Goal: Task Accomplishment & Management: Complete application form

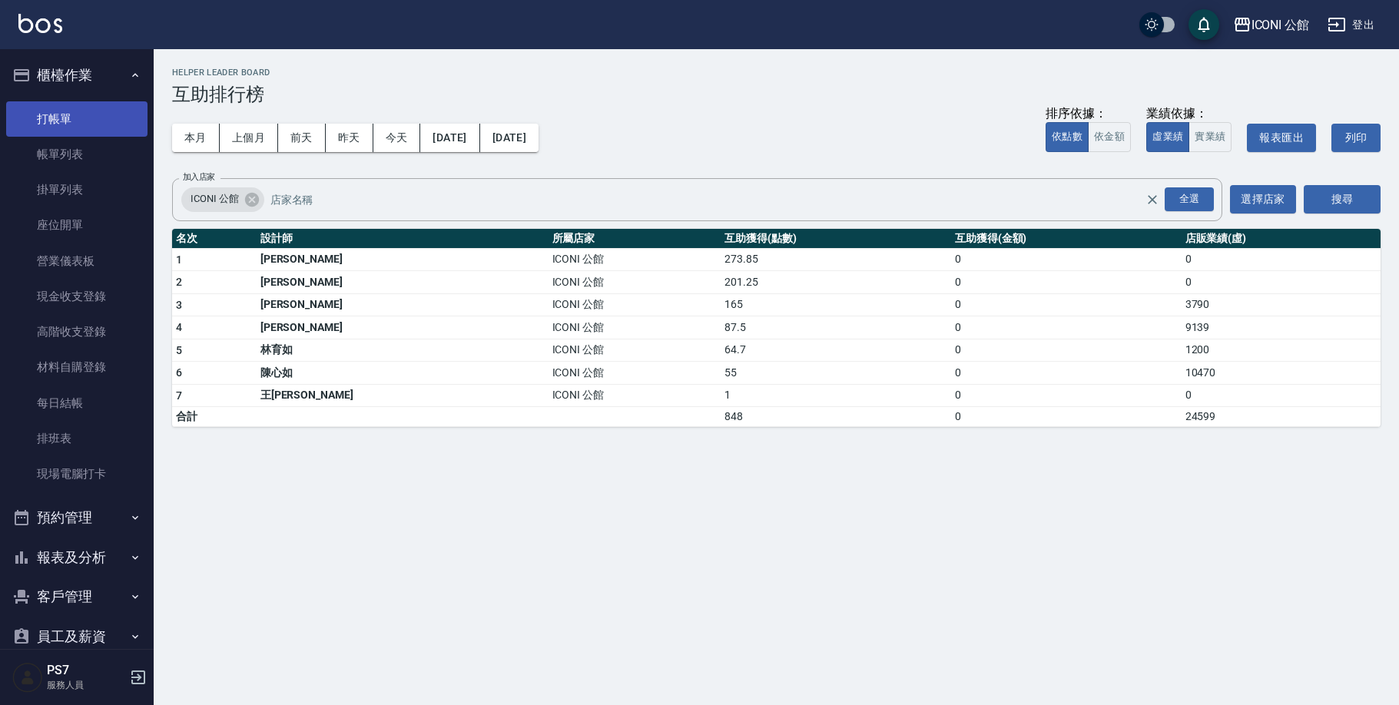
click at [65, 117] on link "打帳單" at bounding box center [76, 118] width 141 height 35
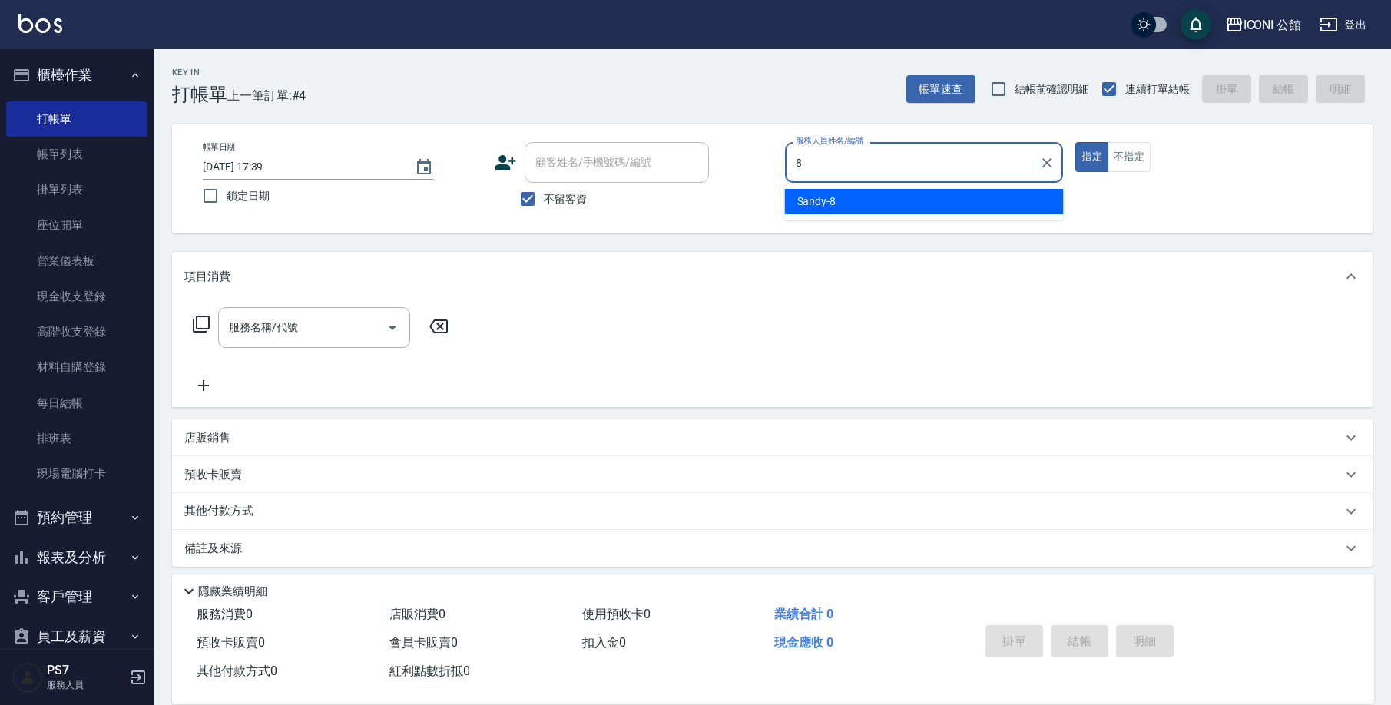
type input "Sandy-8"
type button "true"
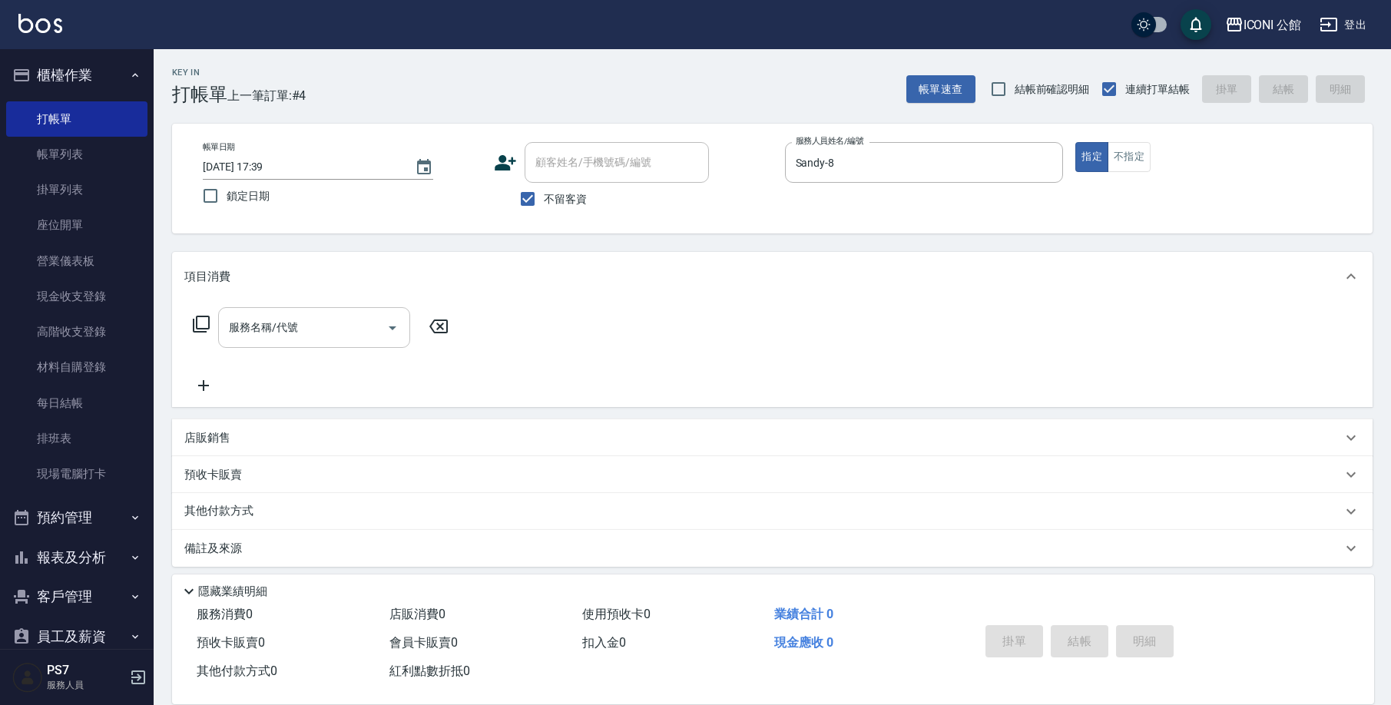
click at [306, 329] on input "服務名稱/代號" at bounding box center [302, 327] width 155 height 27
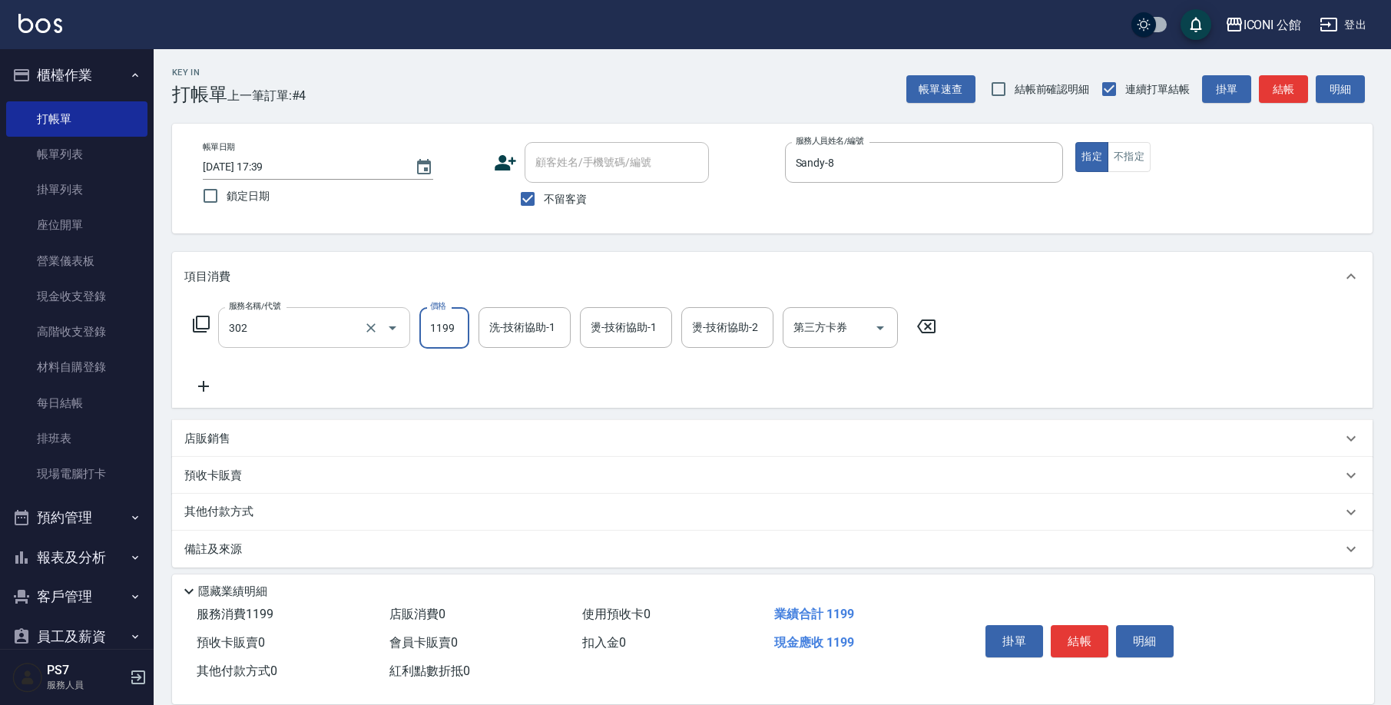
type input "設計燙髮(302)"
type input "1380"
type input "[PERSON_NAME]-24"
type input "Sandy-8"
type input "2"
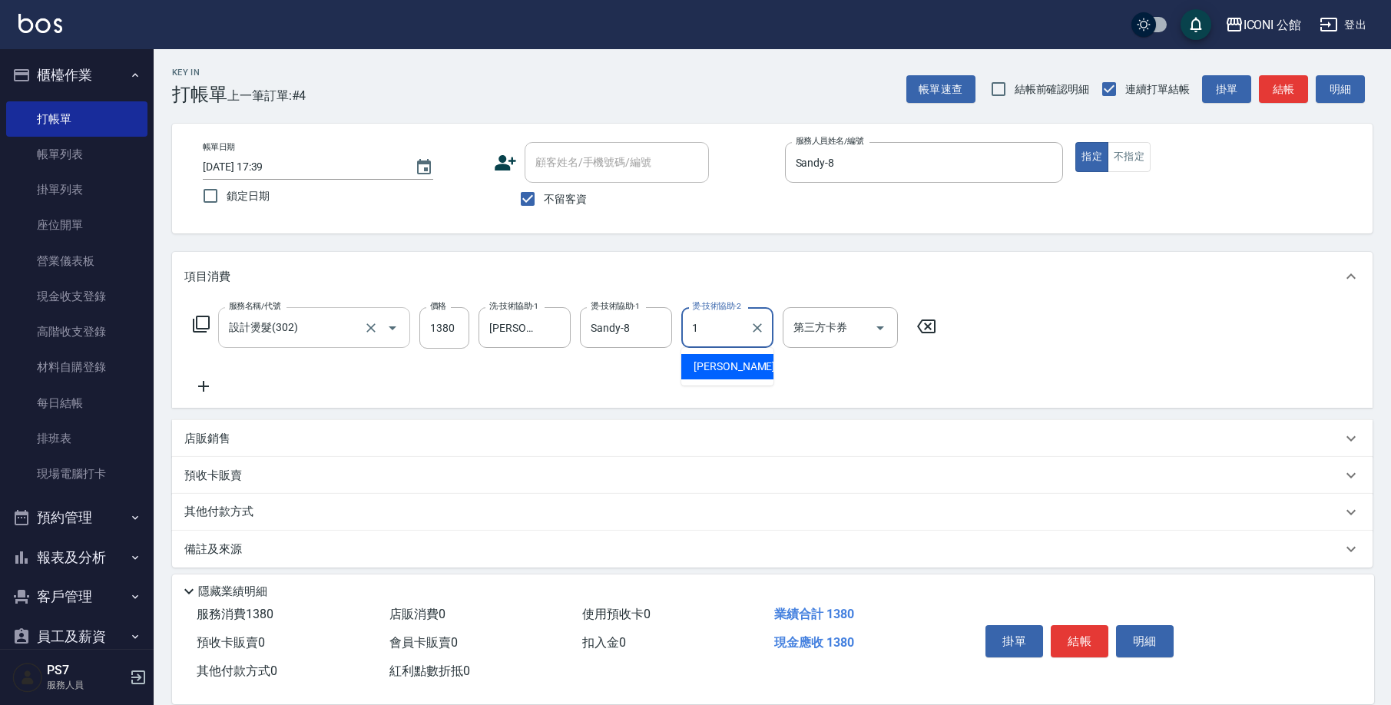
type input "[PERSON_NAME]-1"
click at [646, 326] on button "Clear" at bounding box center [656, 328] width 22 height 22
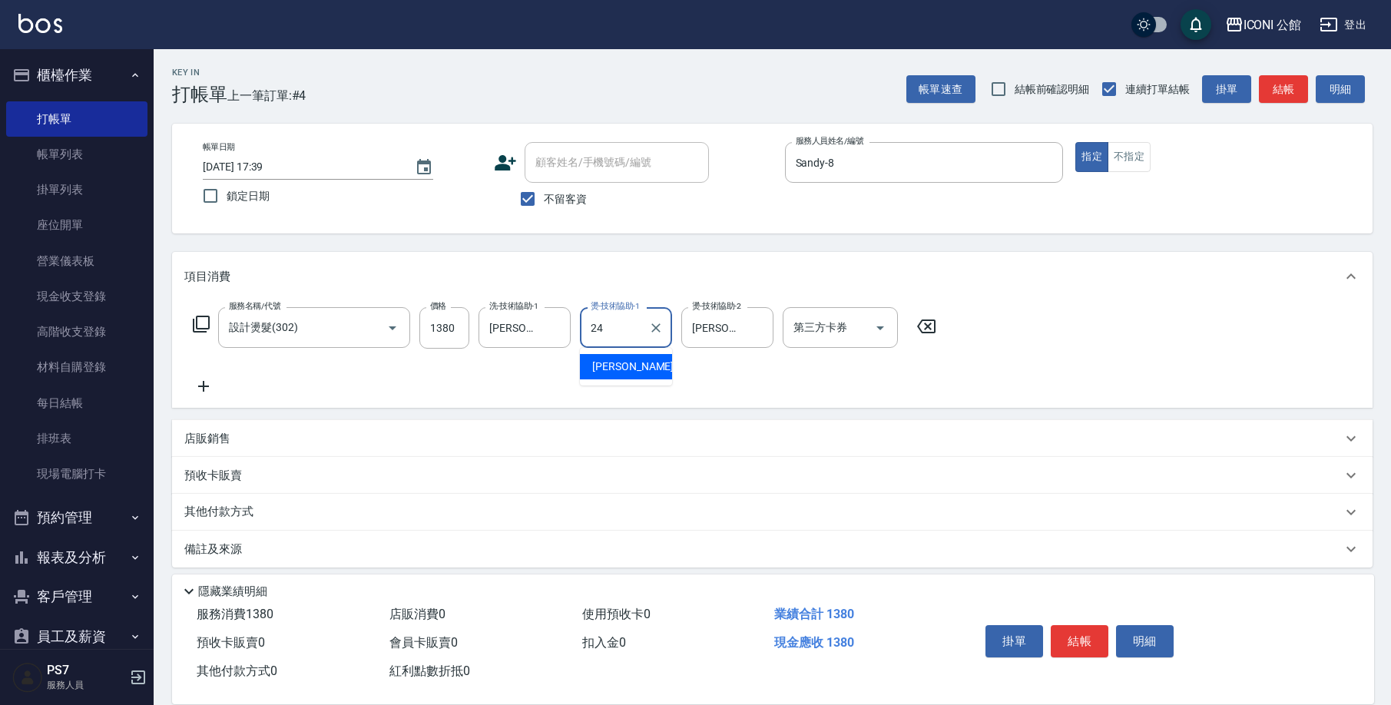
type input "[PERSON_NAME]-24"
click at [207, 318] on icon at bounding box center [201, 324] width 18 height 18
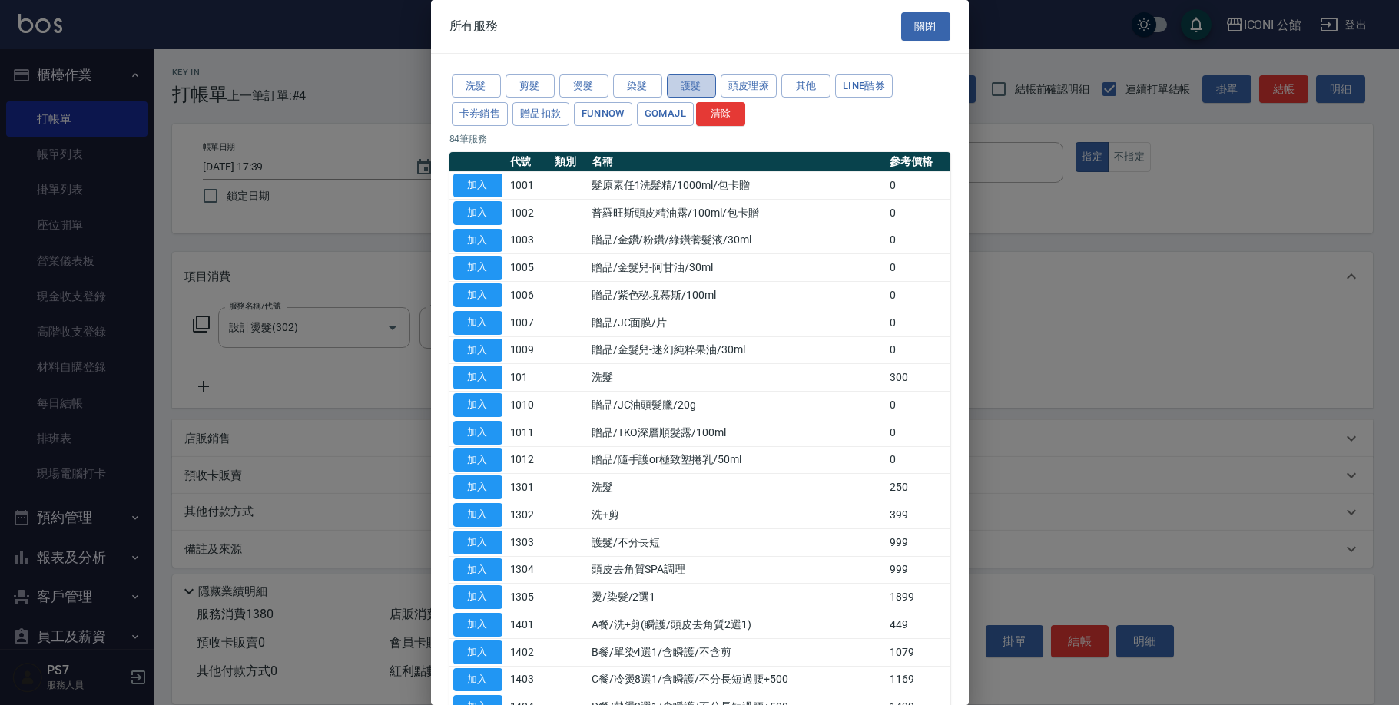
click at [687, 89] on button "護髮" at bounding box center [691, 87] width 49 height 24
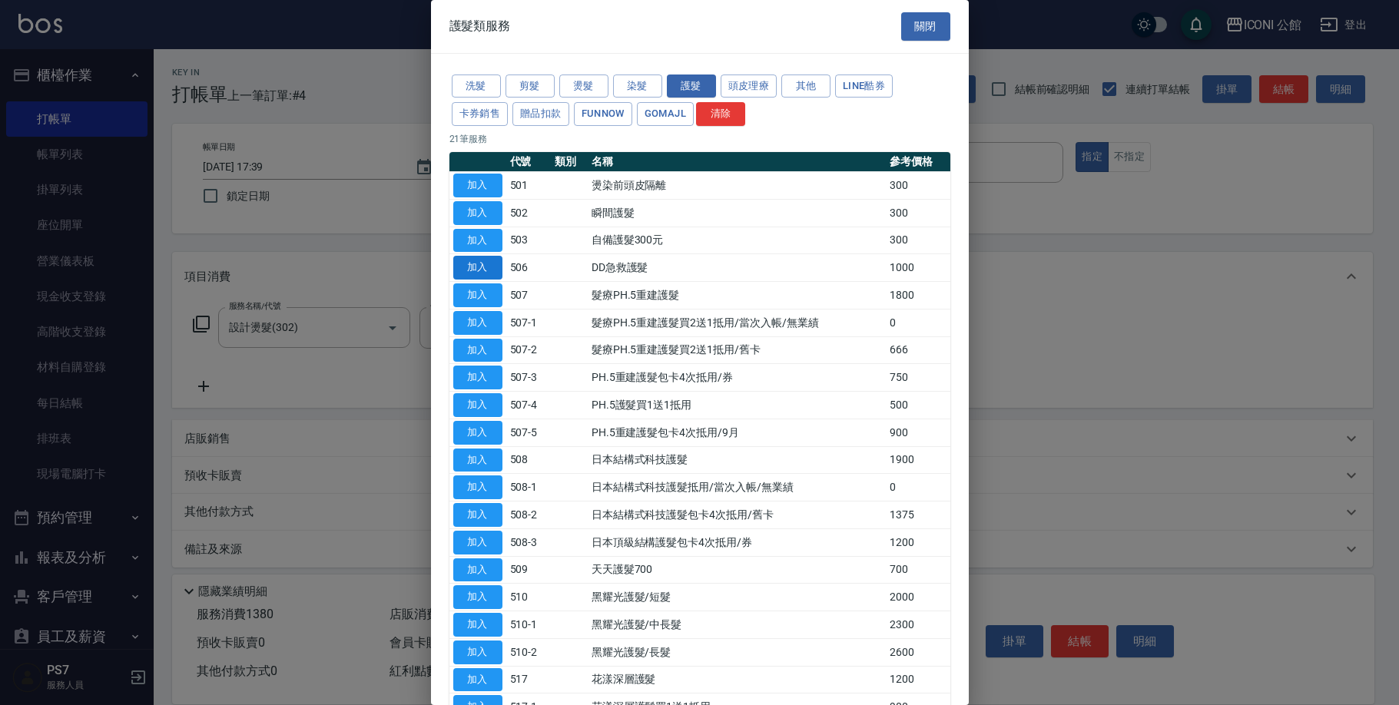
click at [482, 273] on button "加入" at bounding box center [477, 268] width 49 height 24
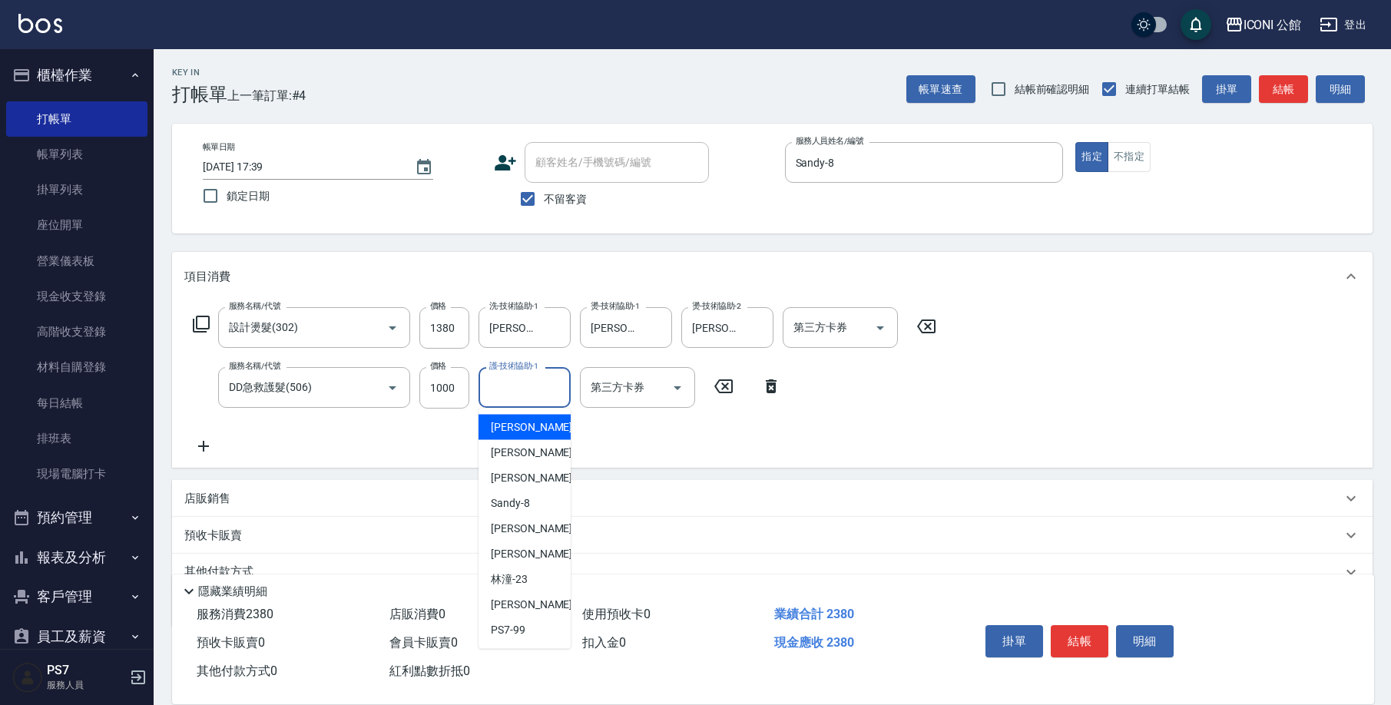
click at [536, 389] on input "護-技術協助-1" at bounding box center [524, 387] width 78 height 27
type input "24"
click at [1062, 641] on button "結帳" at bounding box center [1080, 641] width 58 height 32
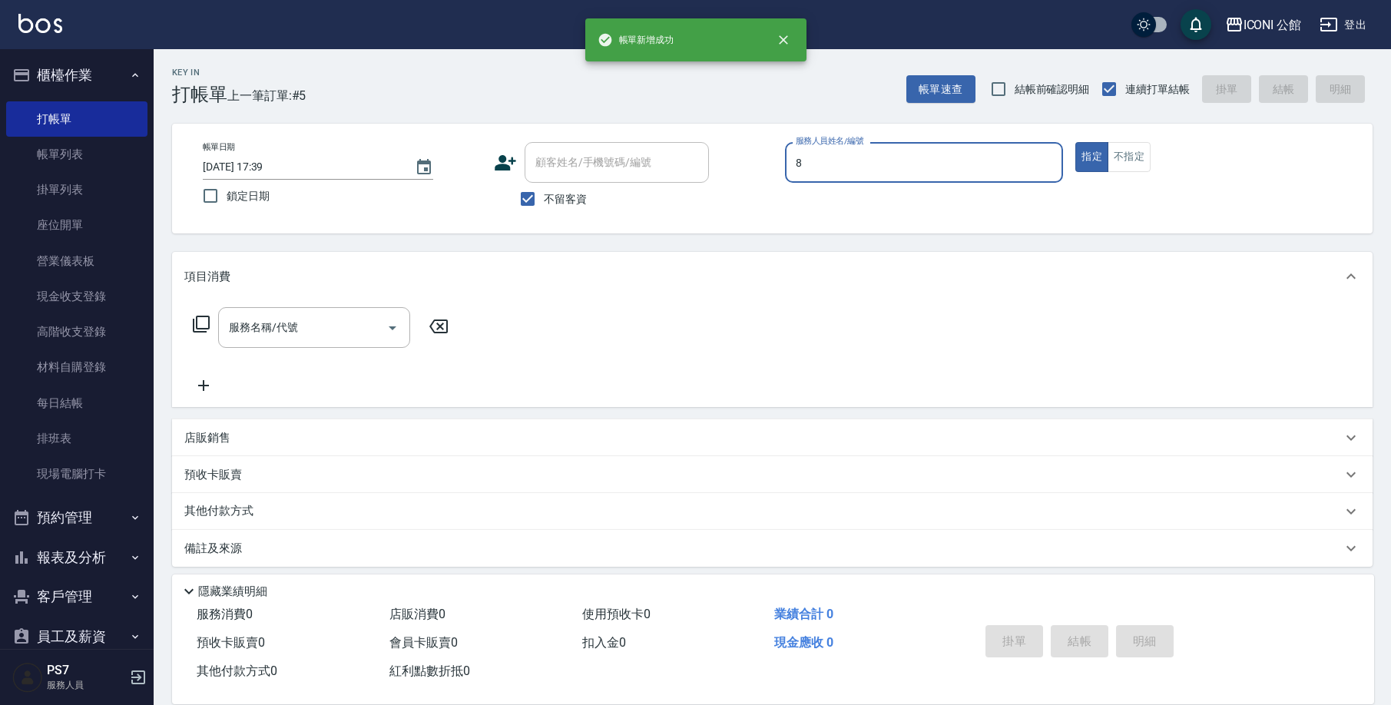
type input "Sandy-8"
click at [538, 181] on div "顧客姓名/手機號碼/編號" at bounding box center [617, 162] width 184 height 41
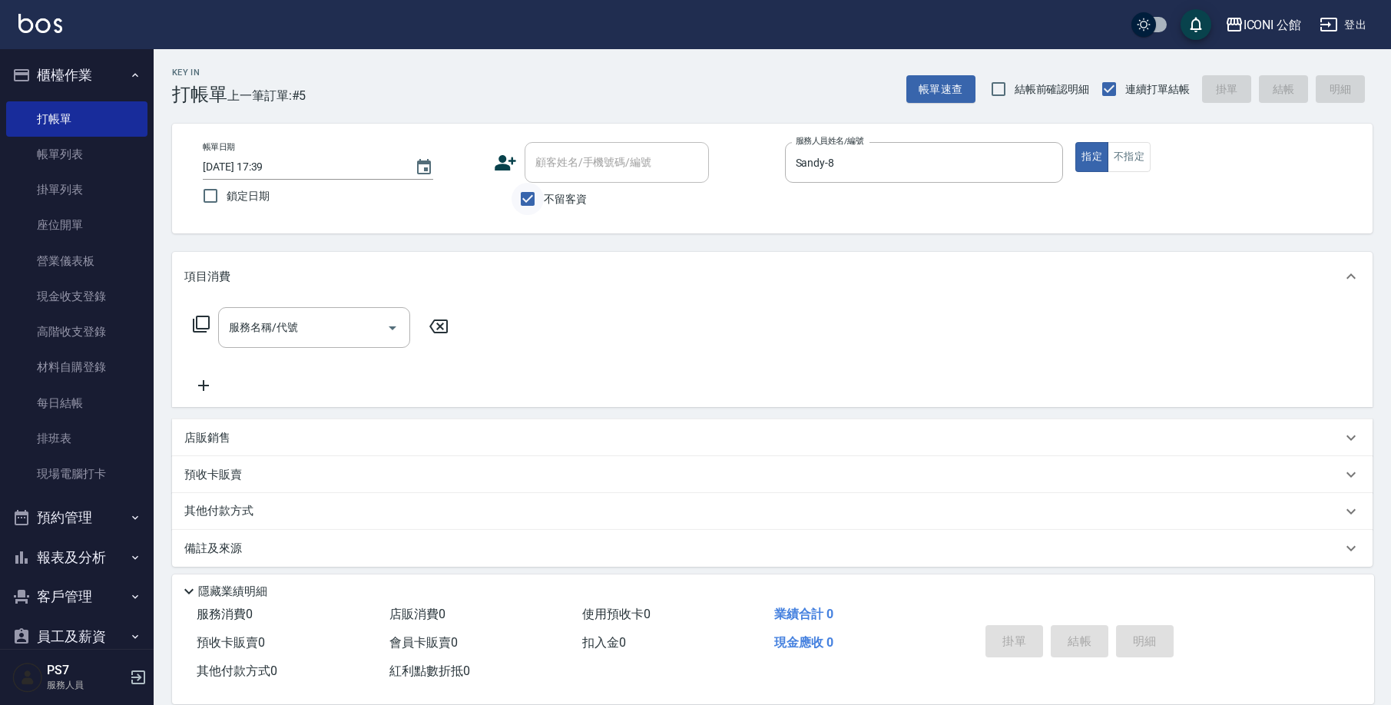
click at [534, 197] on input "不留客資" at bounding box center [528, 199] width 32 height 32
checkbox input "false"
click at [576, 155] on input "顧客姓名/手機號碼/編號" at bounding box center [605, 162] width 147 height 27
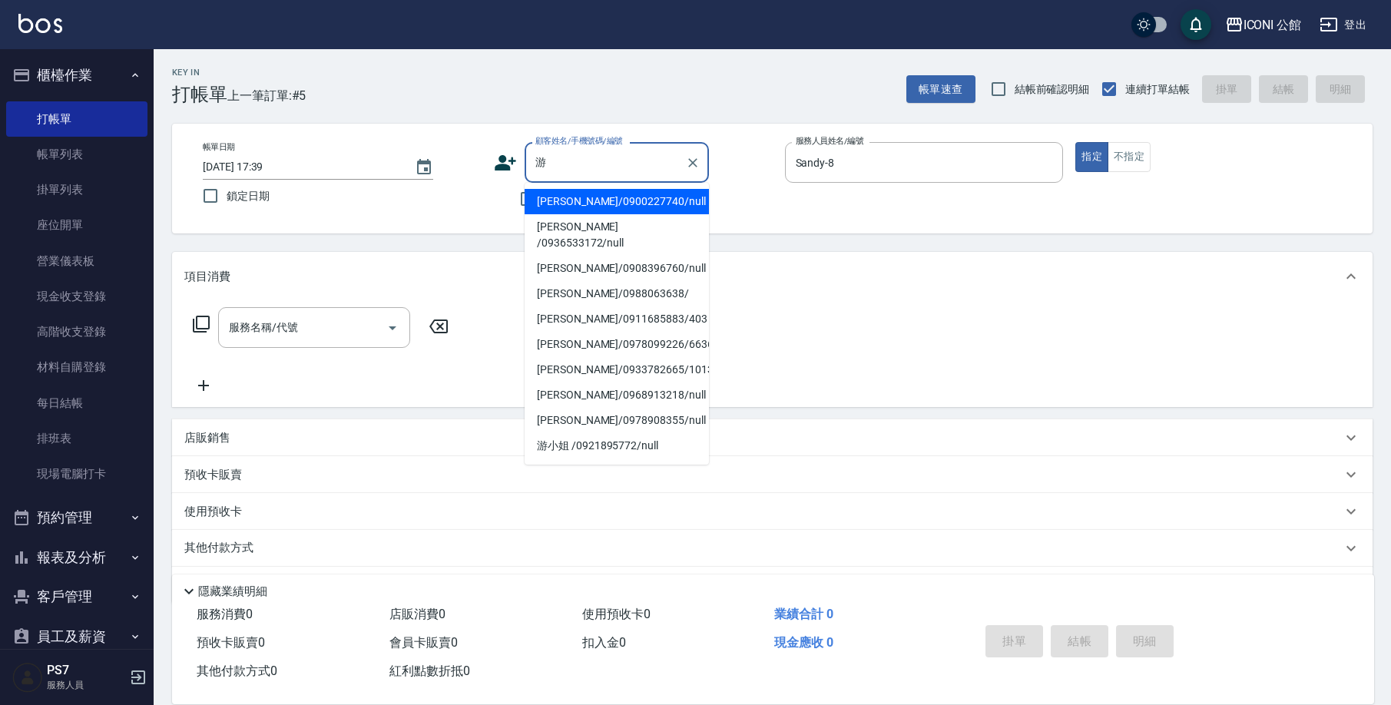
click at [612, 281] on li "[PERSON_NAME]/0988063638/" at bounding box center [617, 293] width 184 height 25
type input "[PERSON_NAME]/0988063638/"
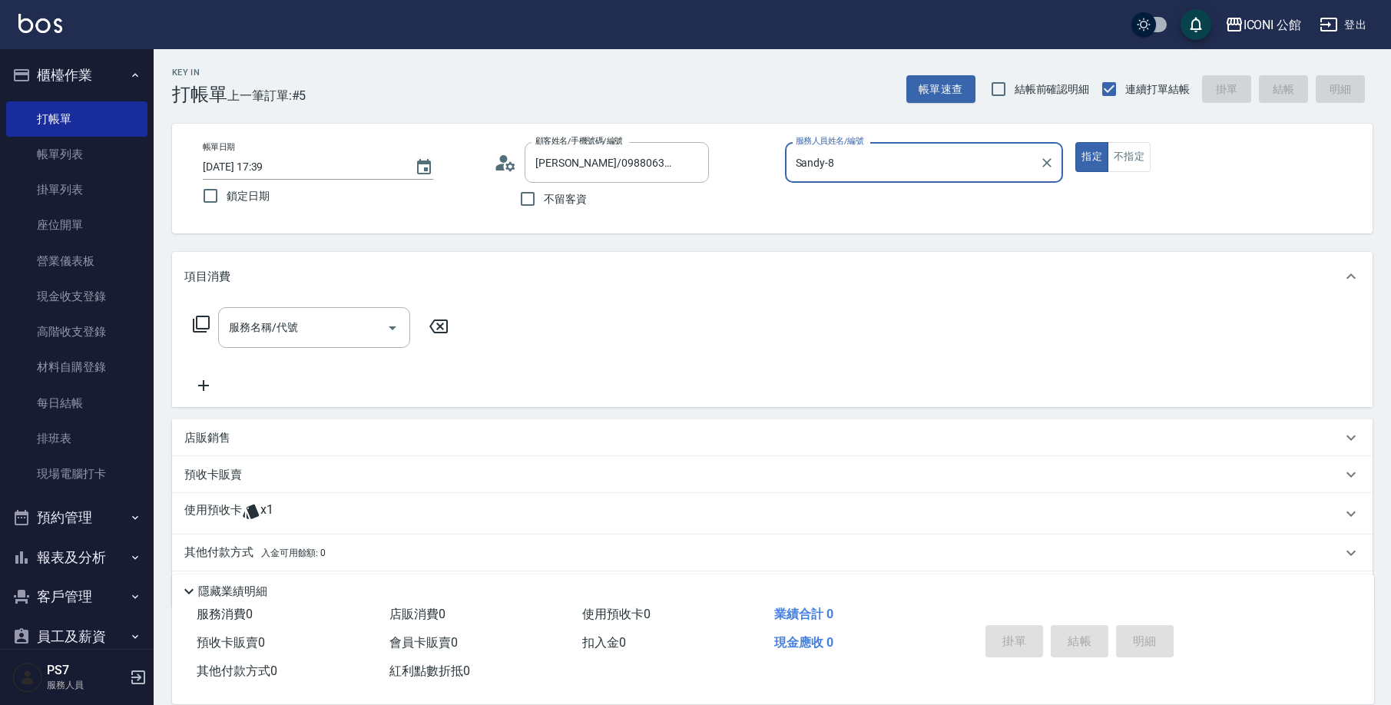
click at [330, 522] on div "使用預收卡 x1" at bounding box center [763, 513] width 1158 height 23
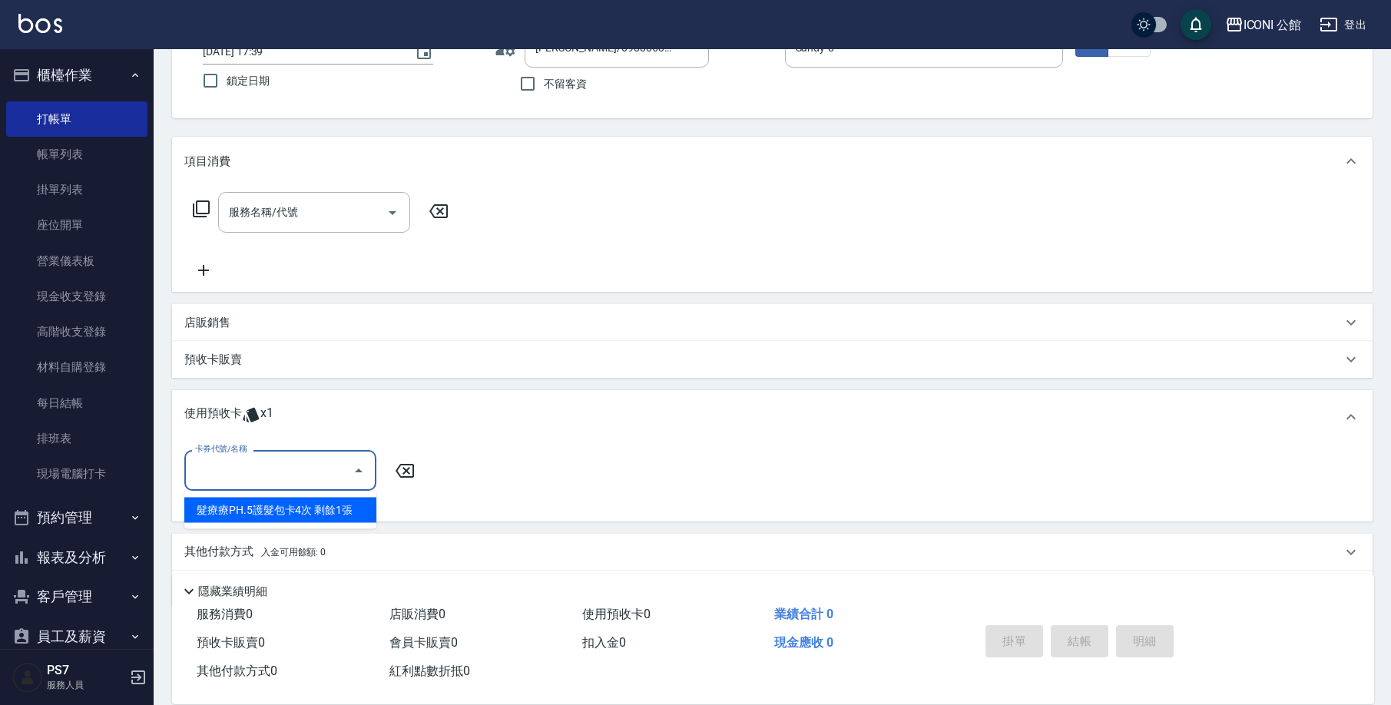
click at [337, 469] on input "卡券代號/名稱" at bounding box center [268, 470] width 155 height 27
click at [348, 507] on div "髮療療PH.5護髮包卡4次 剩餘1張" at bounding box center [280, 510] width 192 height 25
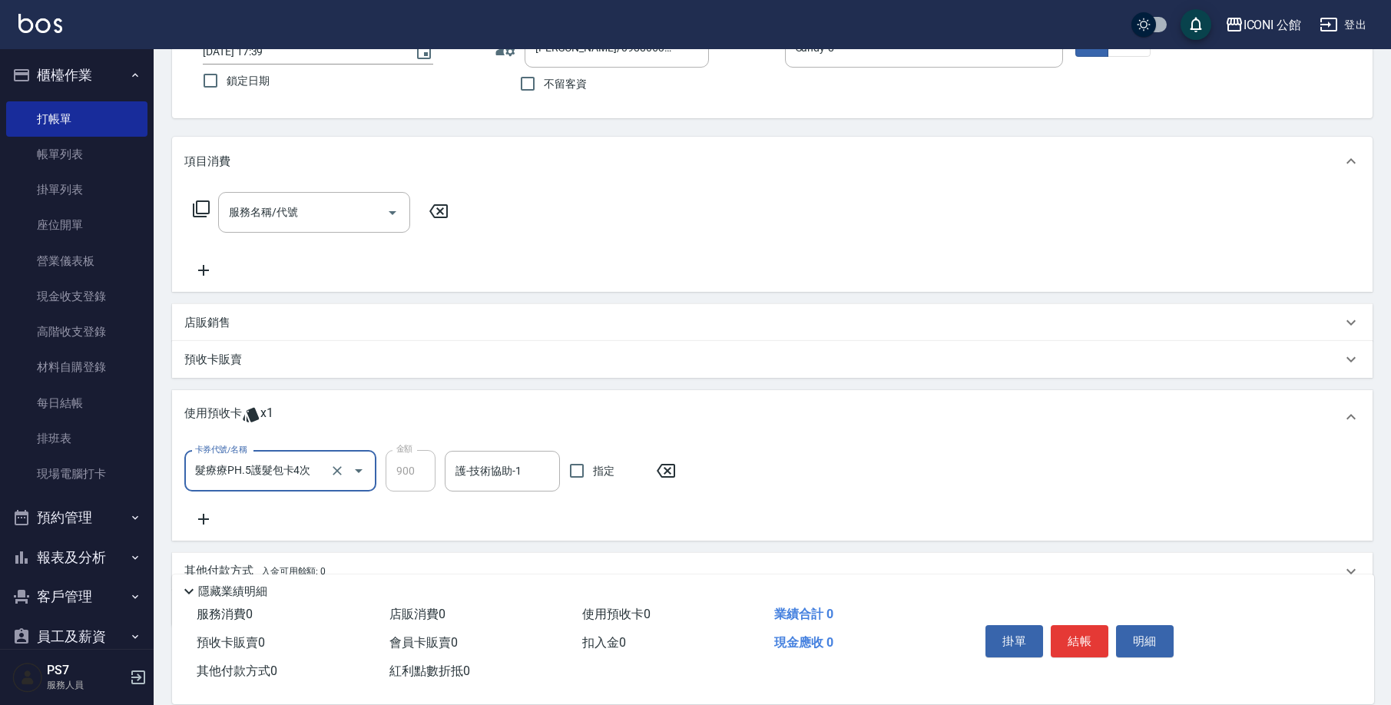
type input "髮療療PH.5護髮包卡4次"
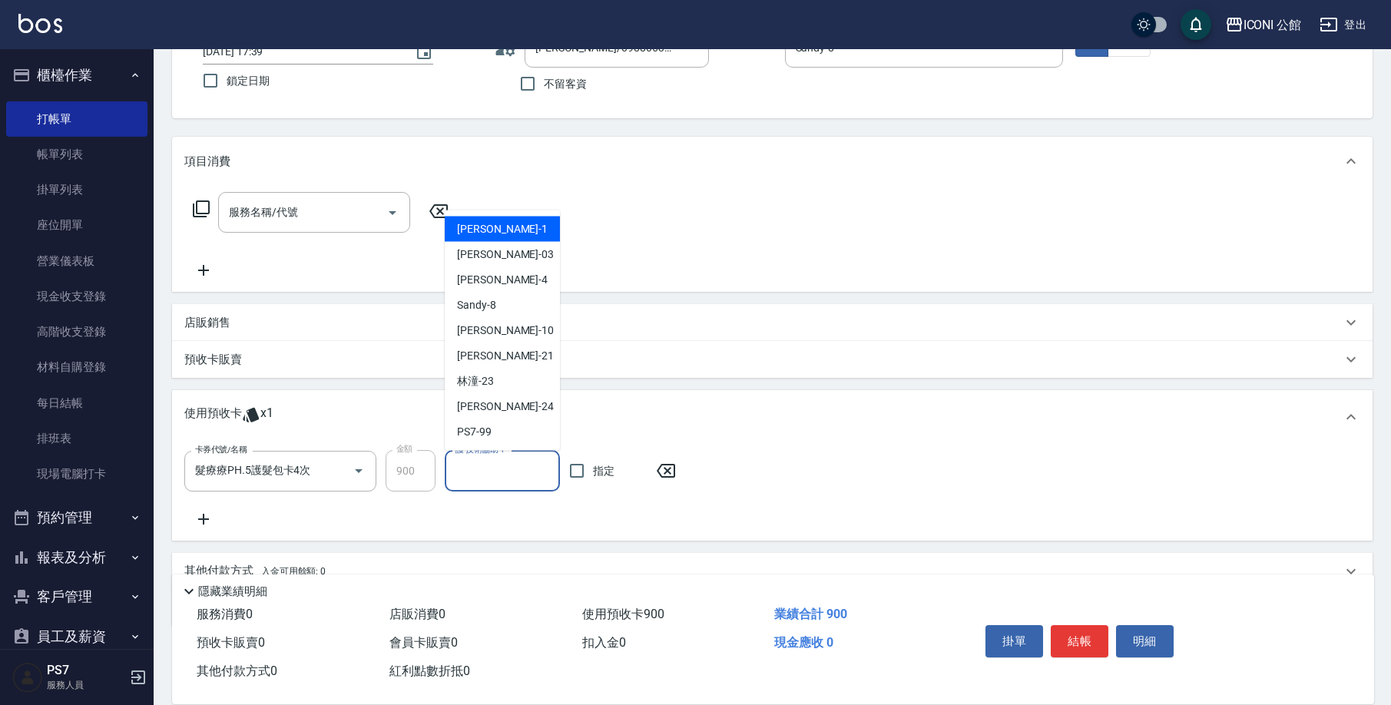
click at [492, 480] on input "護-技術協助-1" at bounding box center [502, 471] width 101 height 27
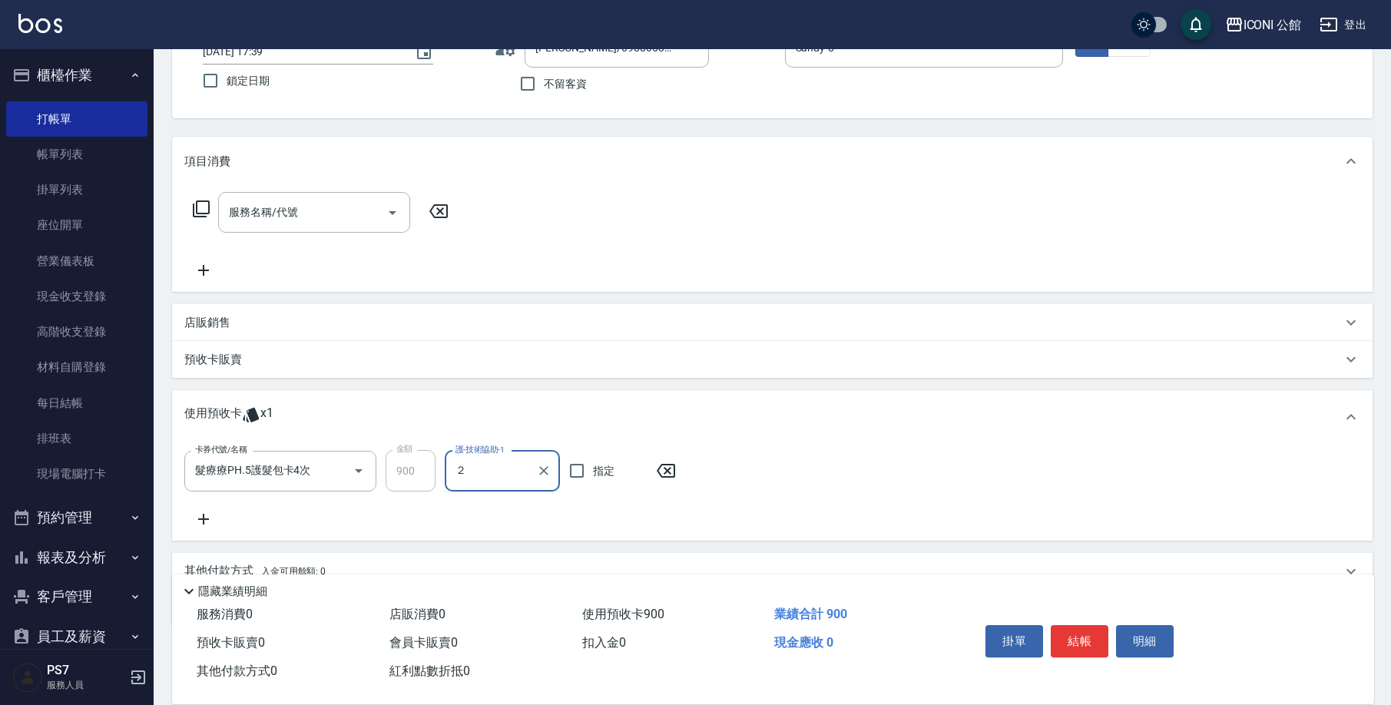
type input "２４"
click at [536, 469] on icon "Clear" at bounding box center [543, 470] width 15 height 15
type input "[PERSON_NAME]-24"
click at [263, 183] on div "項目消費" at bounding box center [772, 161] width 1201 height 49
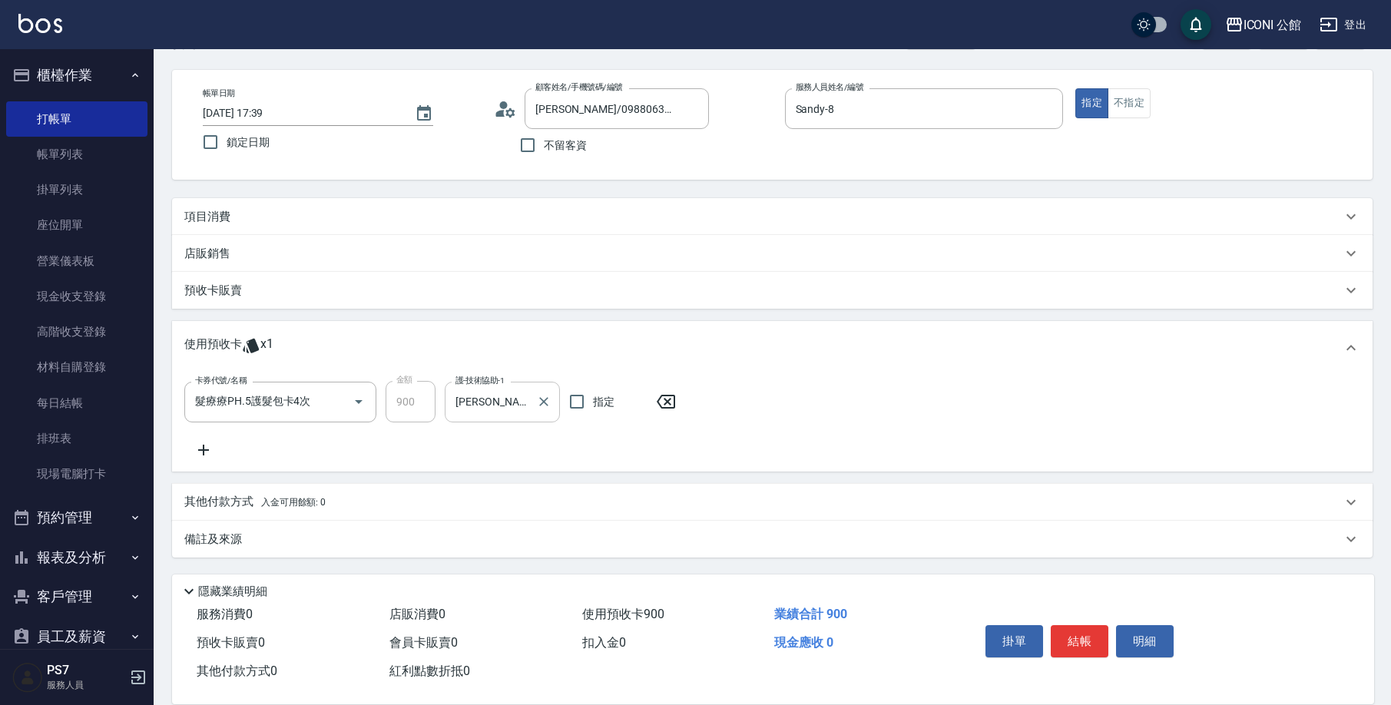
scroll to position [54, 0]
click at [263, 206] on div "項目消費" at bounding box center [772, 216] width 1201 height 37
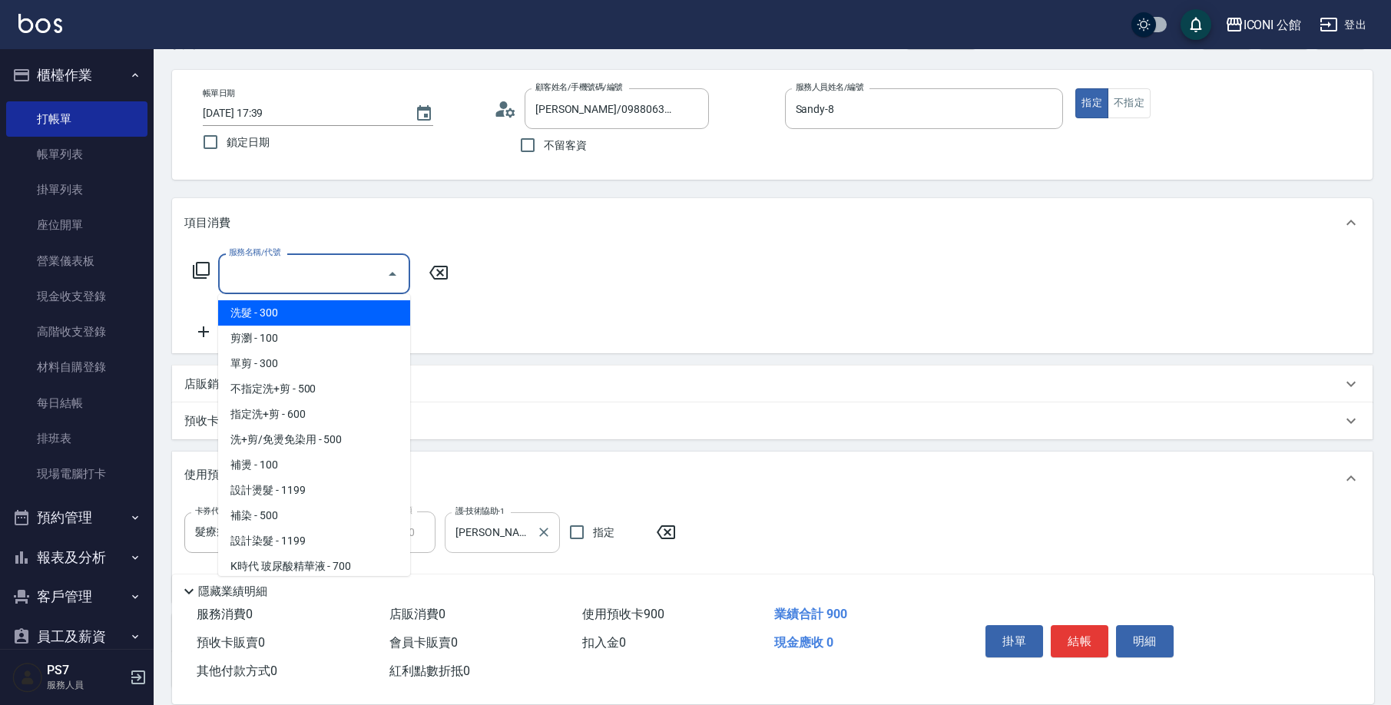
click at [263, 273] on input "服務名稱/代號" at bounding box center [302, 273] width 155 height 27
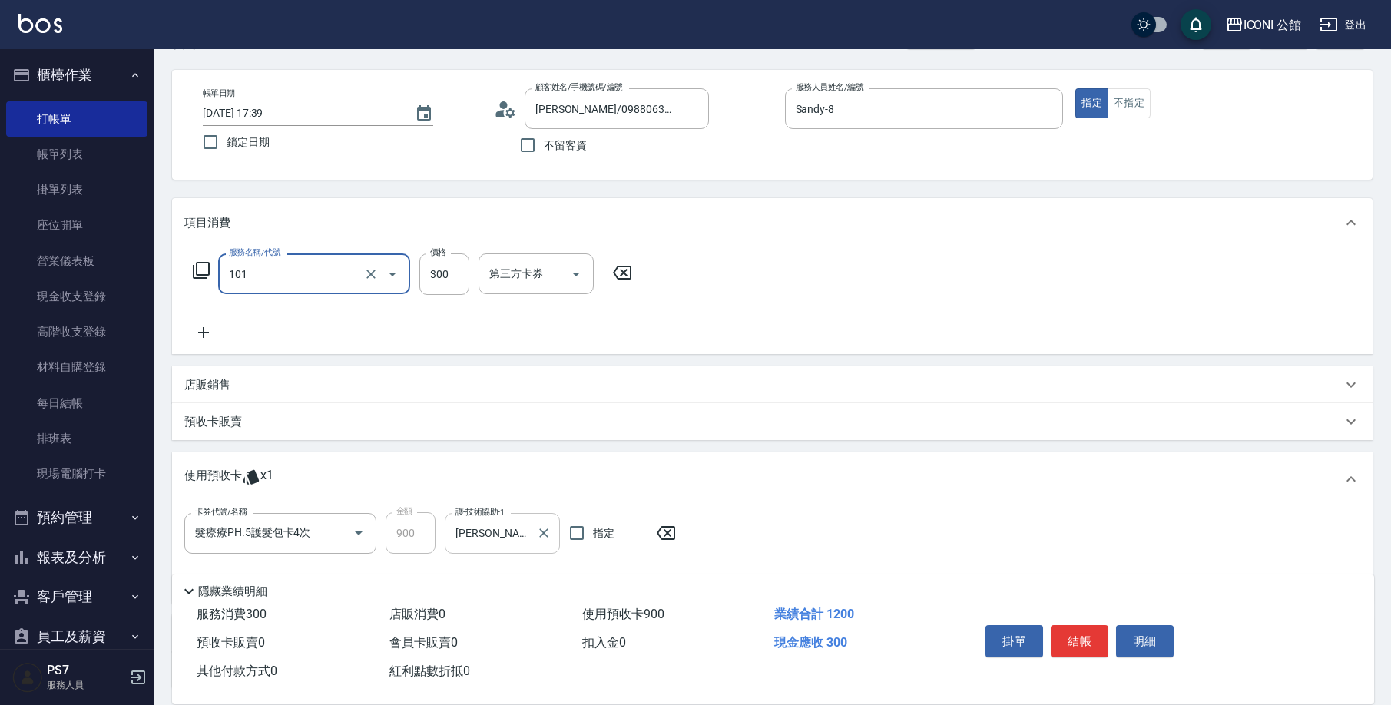
type input "洗髮(101)"
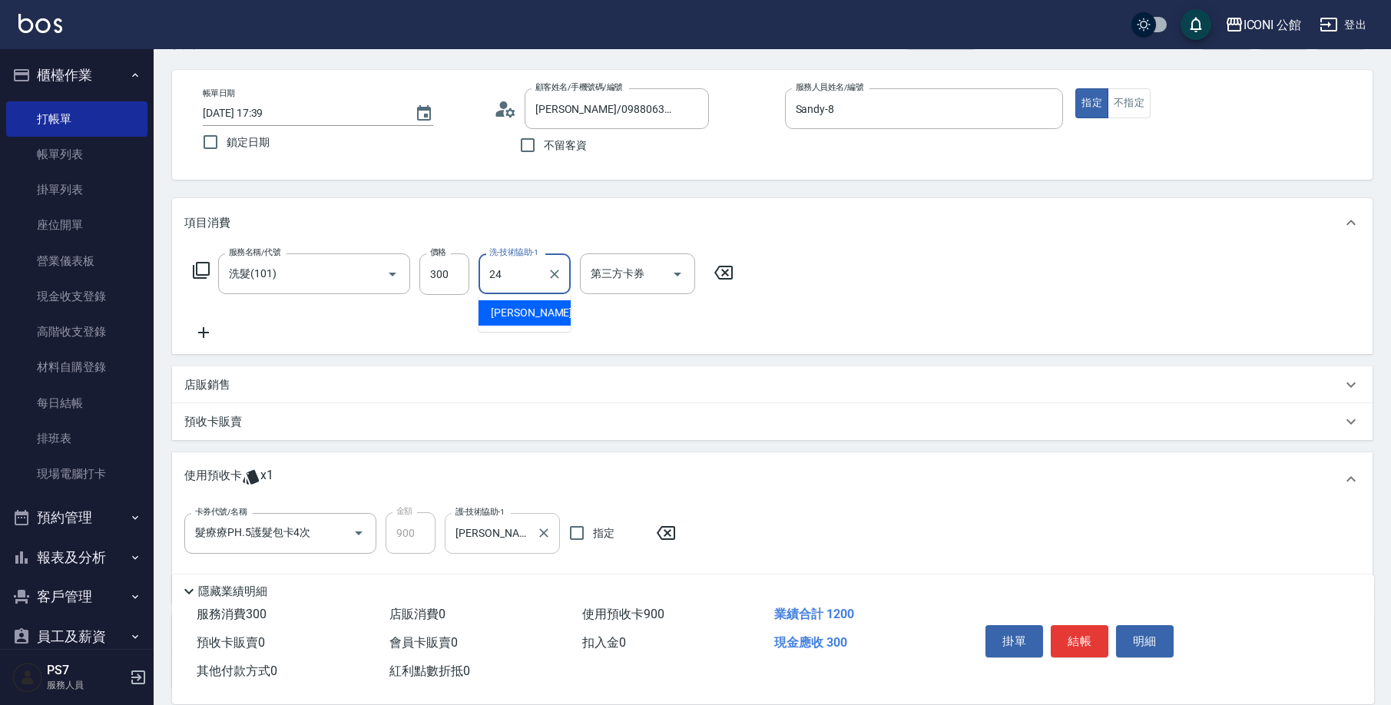
type input "[PERSON_NAME]-24"
click at [1087, 626] on button "結帳" at bounding box center [1080, 641] width 58 height 32
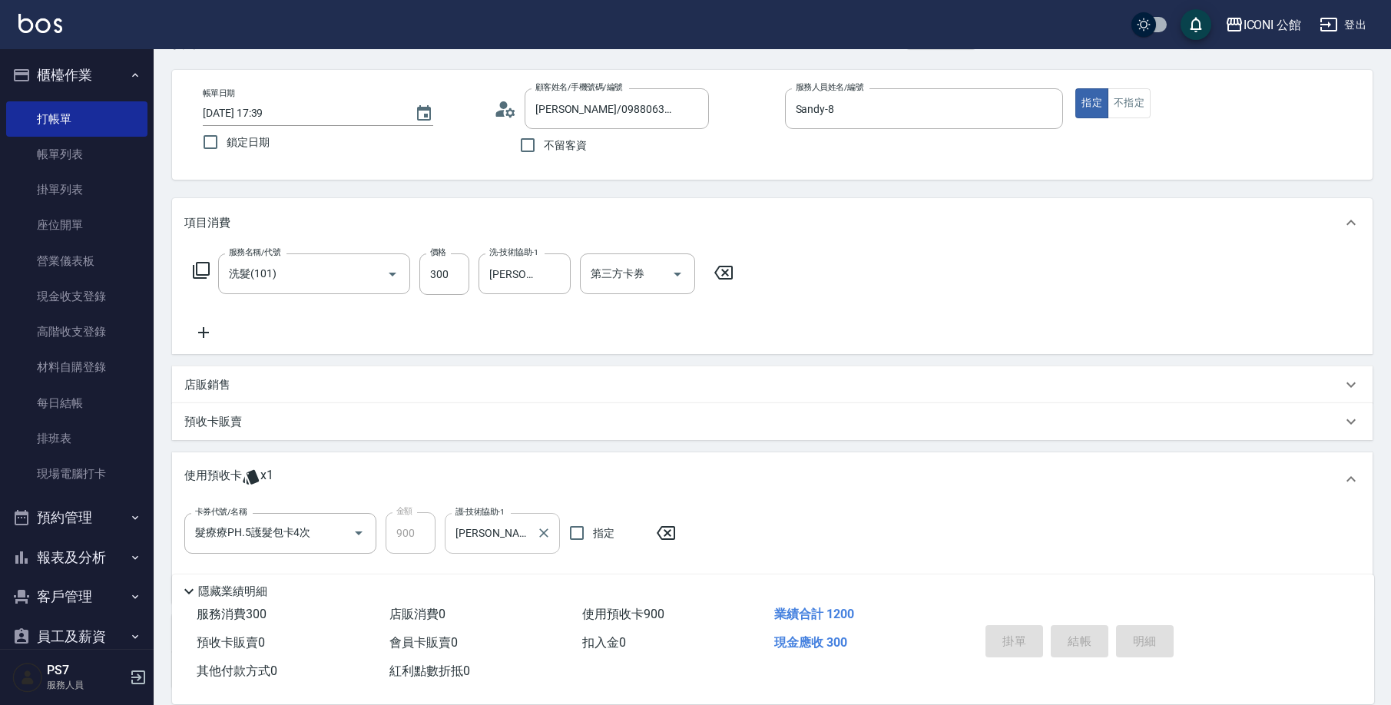
type input "[DATE] 17:40"
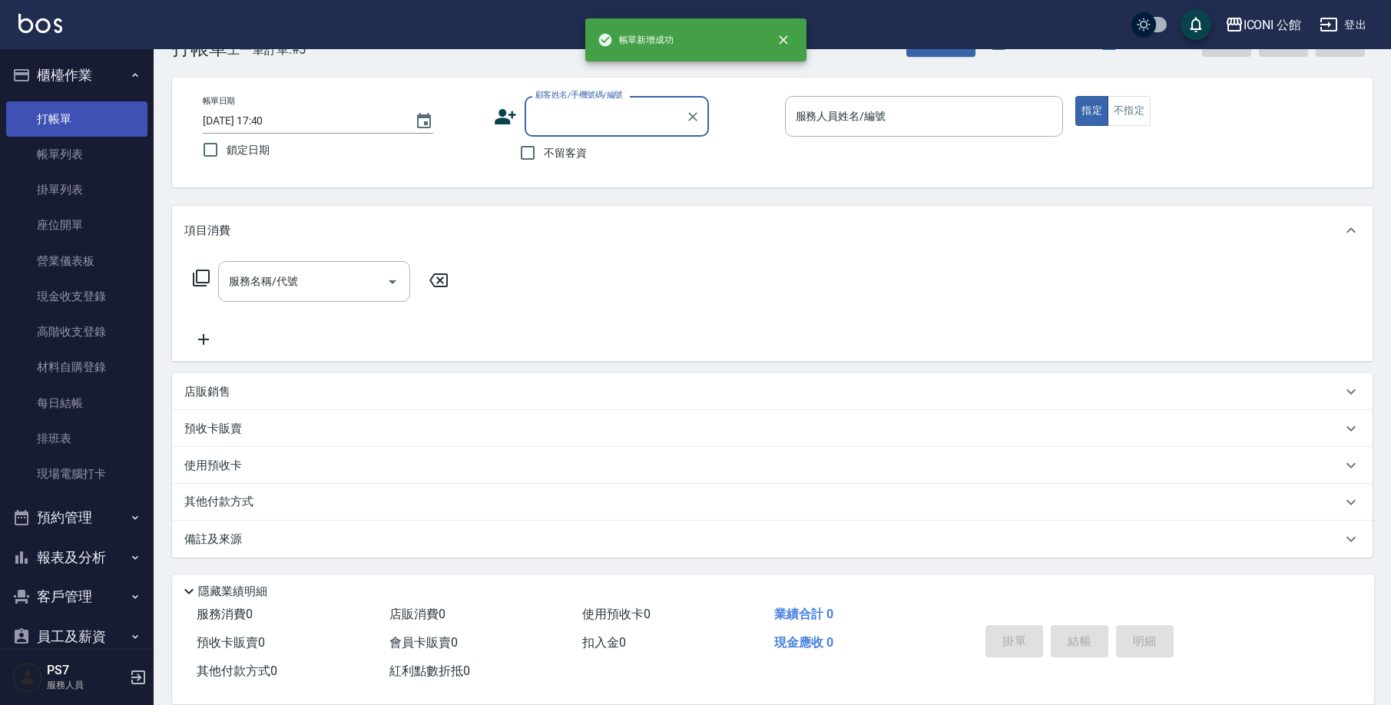
scroll to position [46, 0]
click at [89, 151] on link "帳單列表" at bounding box center [76, 154] width 141 height 35
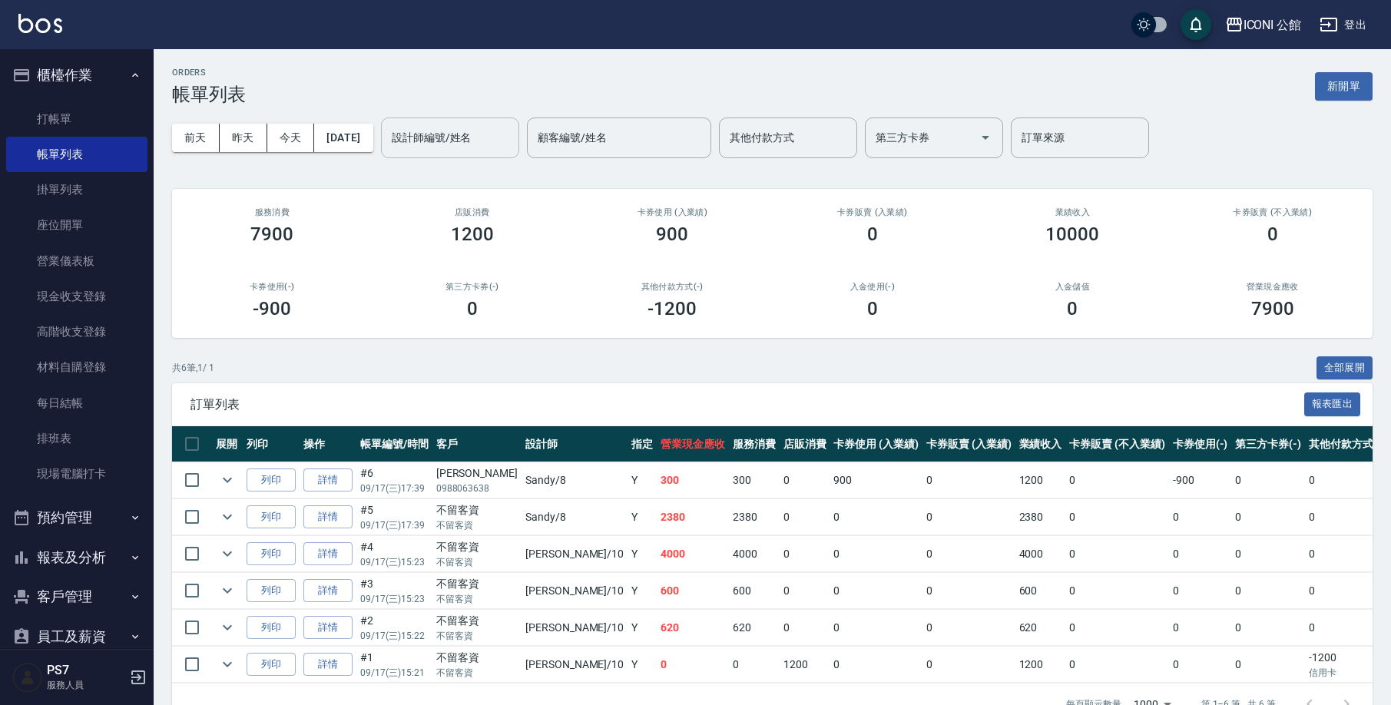
click at [450, 121] on div "設計師編號/姓名" at bounding box center [450, 138] width 138 height 41
type input "Sandy-8"
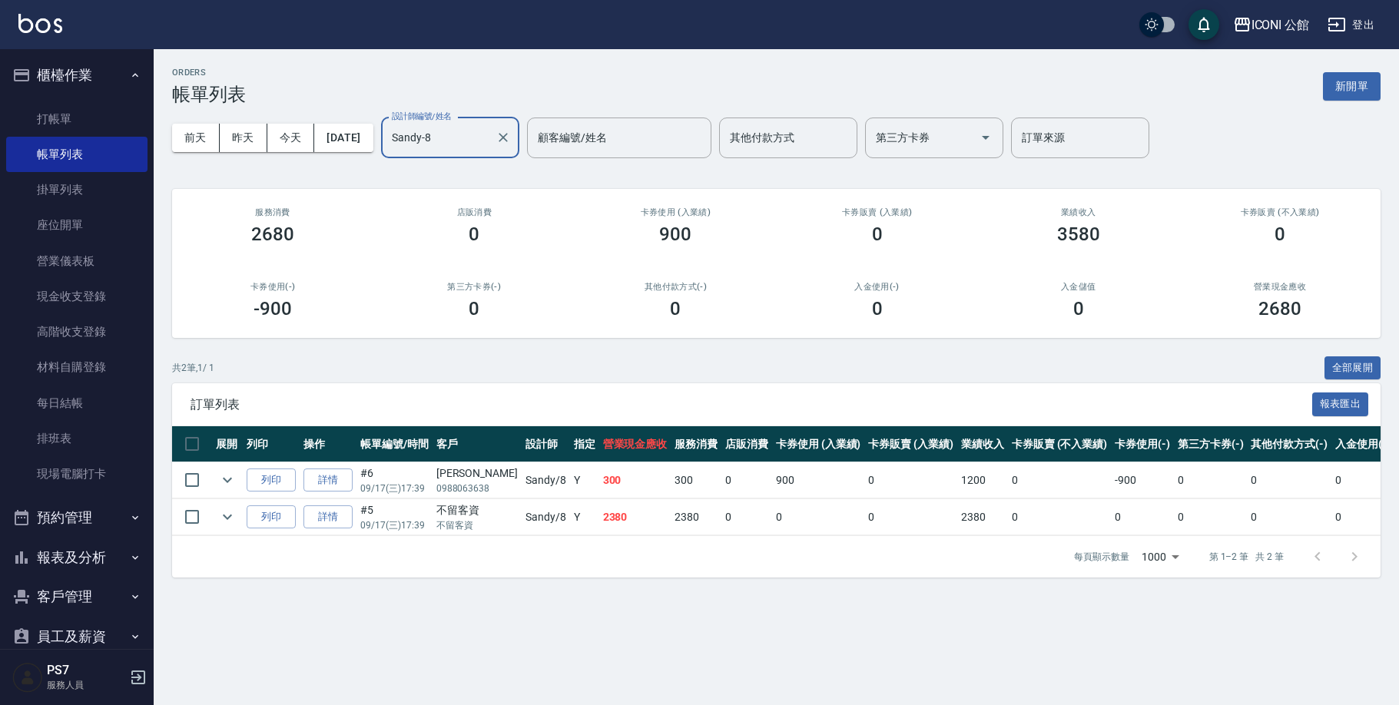
click at [512, 149] on div at bounding box center [502, 138] width 20 height 41
click at [511, 145] on icon "Clear" at bounding box center [502, 137] width 15 height 15
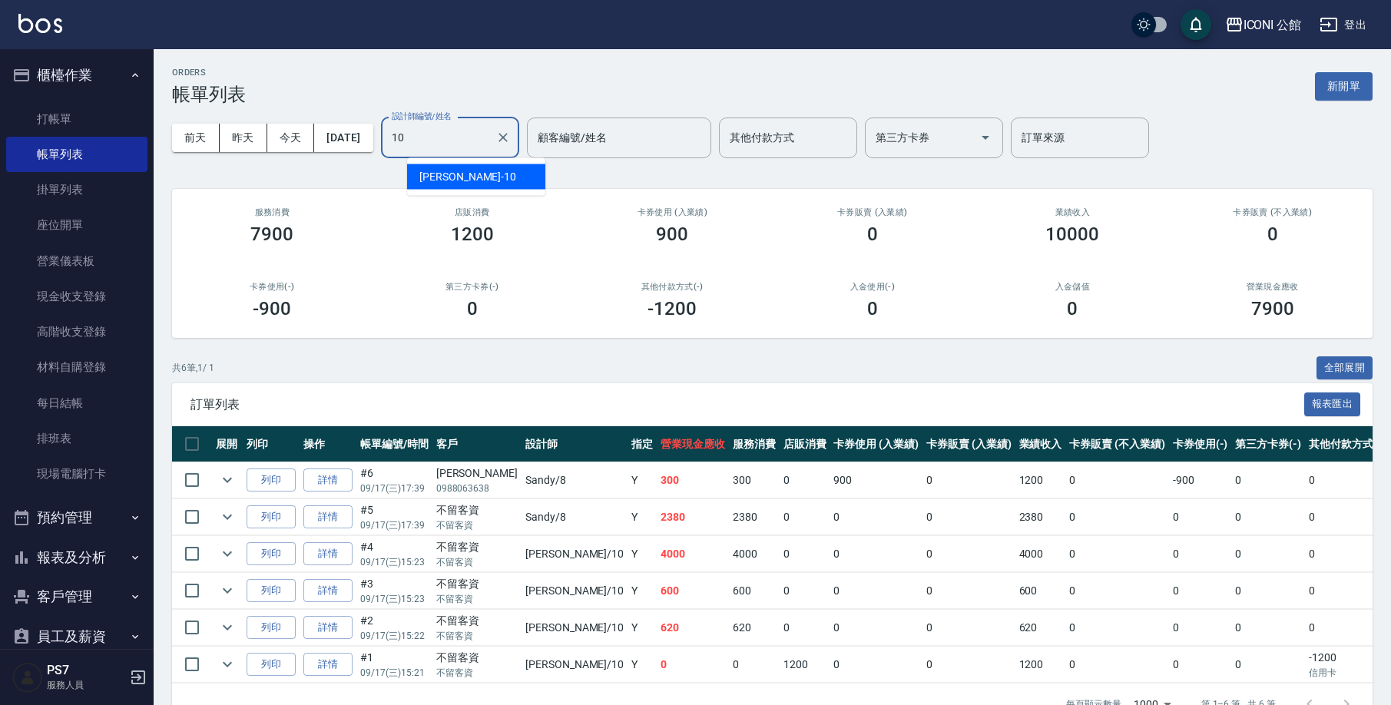
type input "[PERSON_NAME]-10"
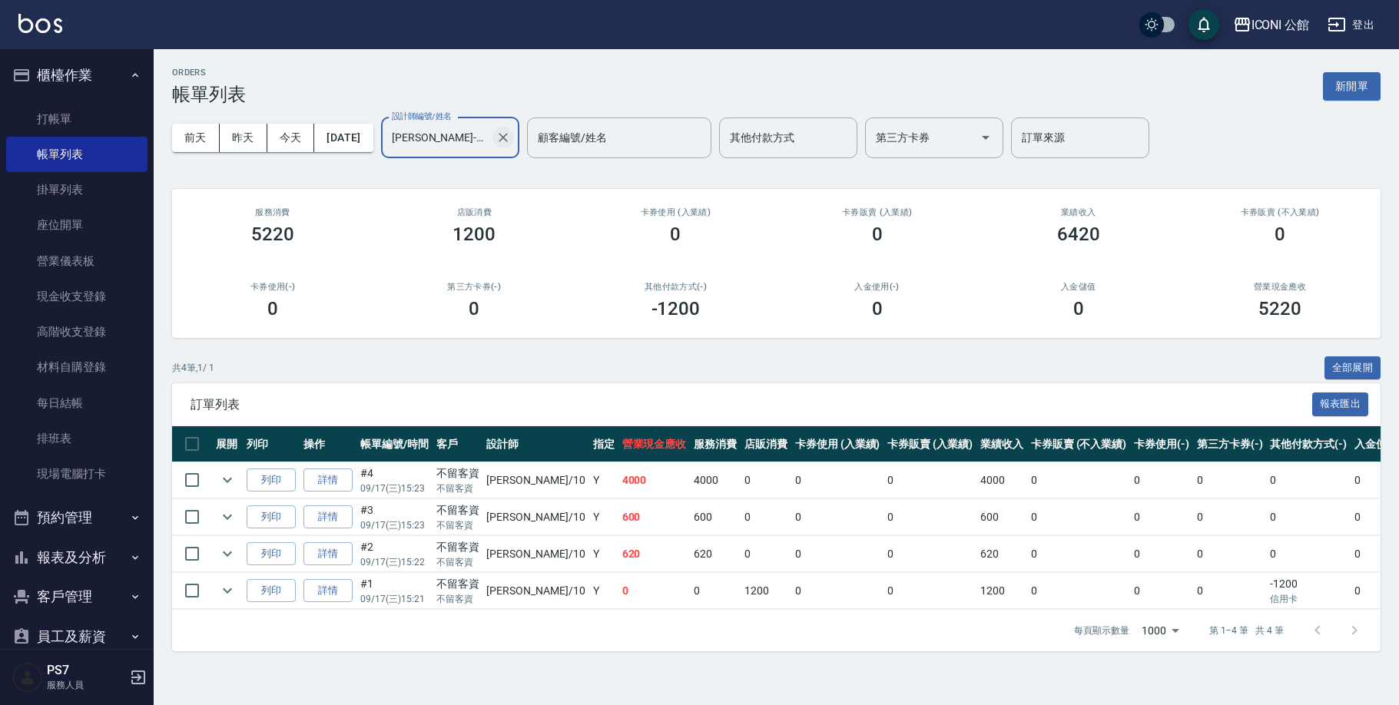
click at [511, 141] on icon "Clear" at bounding box center [502, 137] width 15 height 15
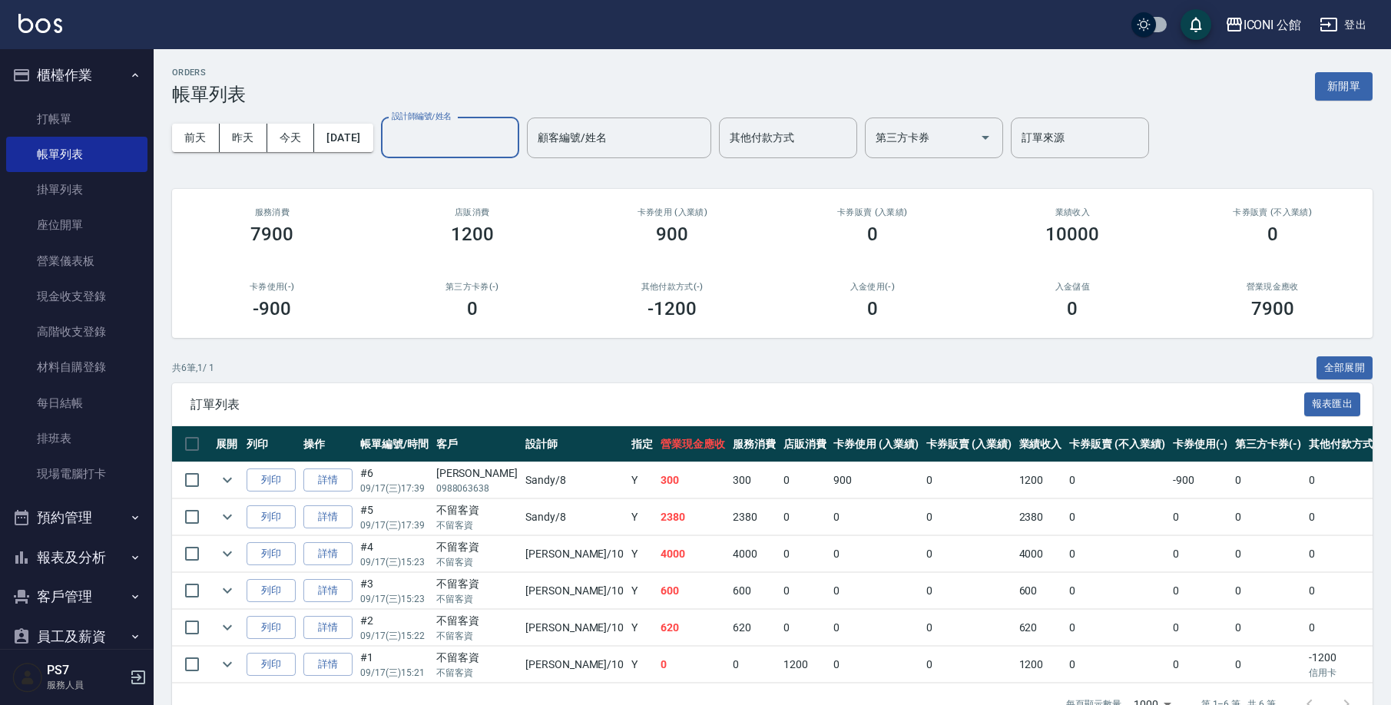
scroll to position [48, 0]
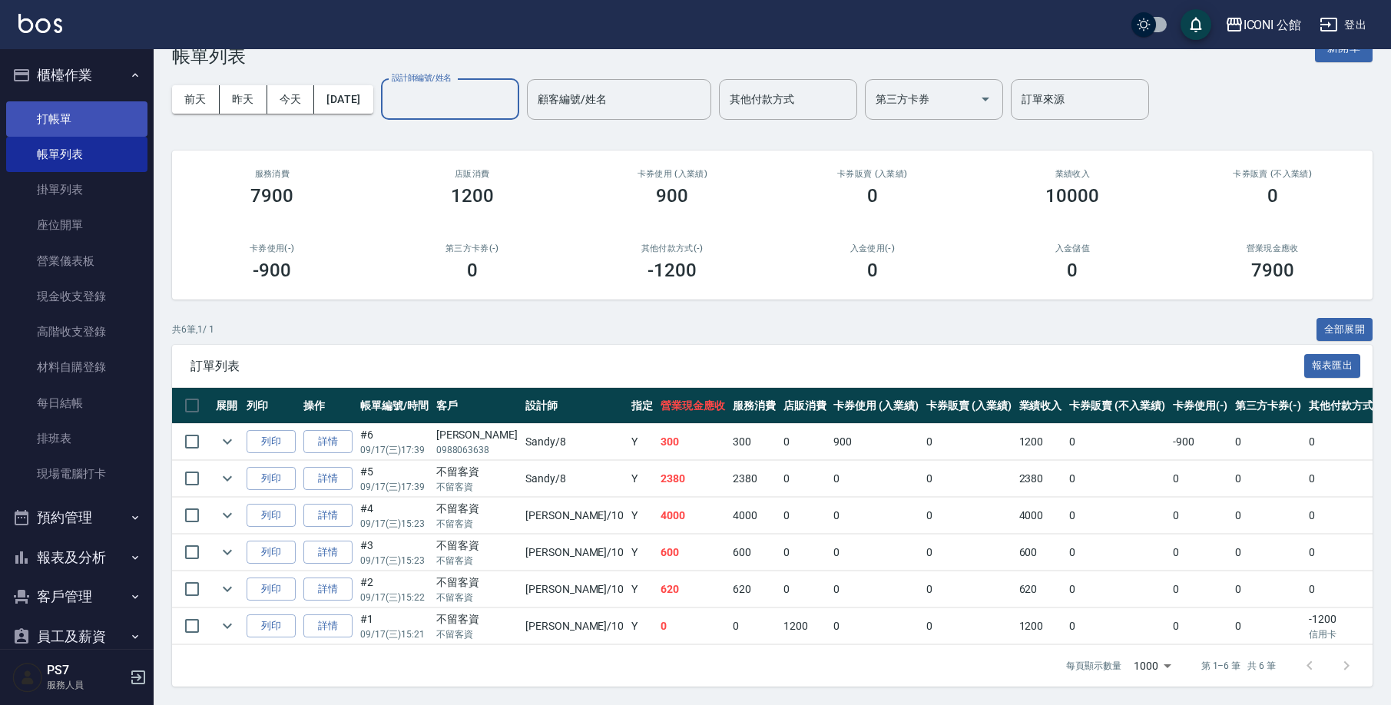
click at [76, 104] on link "打帳單" at bounding box center [76, 118] width 141 height 35
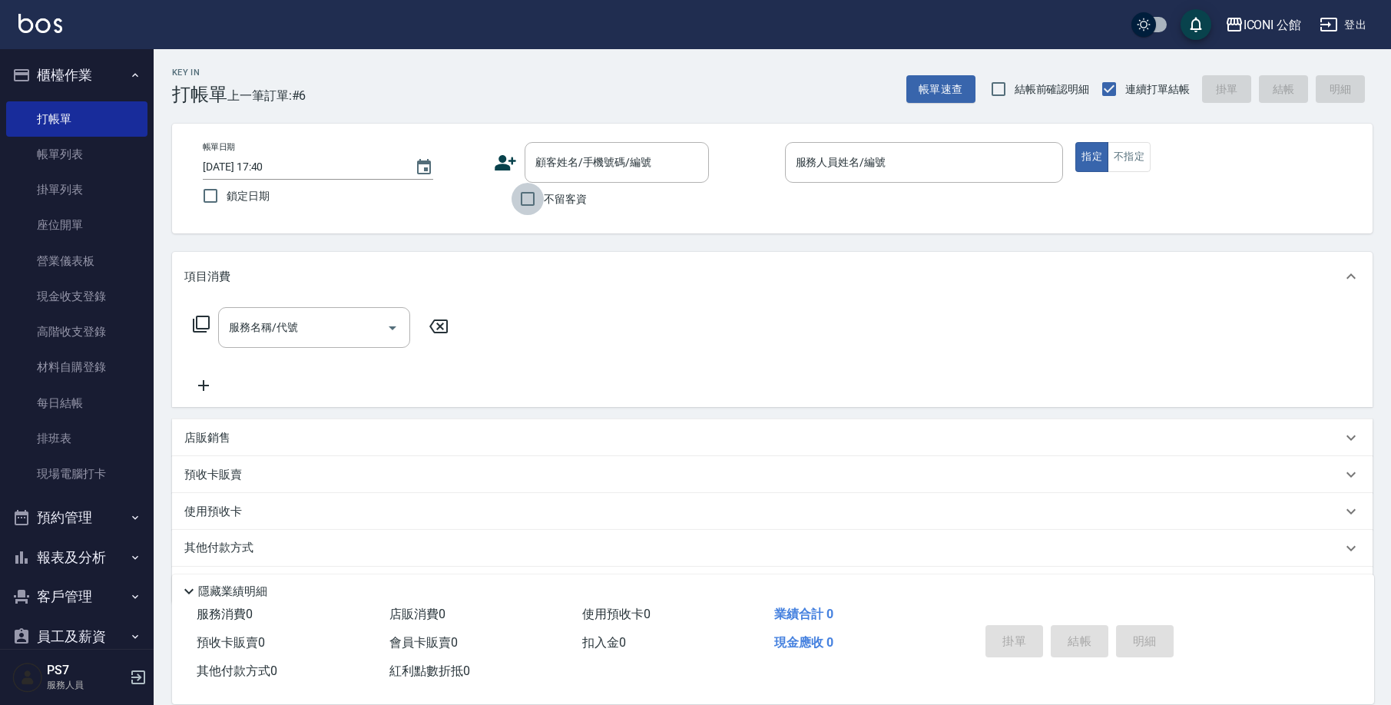
click at [540, 204] on input "不留客資" at bounding box center [528, 199] width 32 height 32
checkbox input "true"
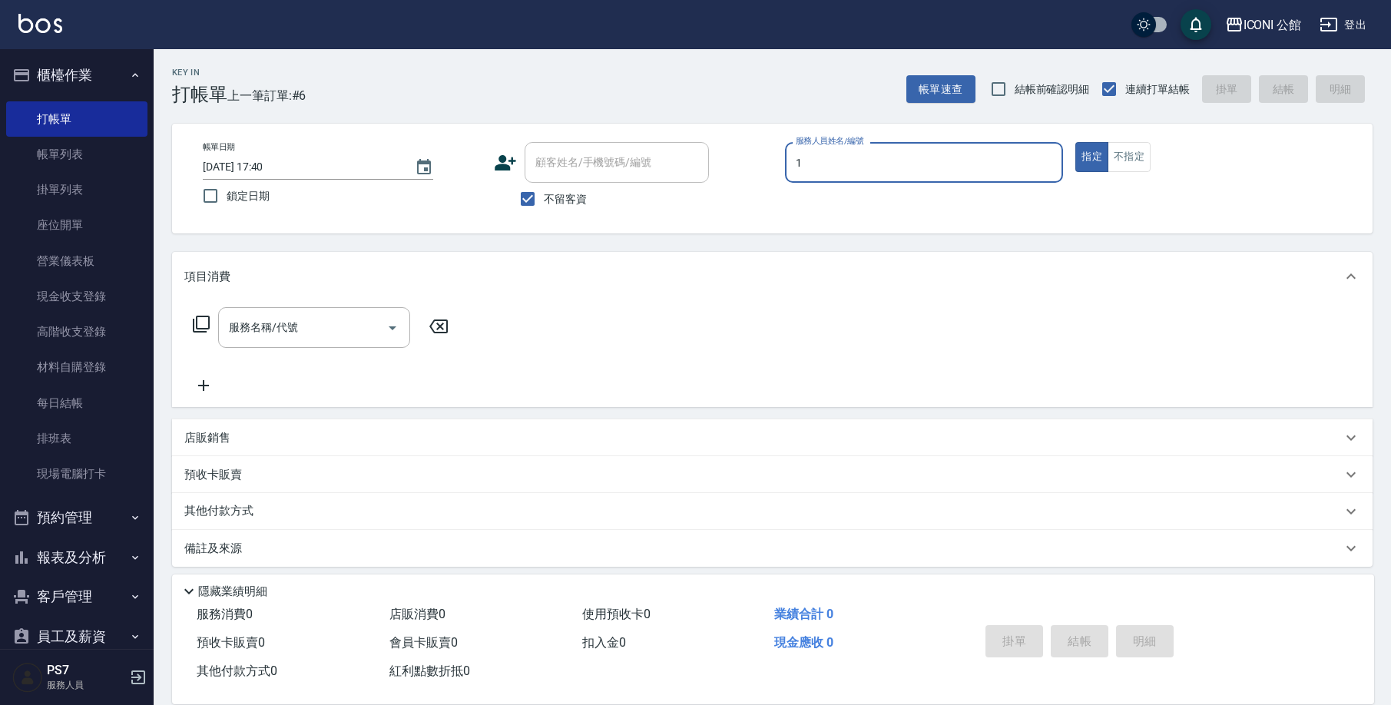
type input "[PERSON_NAME]-1"
type button "true"
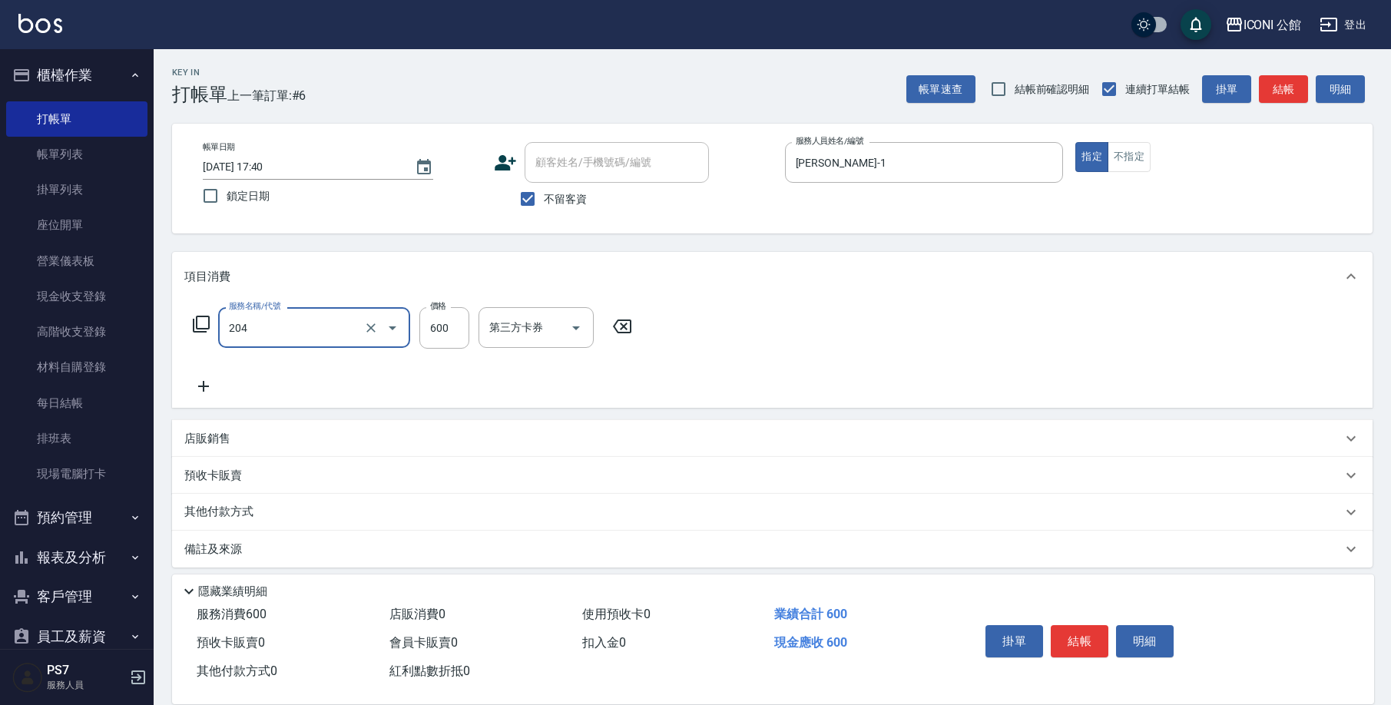
type input "指定洗+剪(204)"
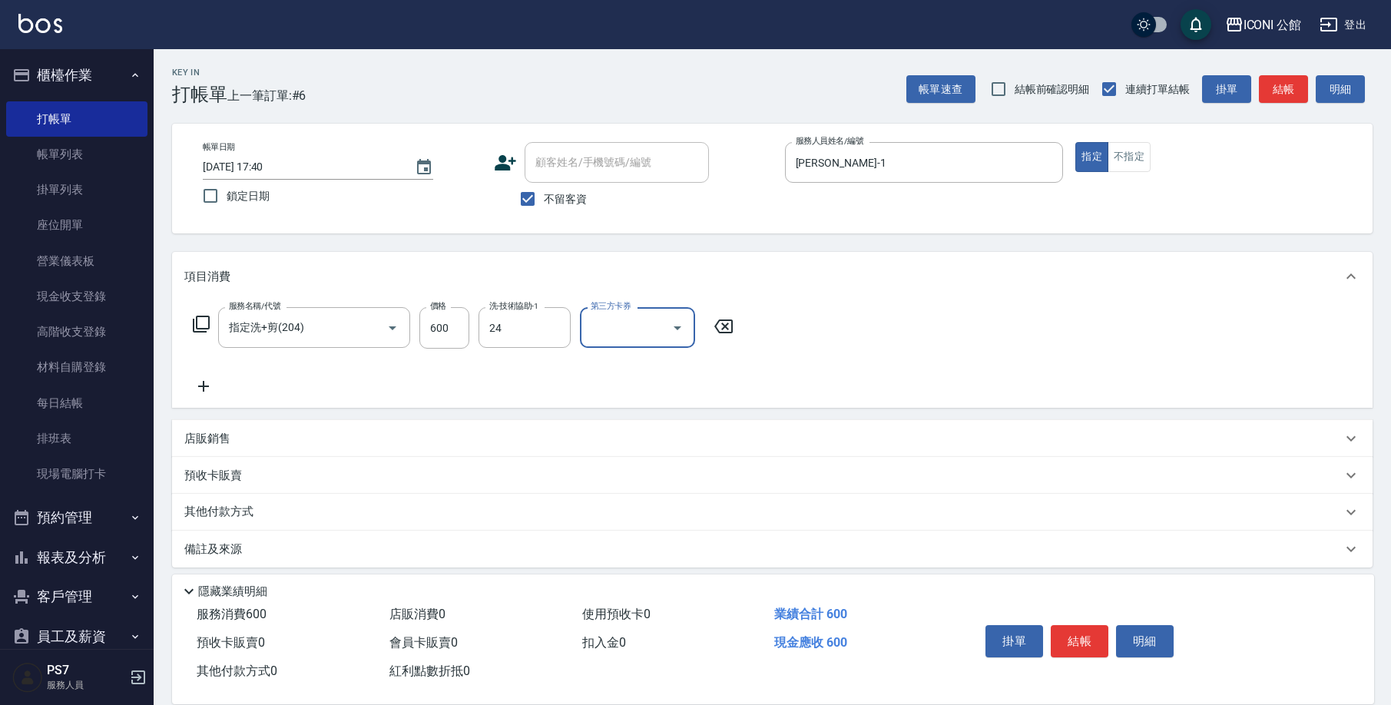
type input "[PERSON_NAME]-24"
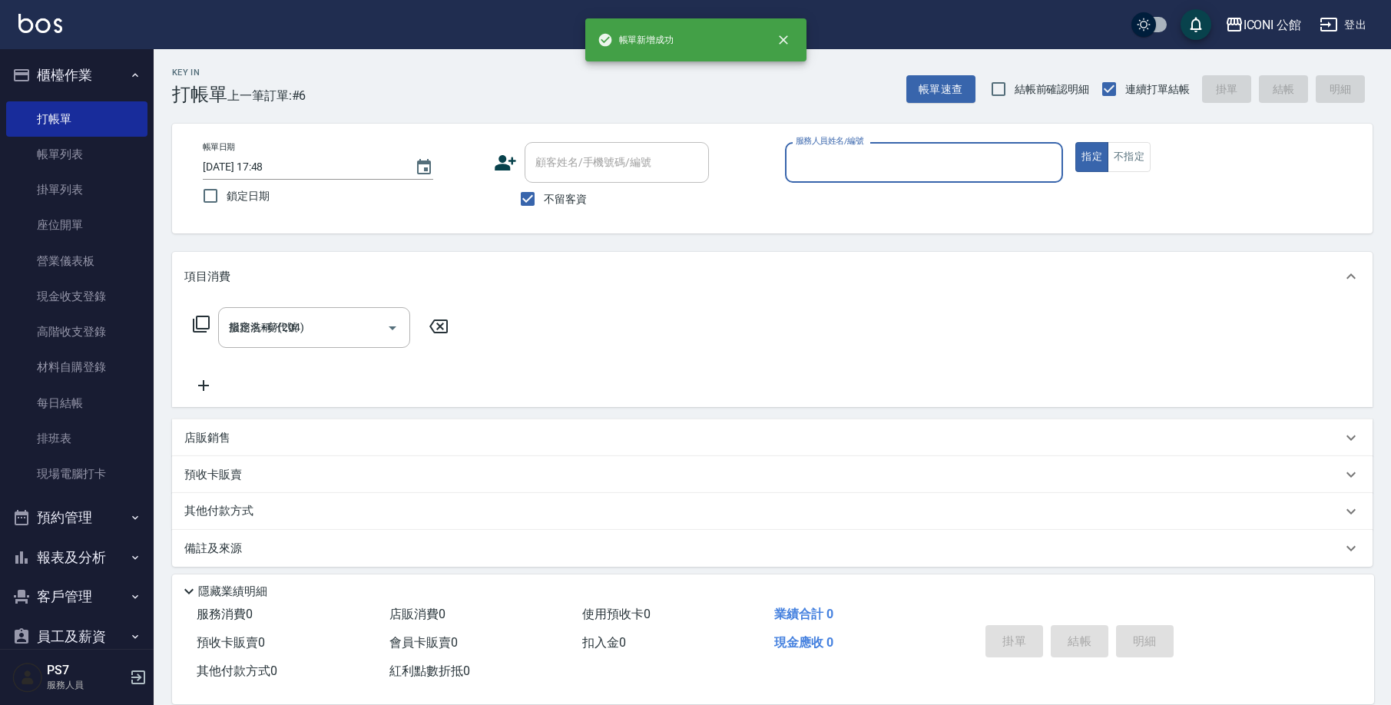
type input "0"
type input "[DATE] 17:48"
type input "04"
click at [1092, 157] on button "指定" at bounding box center [1091, 157] width 33 height 30
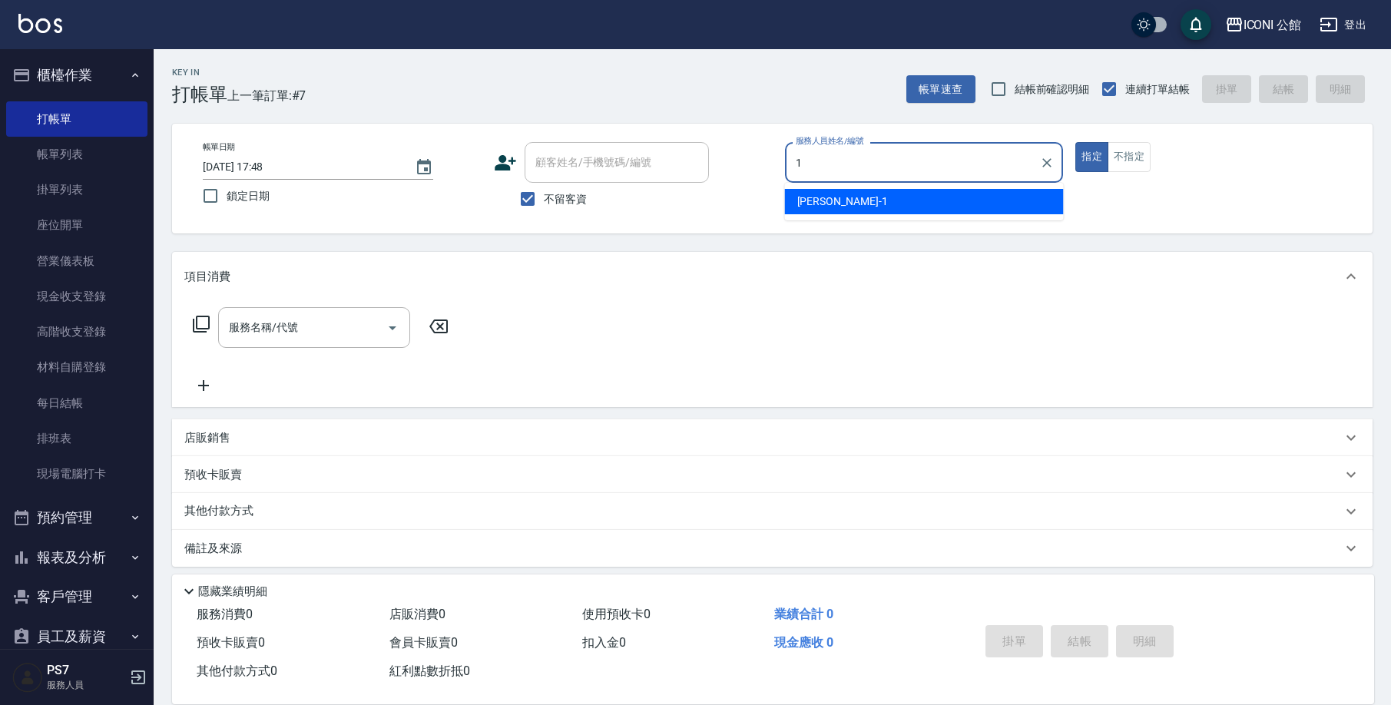
type input "[PERSON_NAME]-1"
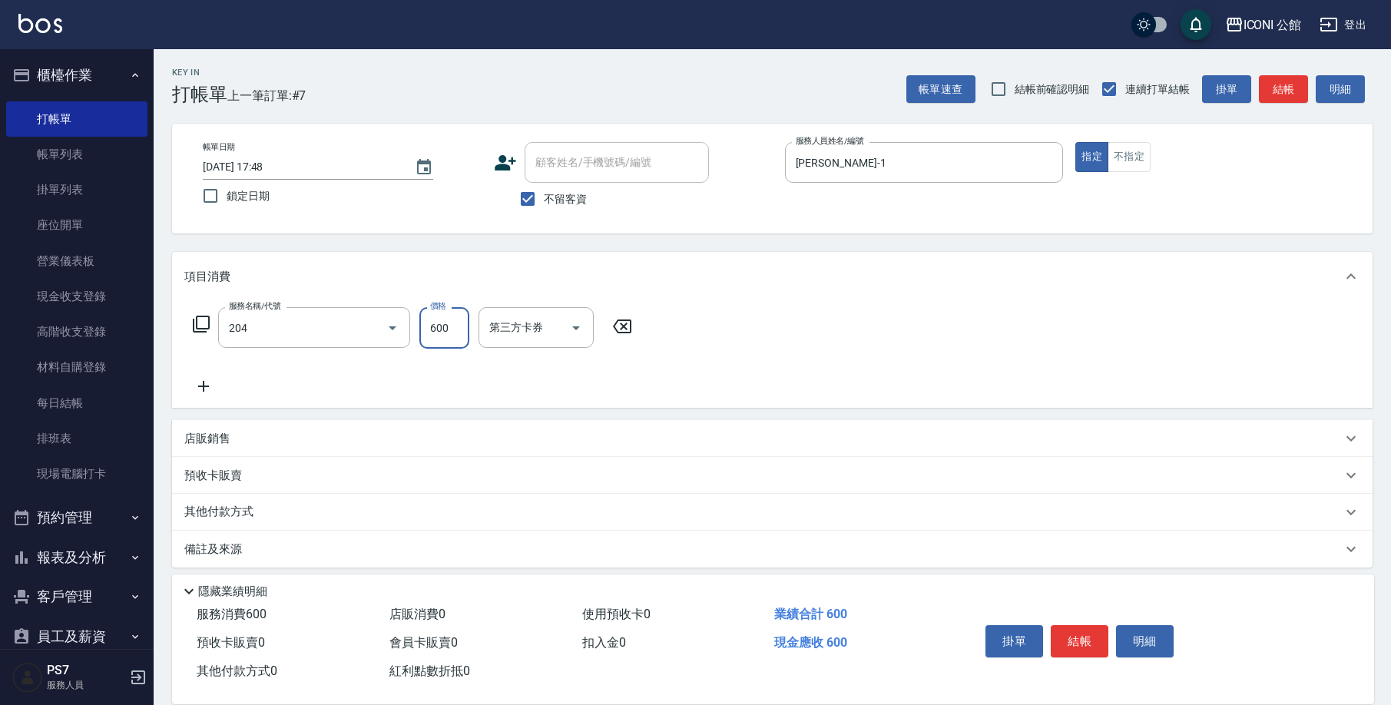
type input "指定洗+剪(204)"
type input "[PERSON_NAME]-24"
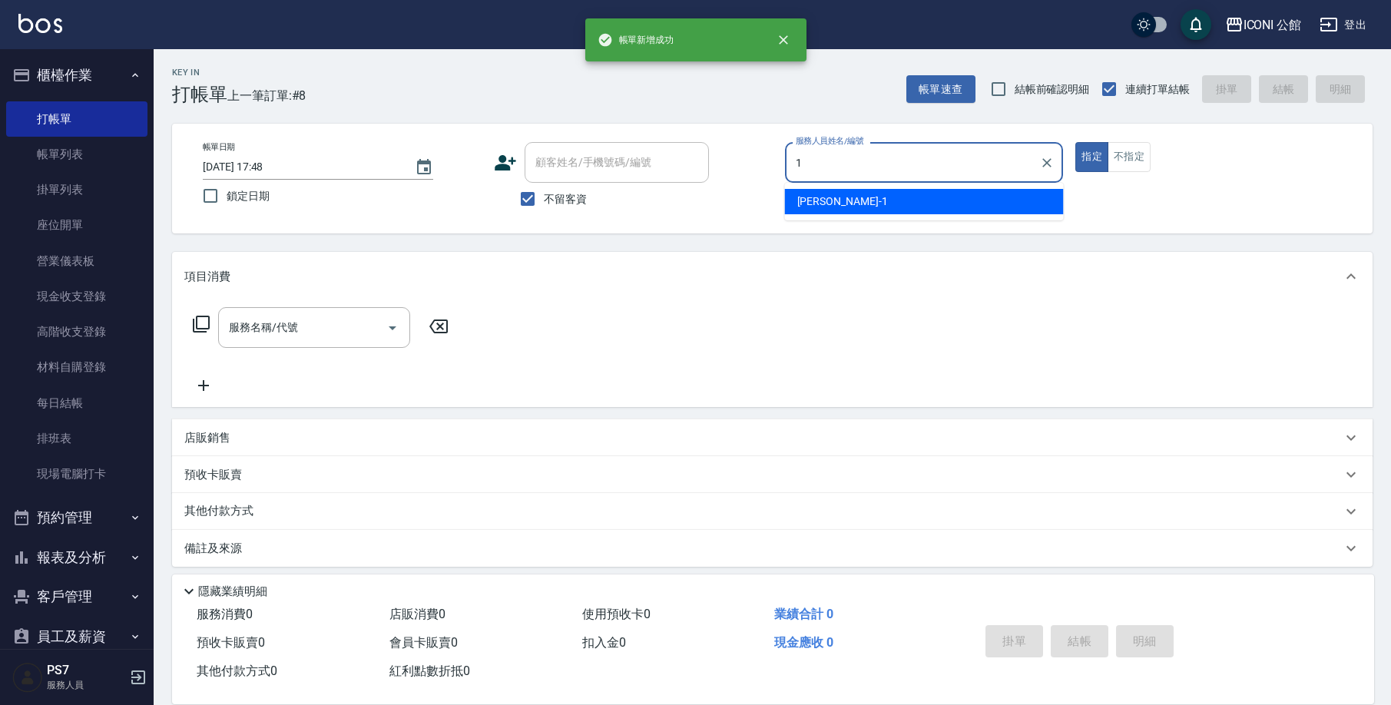
type input "[PERSON_NAME]-1"
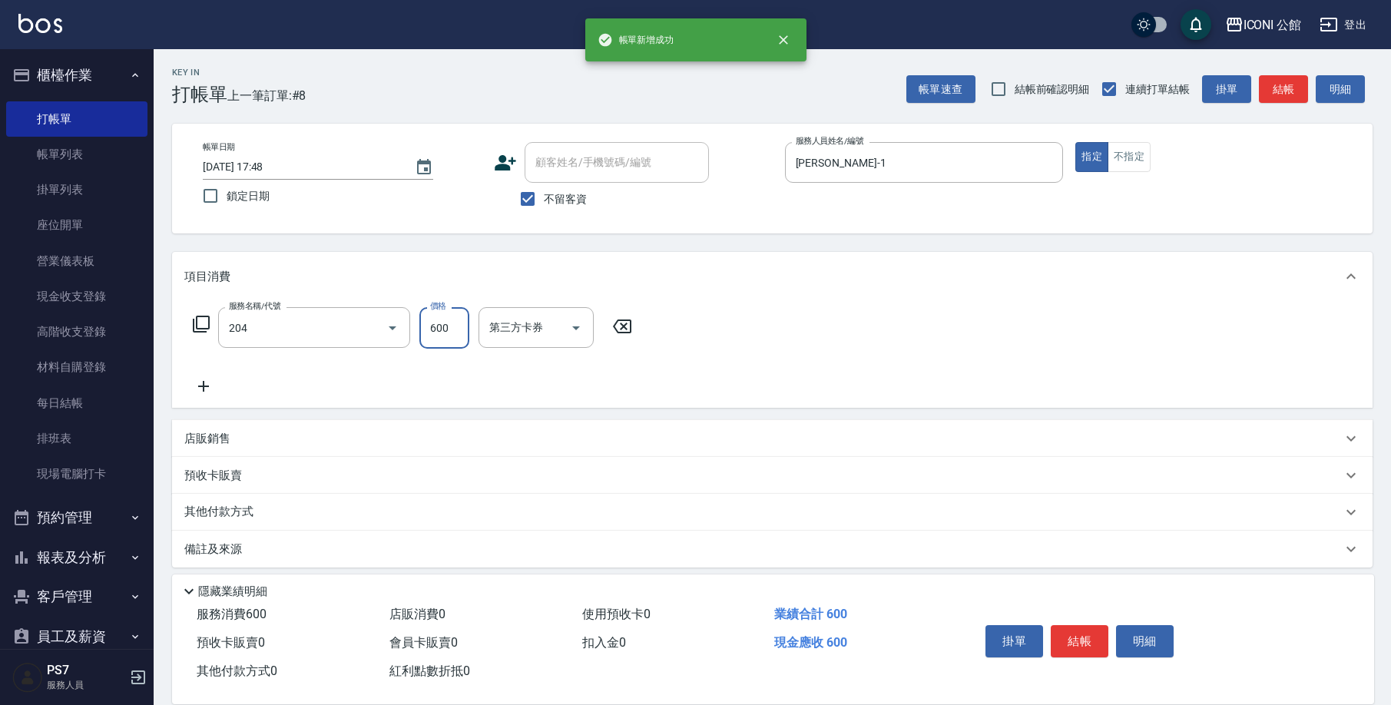
type input "指定洗+剪(204)"
type input "[PERSON_NAME]-24"
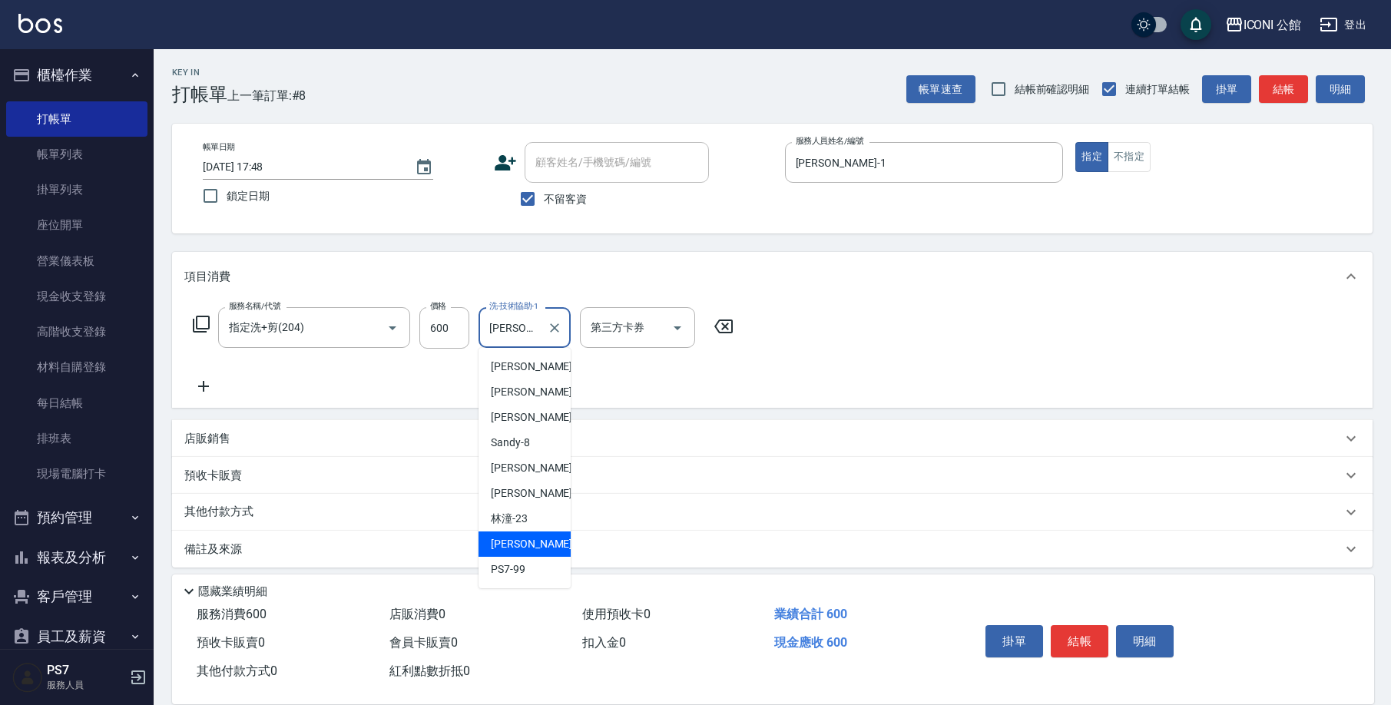
click at [537, 338] on input "[PERSON_NAME]-24" at bounding box center [512, 327] width 55 height 27
click at [544, 328] on button "Clear" at bounding box center [555, 328] width 22 height 22
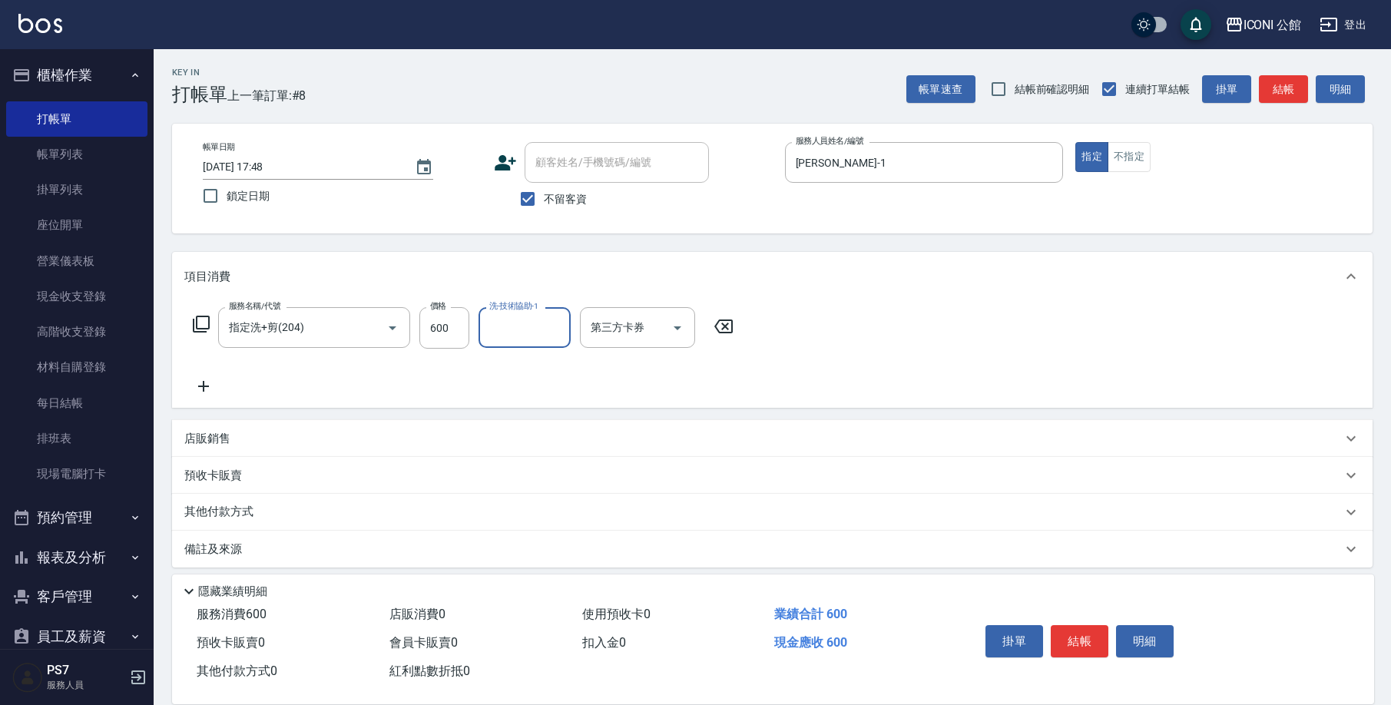
click at [544, 328] on input "洗-技術協助-1" at bounding box center [524, 327] width 78 height 27
type input "12"
click at [511, 328] on input "洗-技術協助-1" at bounding box center [524, 327] width 78 height 27
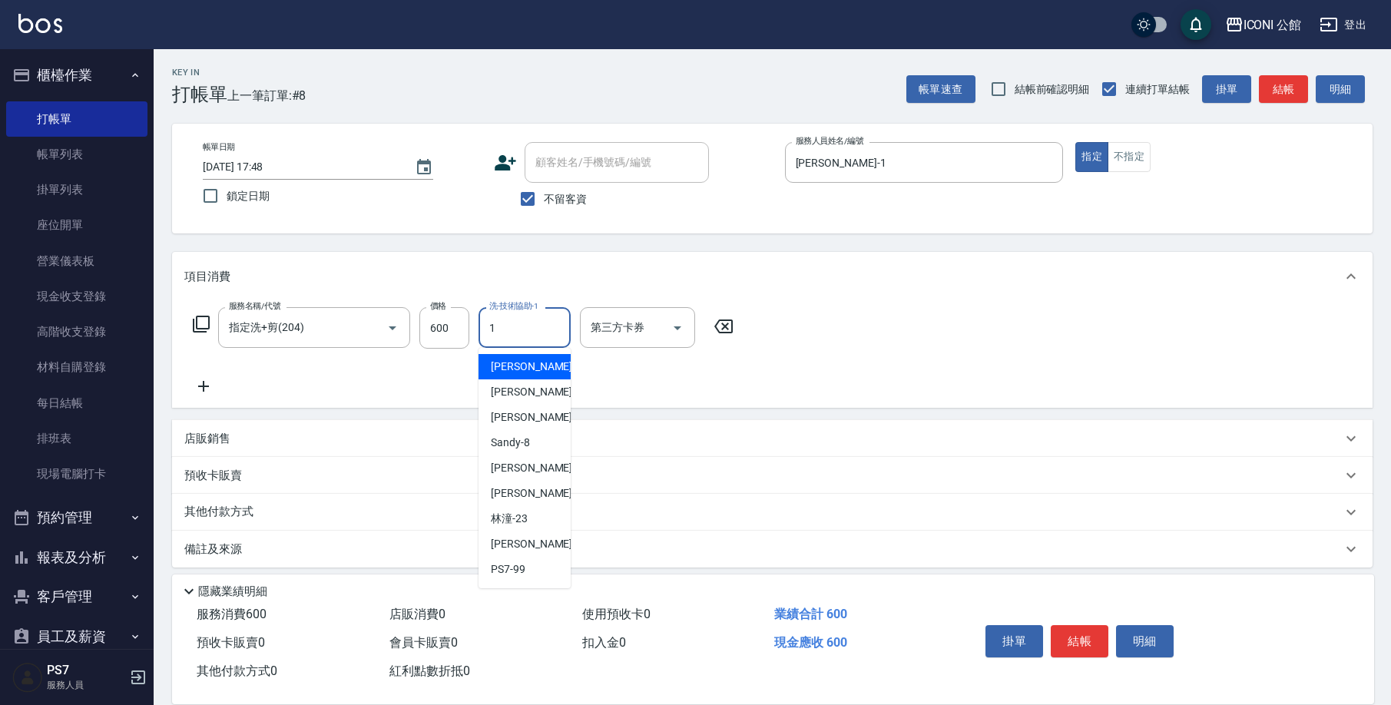
type input "[PERSON_NAME]-1"
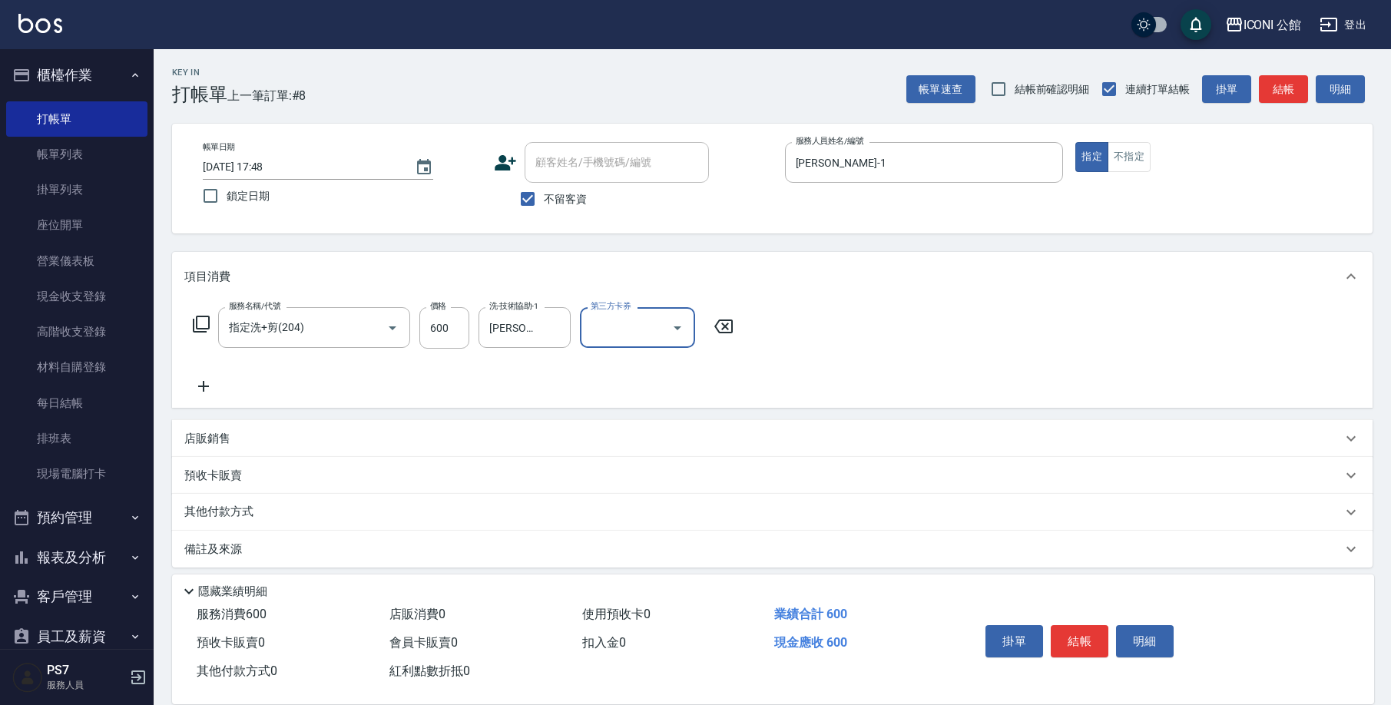
click at [220, 442] on p "店販銷售" at bounding box center [207, 439] width 46 height 16
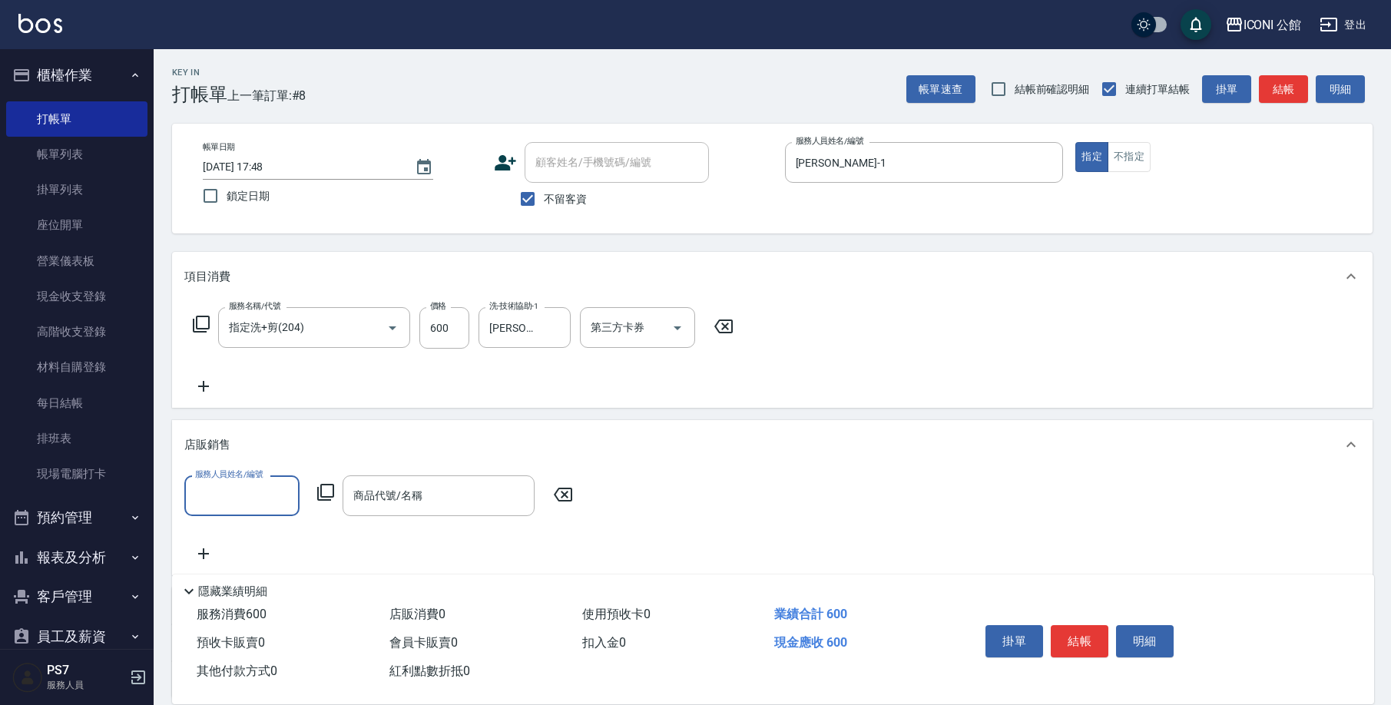
click at [255, 479] on label "服務人員姓名/編號" at bounding box center [229, 475] width 68 height 12
click at [255, 482] on input "服務人員姓名/編號" at bounding box center [241, 495] width 101 height 27
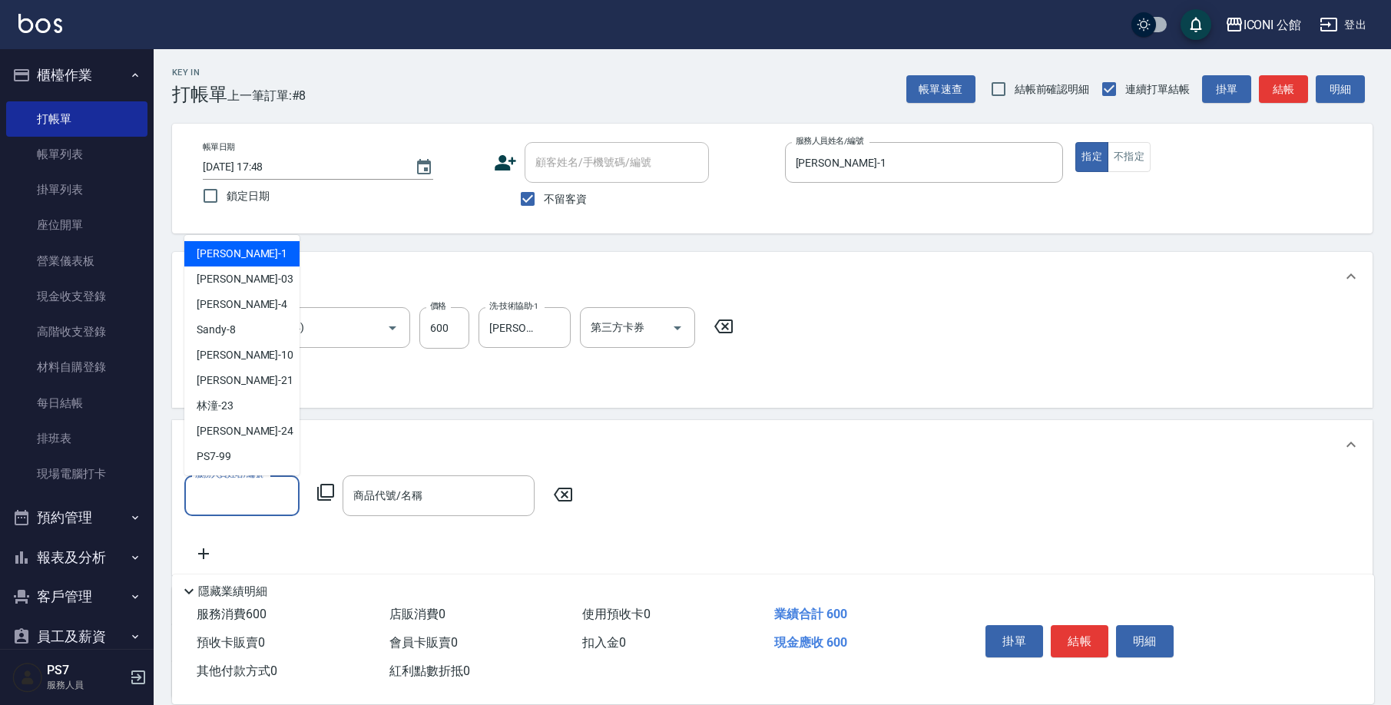
click at [259, 485] on input "服務人員姓名/編號" at bounding box center [241, 495] width 101 height 27
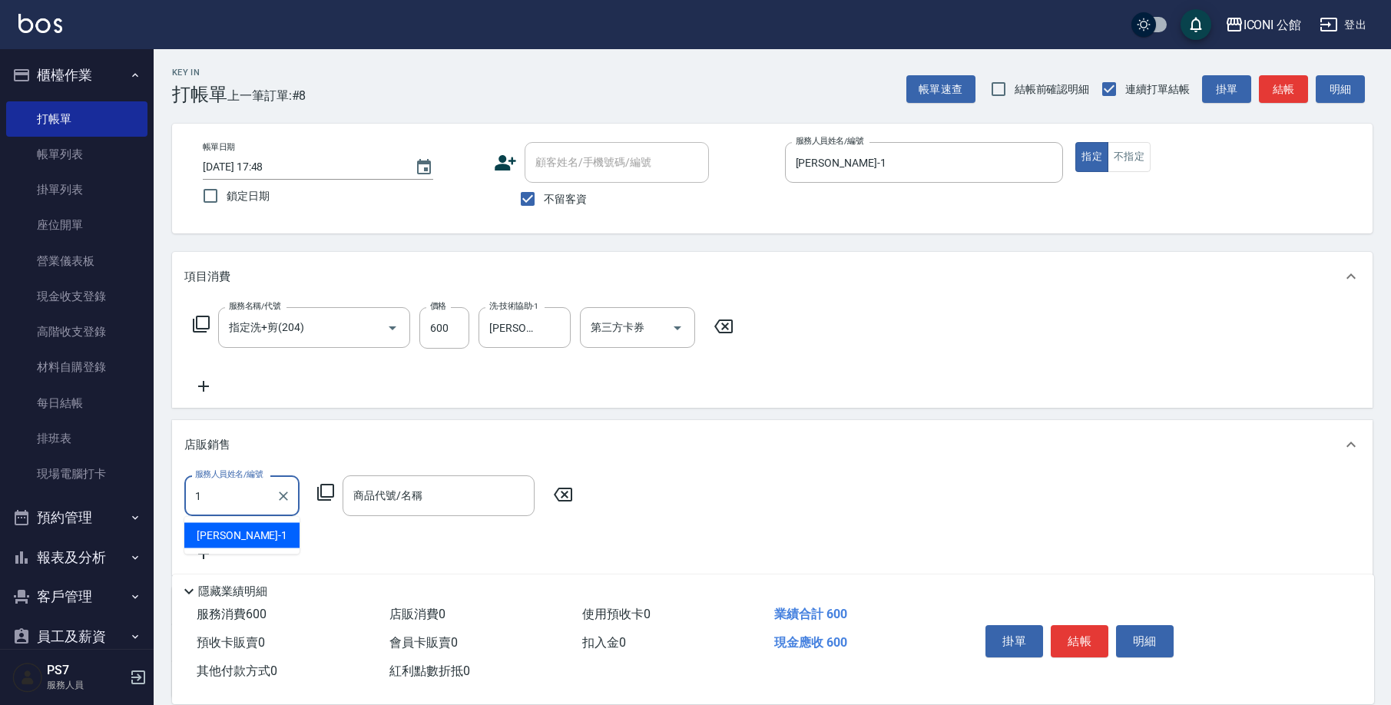
type input "[PERSON_NAME]-1"
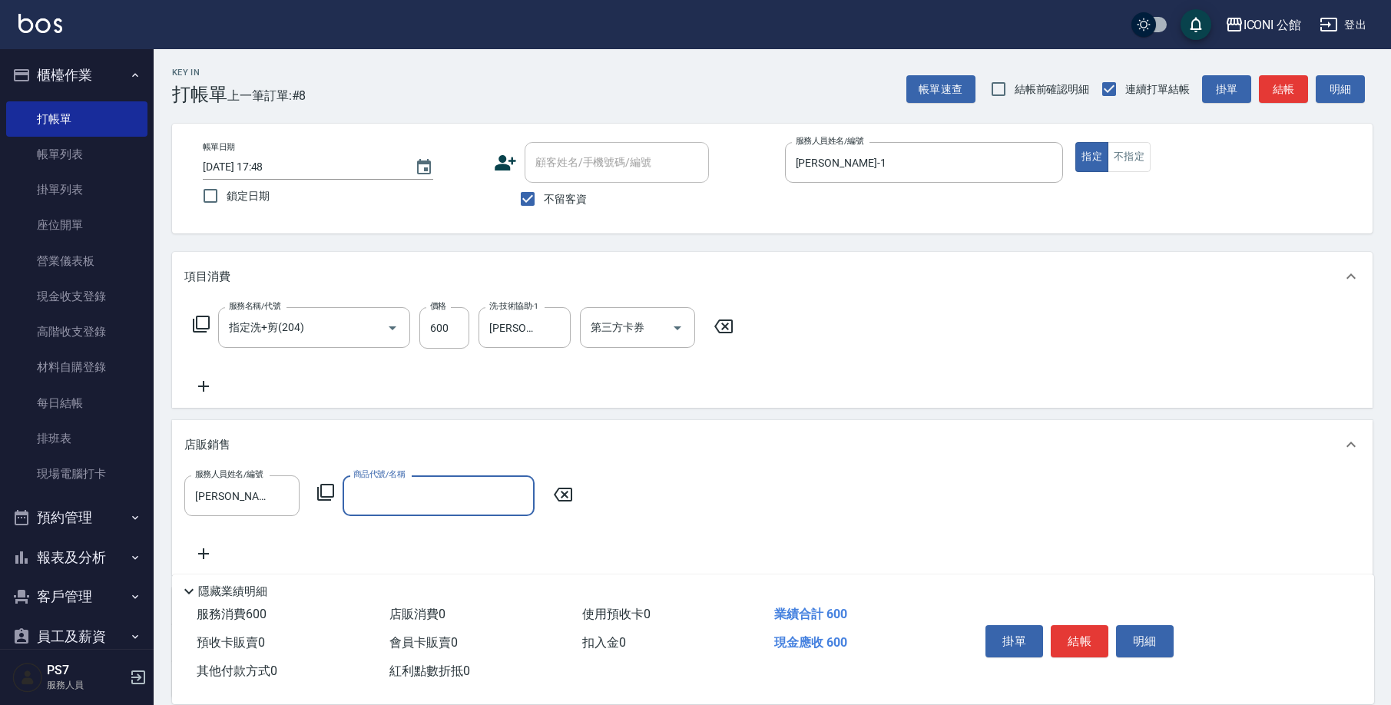
click at [403, 502] on input "商品代號/名稱" at bounding box center [439, 495] width 178 height 27
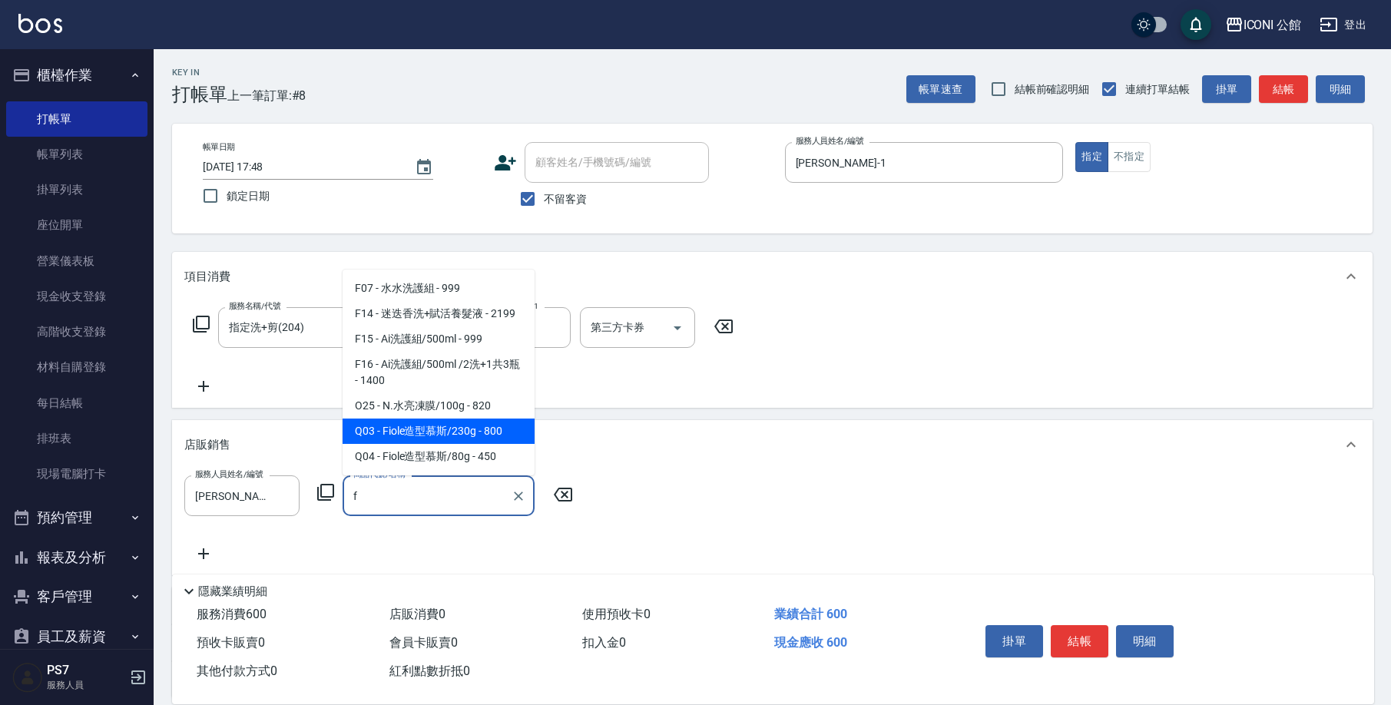
click at [423, 439] on span "Q03 - Fiole造型慕斯/230g - 800" at bounding box center [439, 431] width 192 height 25
type input "Fiole造型慕斯/230g"
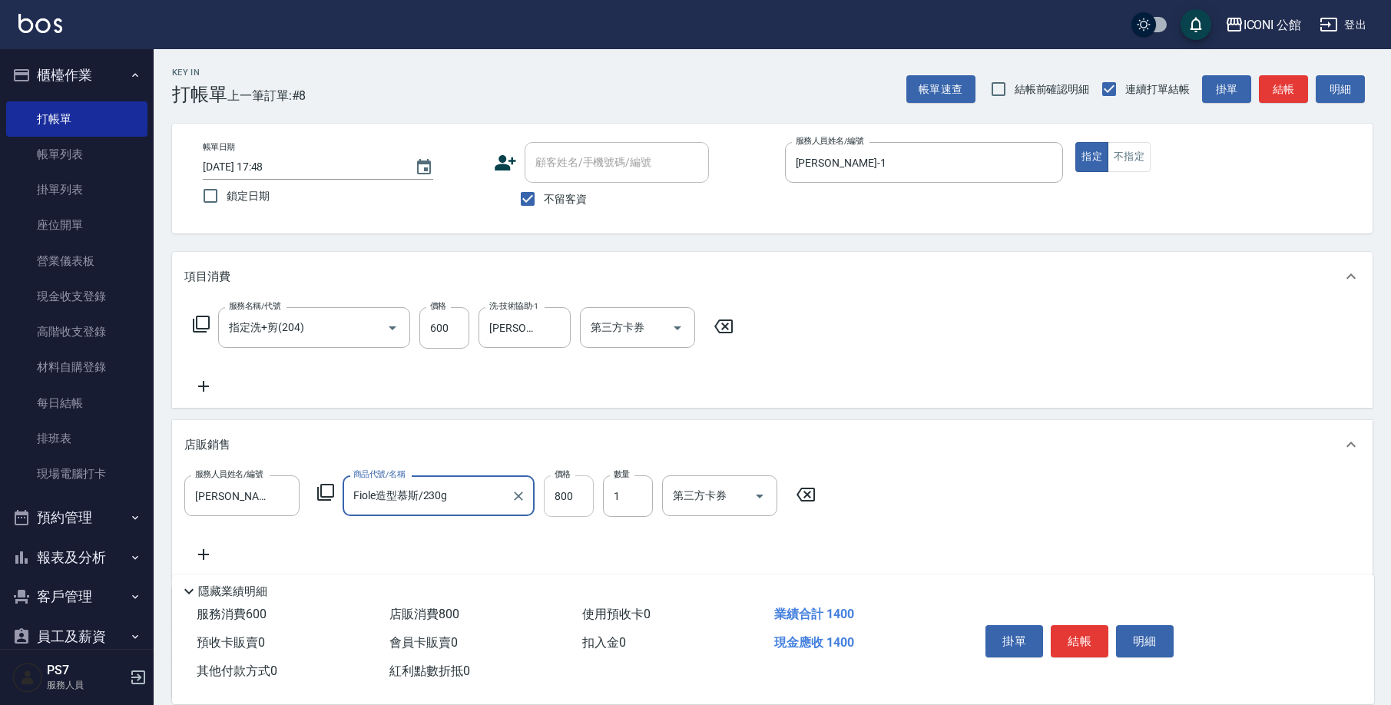
click at [574, 505] on input "800" at bounding box center [569, 495] width 50 height 41
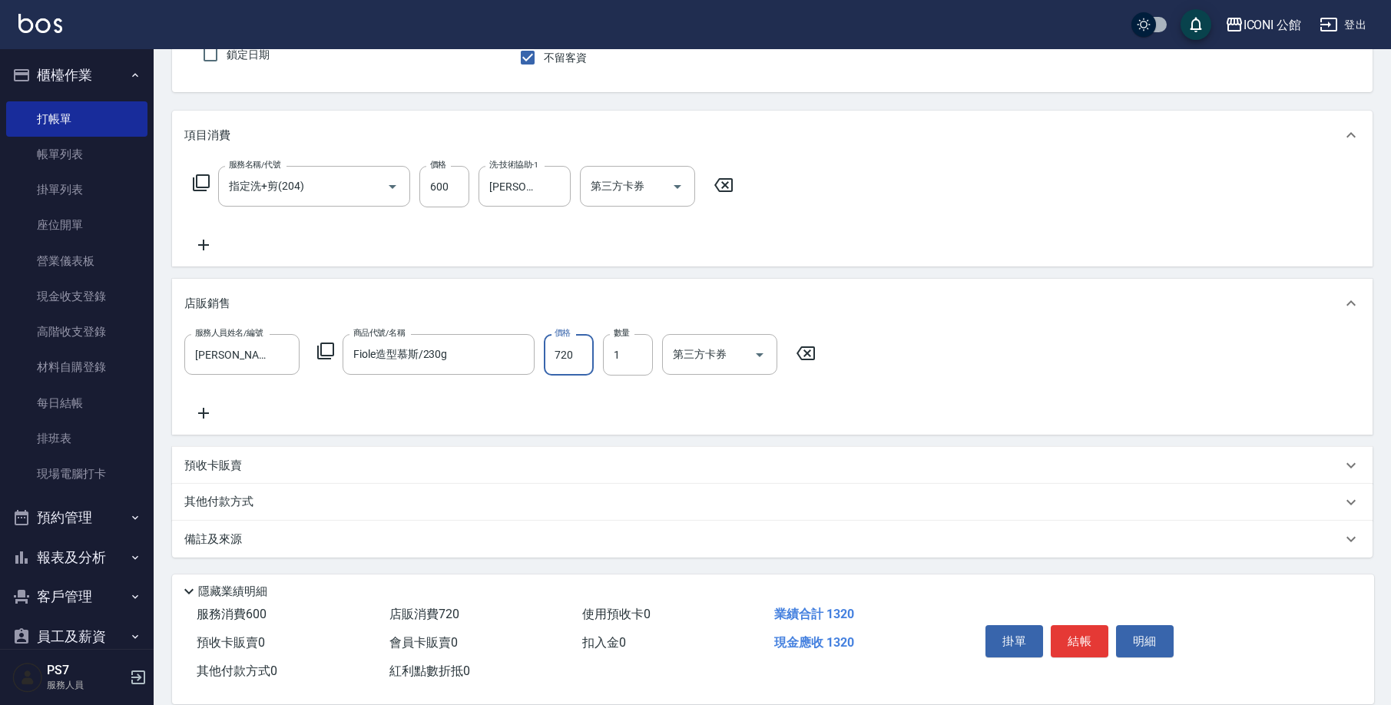
type input "720"
click at [232, 497] on p "其他付款方式" at bounding box center [222, 502] width 77 height 17
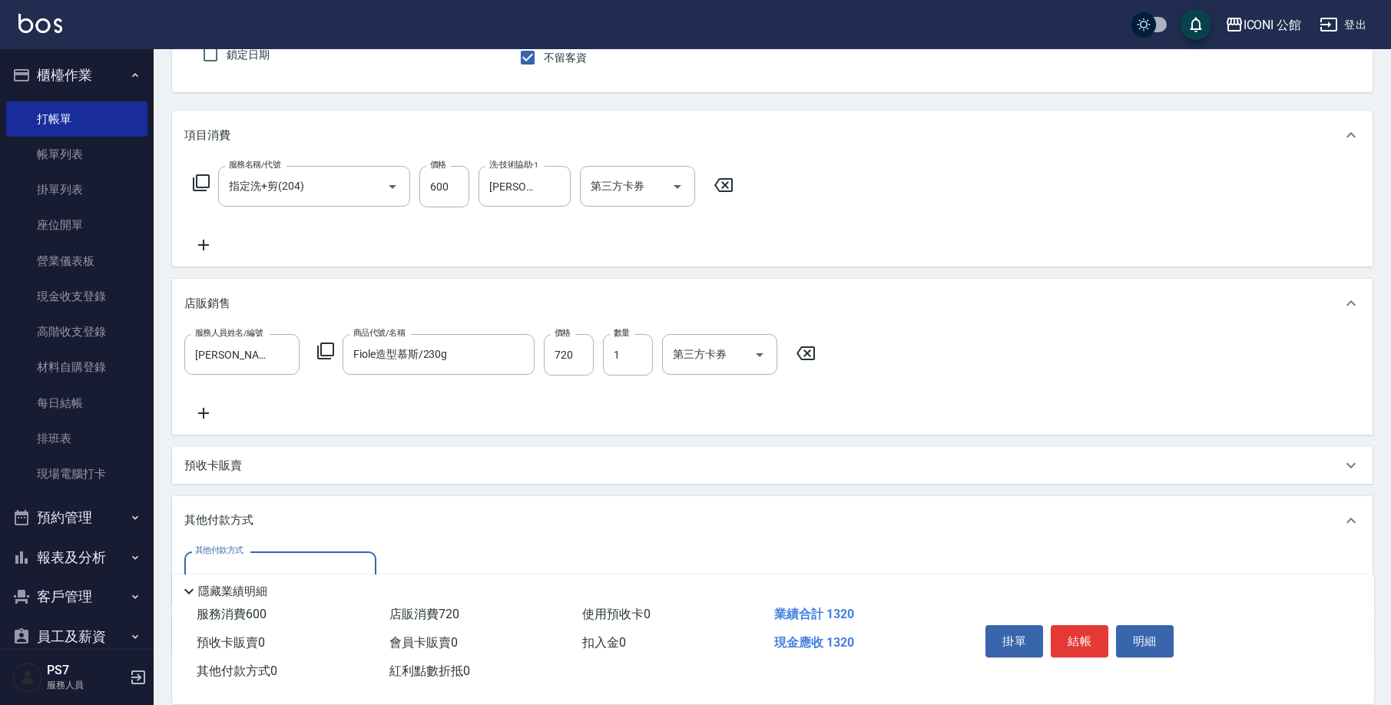
scroll to position [235, 0]
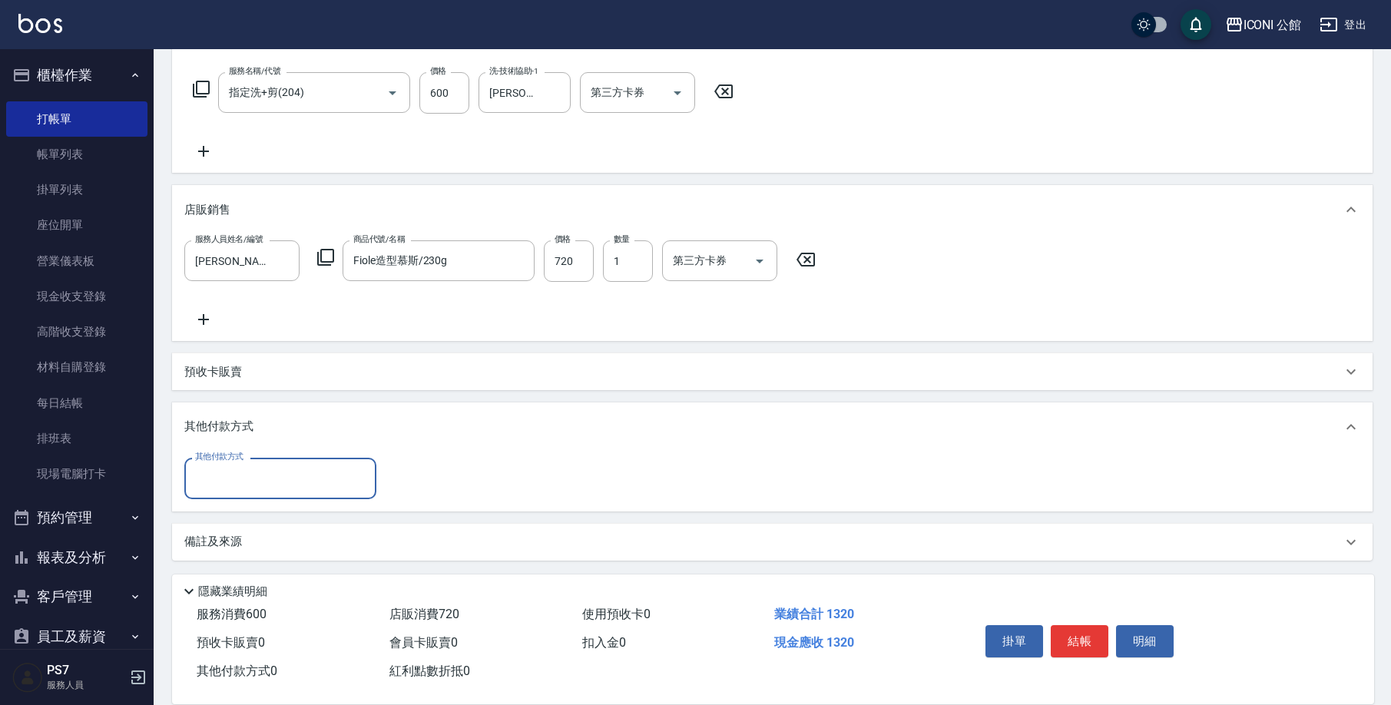
click at [239, 472] on input "其他付款方式" at bounding box center [280, 478] width 178 height 27
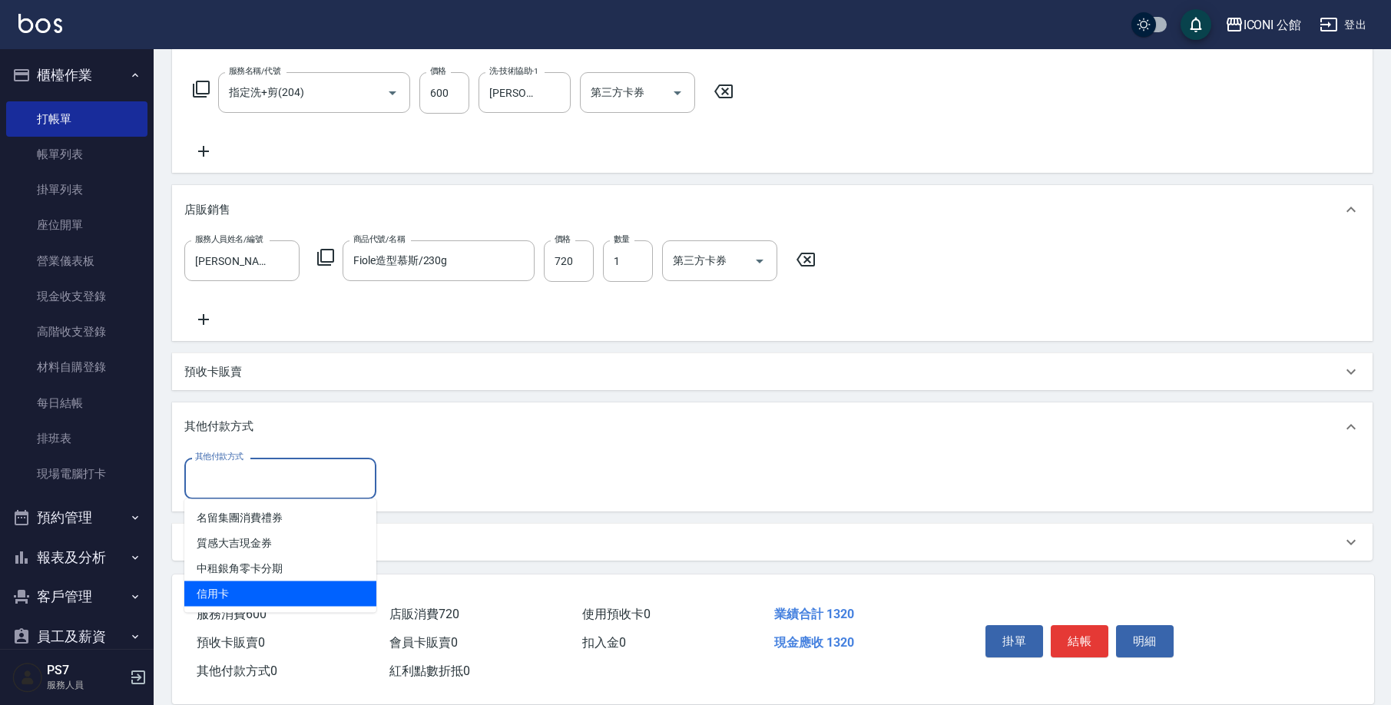
click at [277, 599] on span "信用卡" at bounding box center [280, 593] width 192 height 25
type input "信用卡"
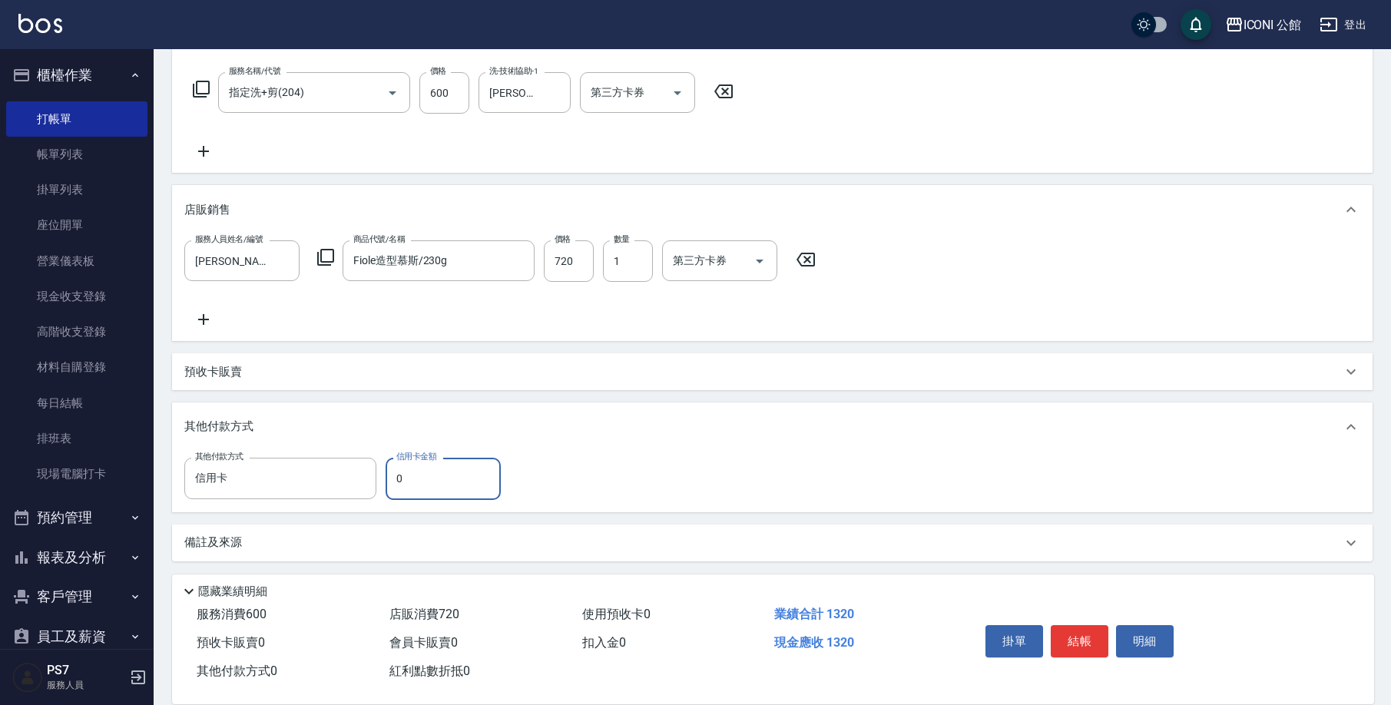
click at [432, 485] on input "0" at bounding box center [443, 478] width 115 height 41
type input "1320"
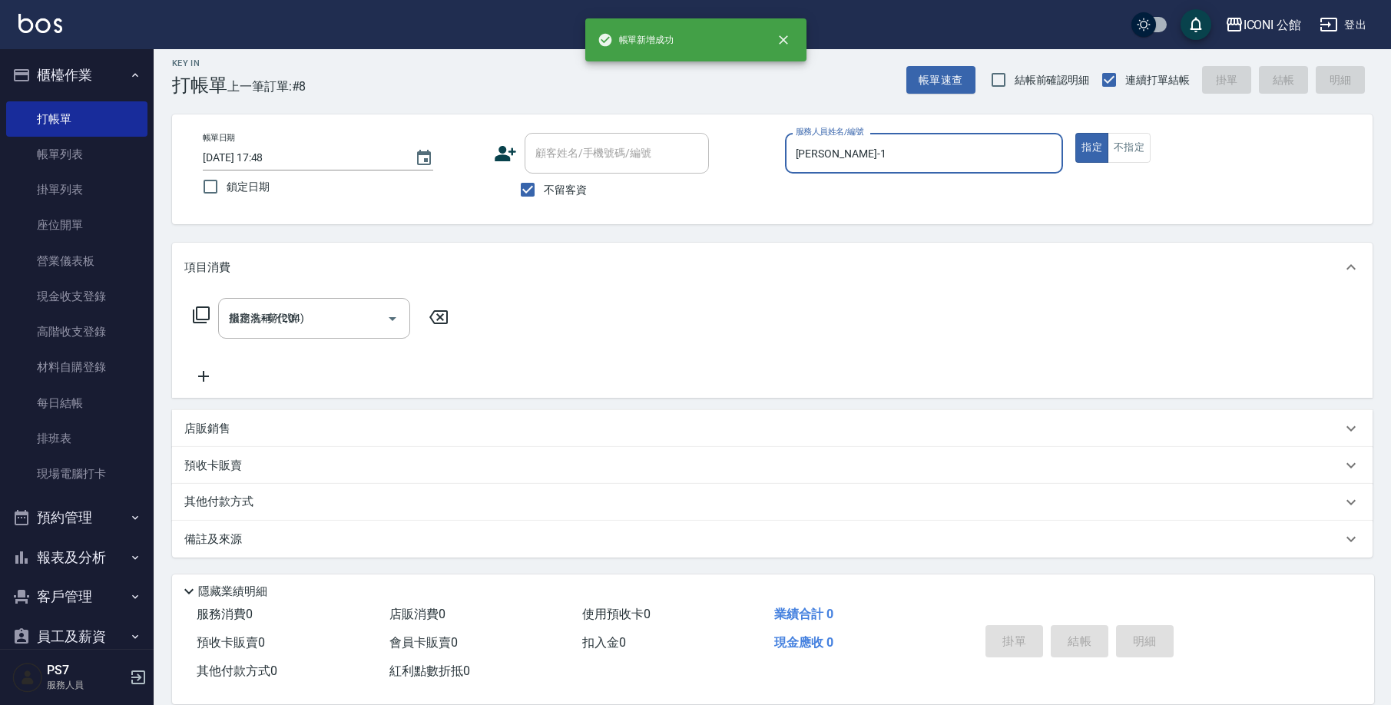
type input "[DATE] 17:49"
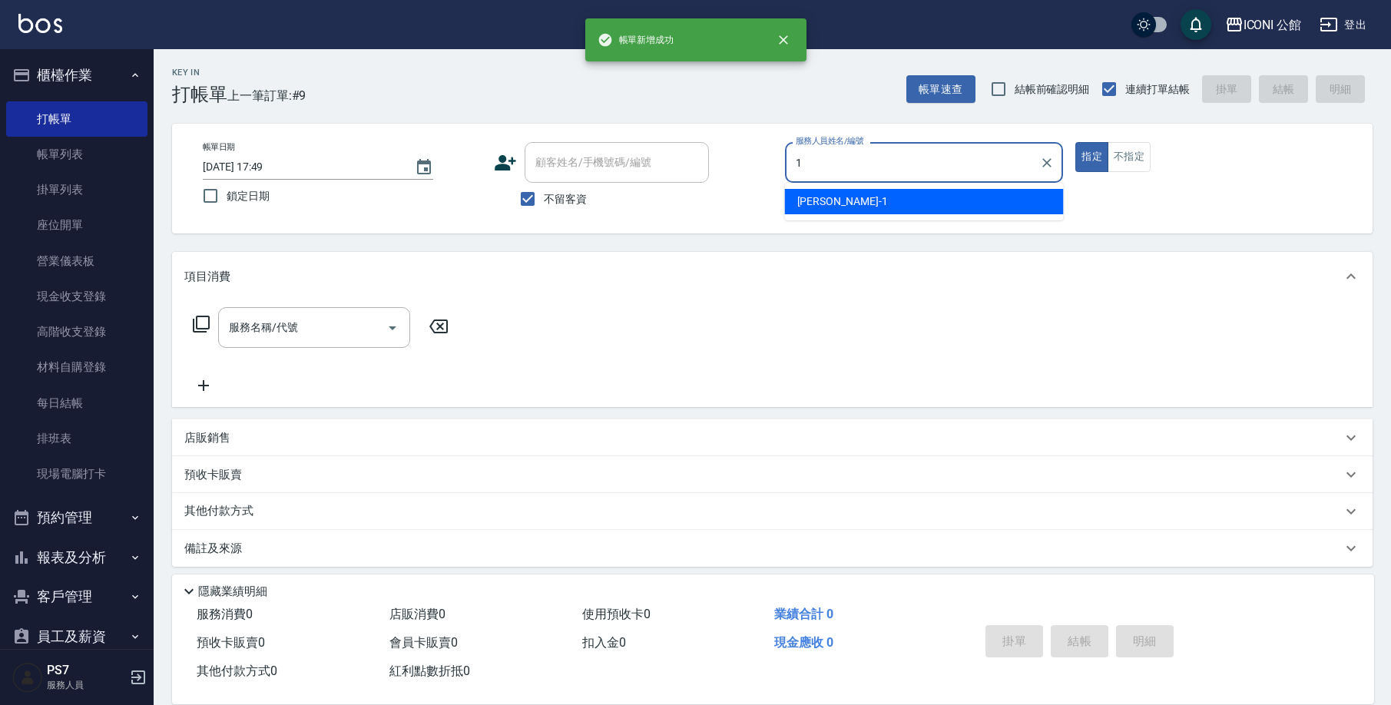
type input "[PERSON_NAME]-1"
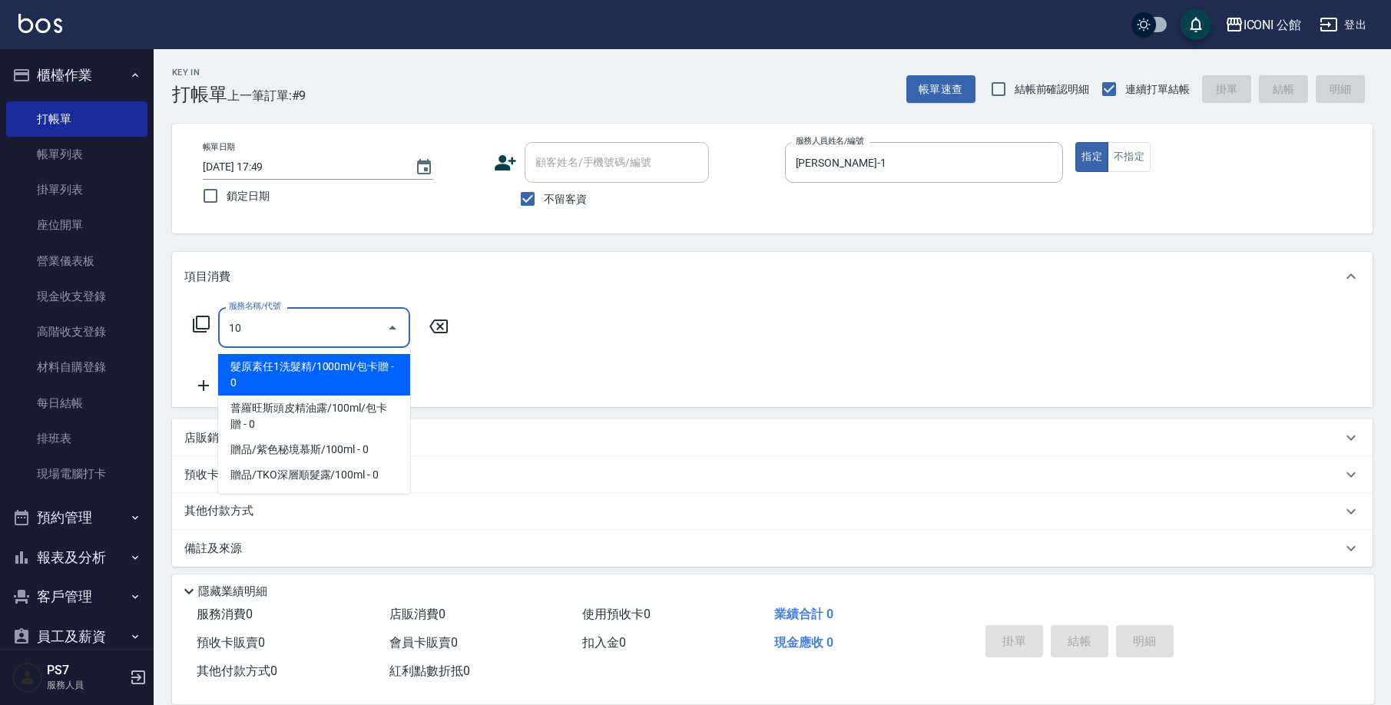
type input "1"
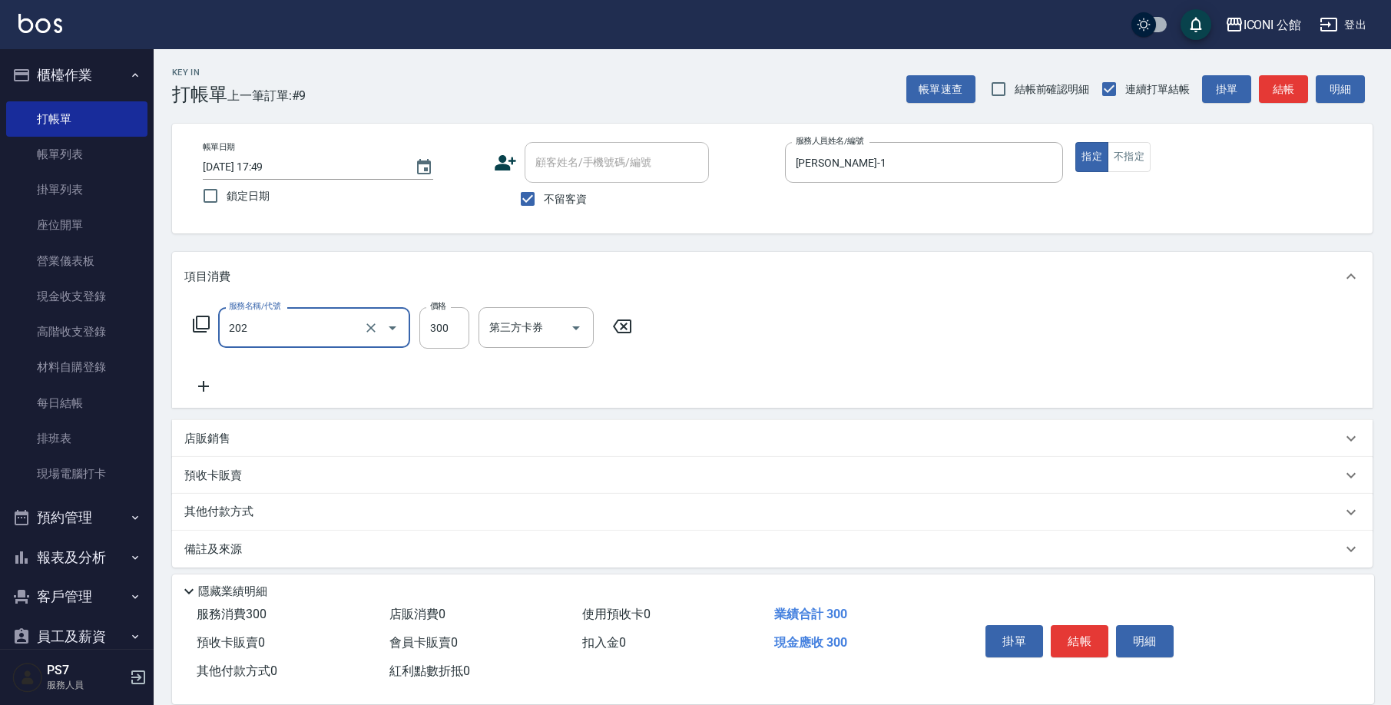
type input "單剪(202)"
type input "400"
click at [247, 509] on p "其他付款方式" at bounding box center [222, 512] width 77 height 17
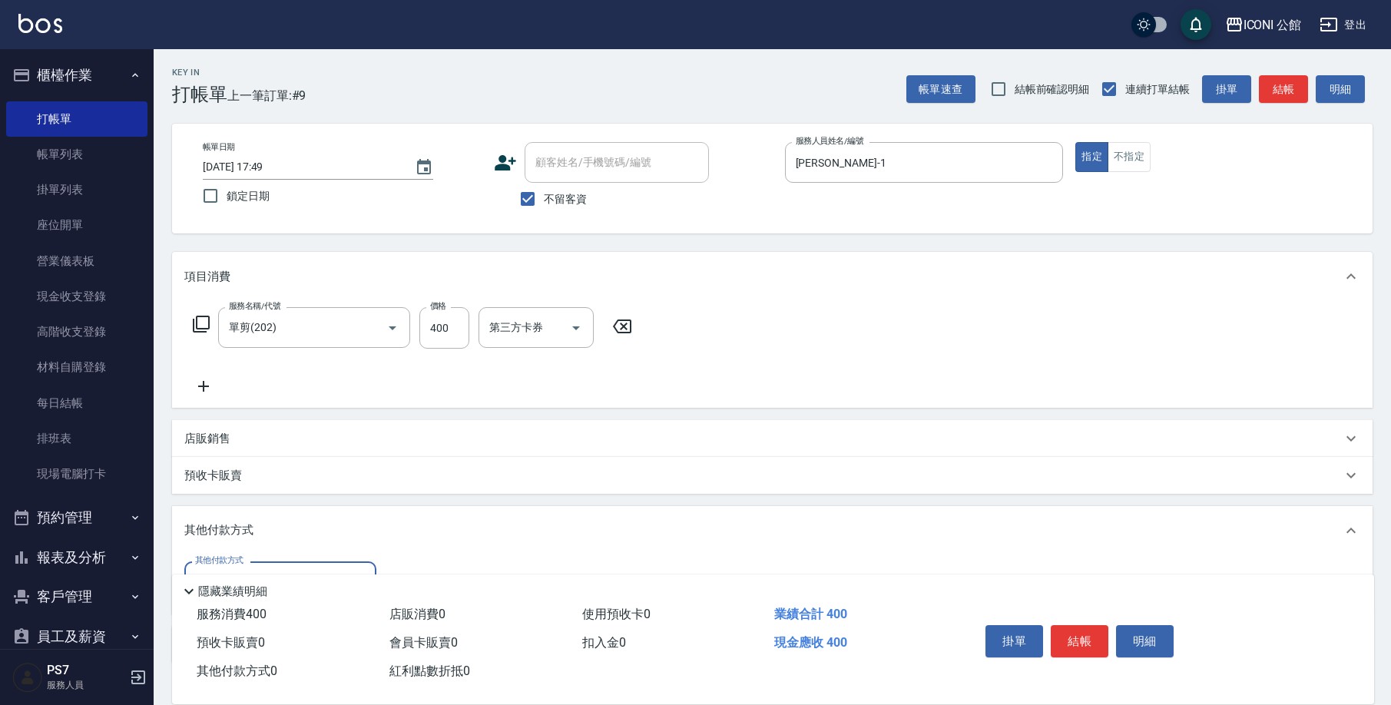
scroll to position [101, 0]
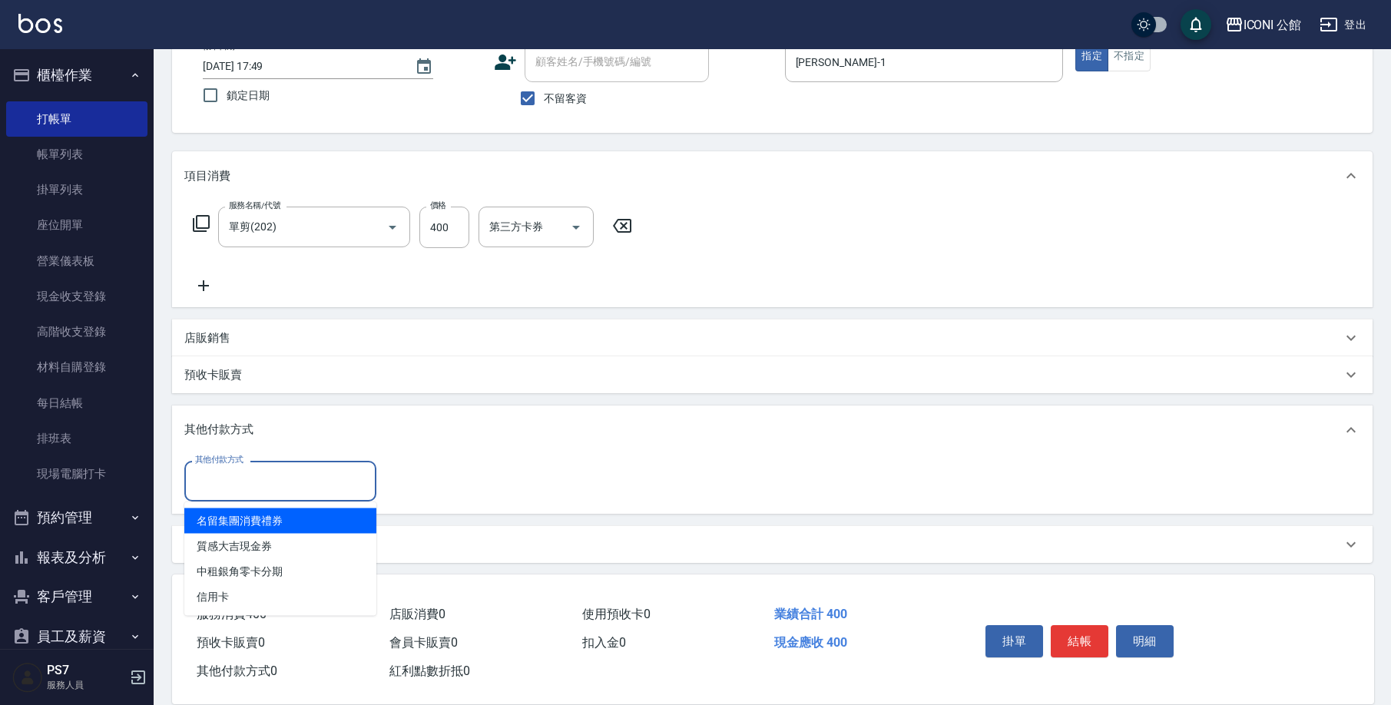
click at [232, 469] on input "其他付款方式" at bounding box center [280, 481] width 178 height 27
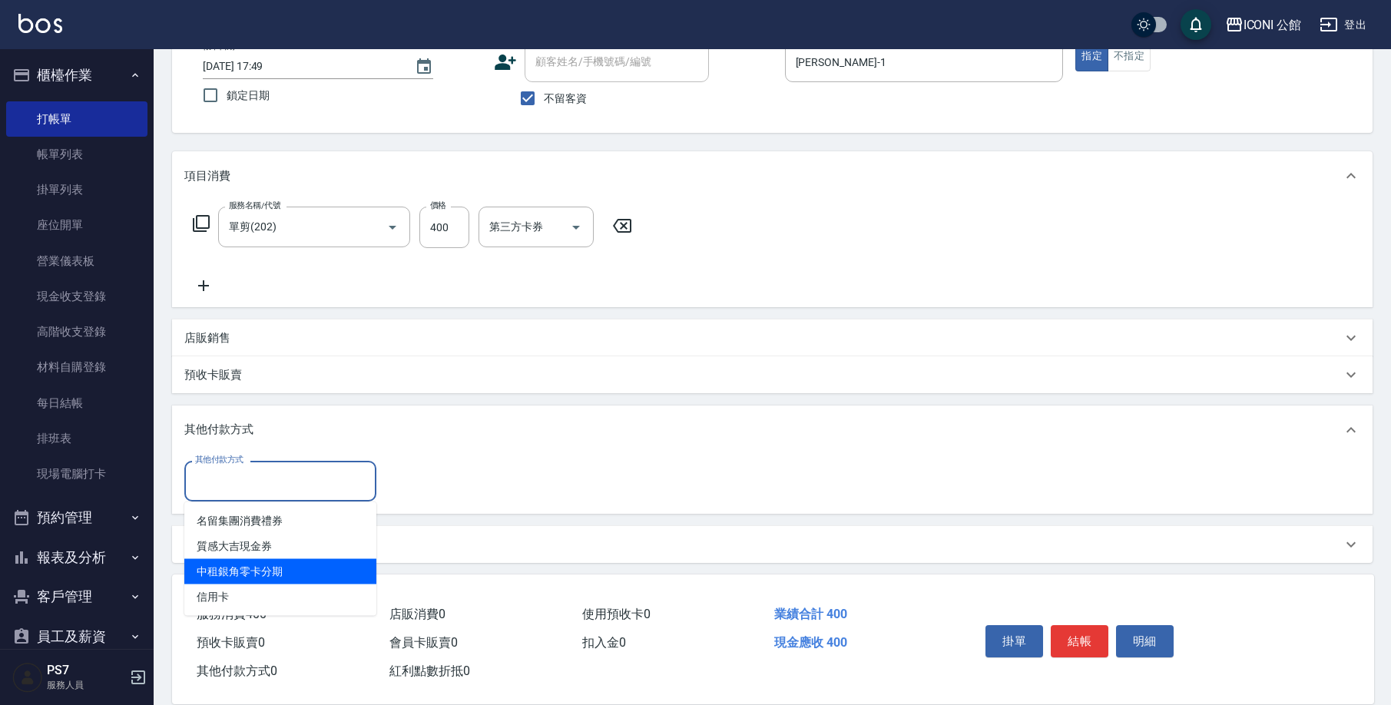
click at [215, 584] on span "中租銀角零卡分期" at bounding box center [280, 571] width 192 height 25
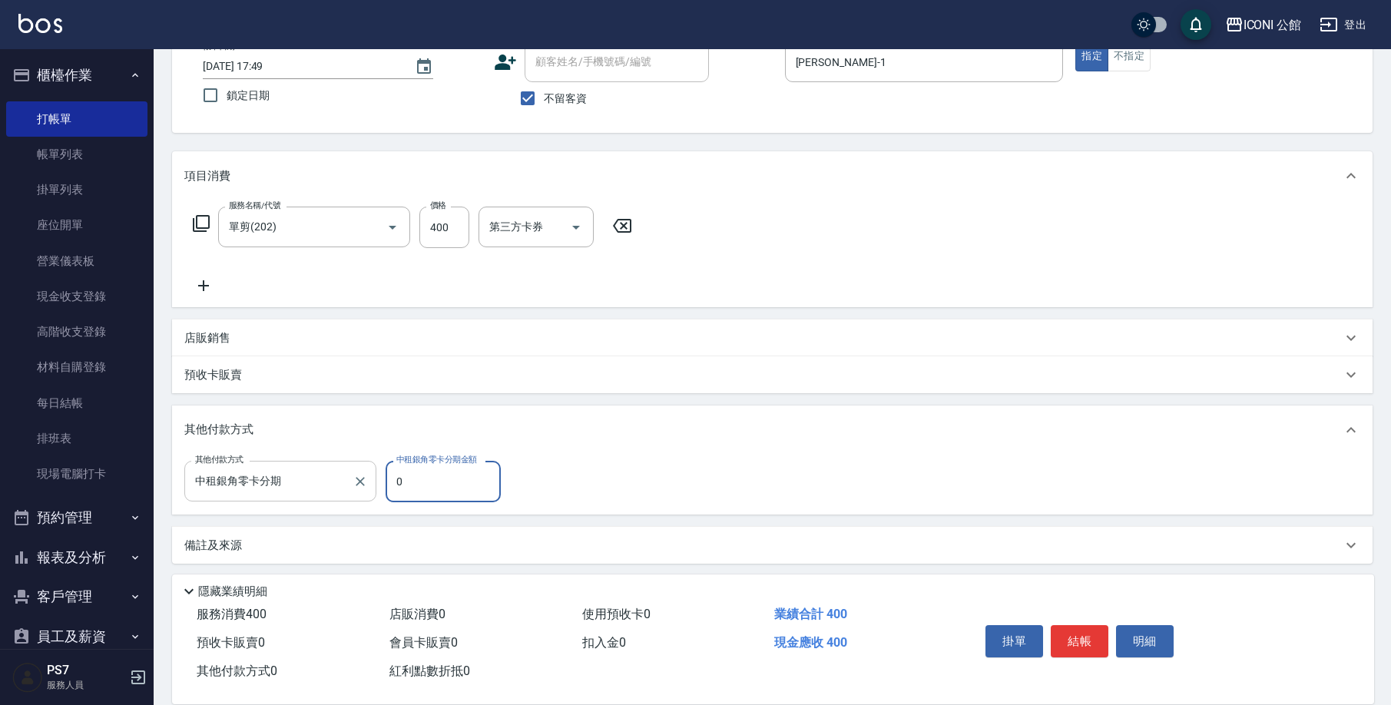
click at [240, 492] on input "中租銀角零卡分期" at bounding box center [268, 481] width 155 height 27
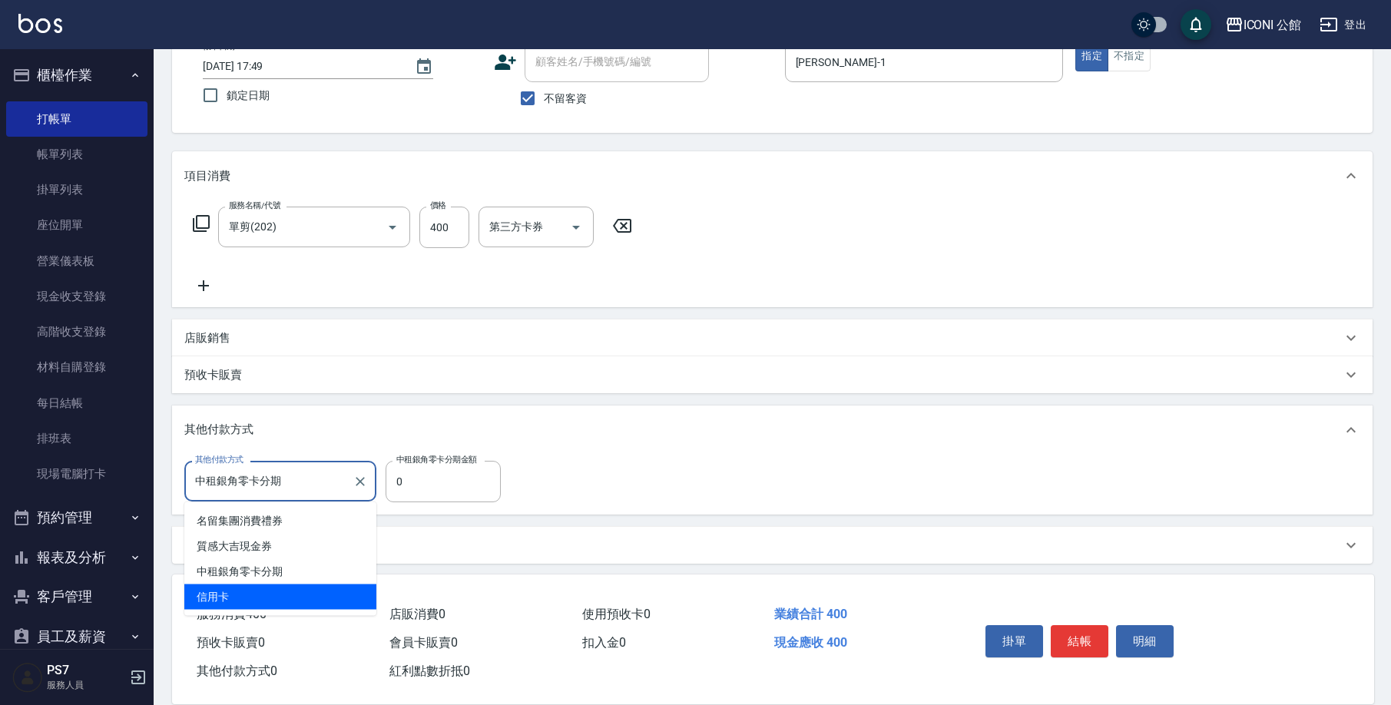
click at [221, 594] on span "信用卡" at bounding box center [280, 597] width 192 height 25
type input "信用卡"
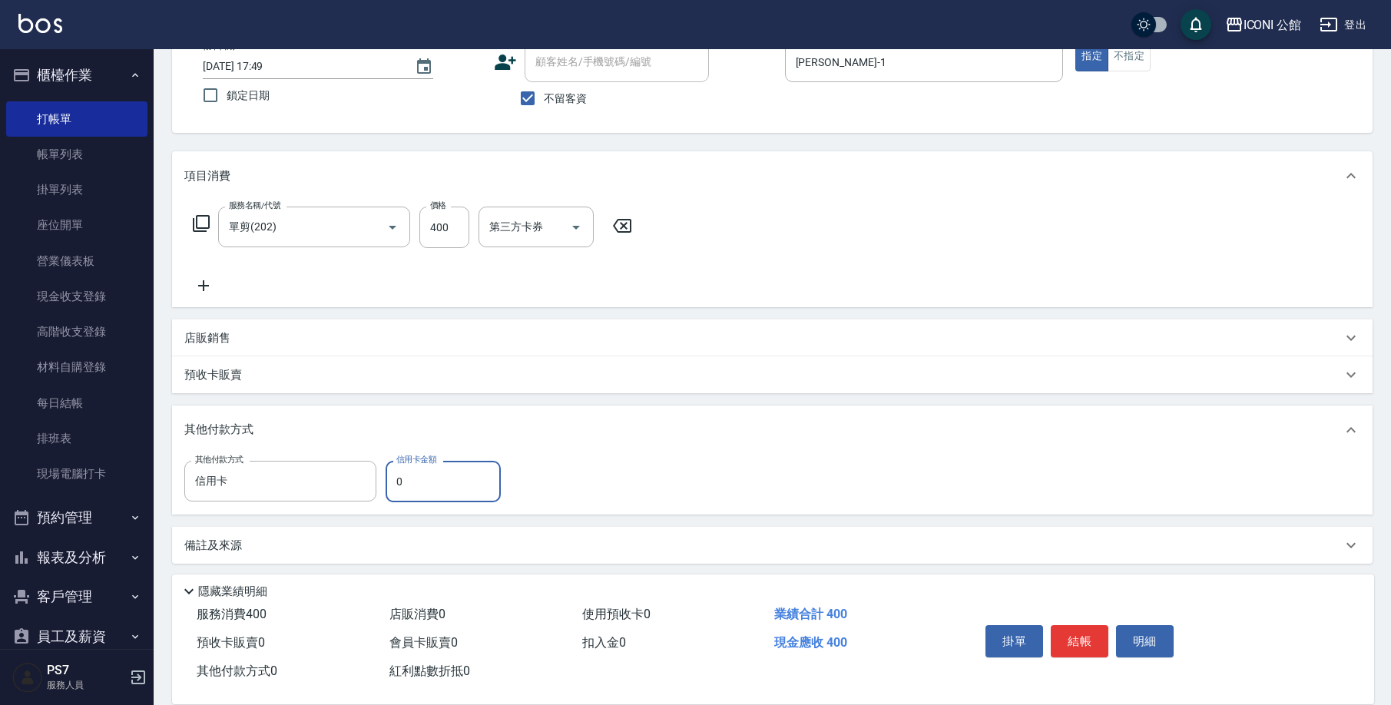
click at [451, 488] on input "0" at bounding box center [443, 481] width 115 height 41
type input "400"
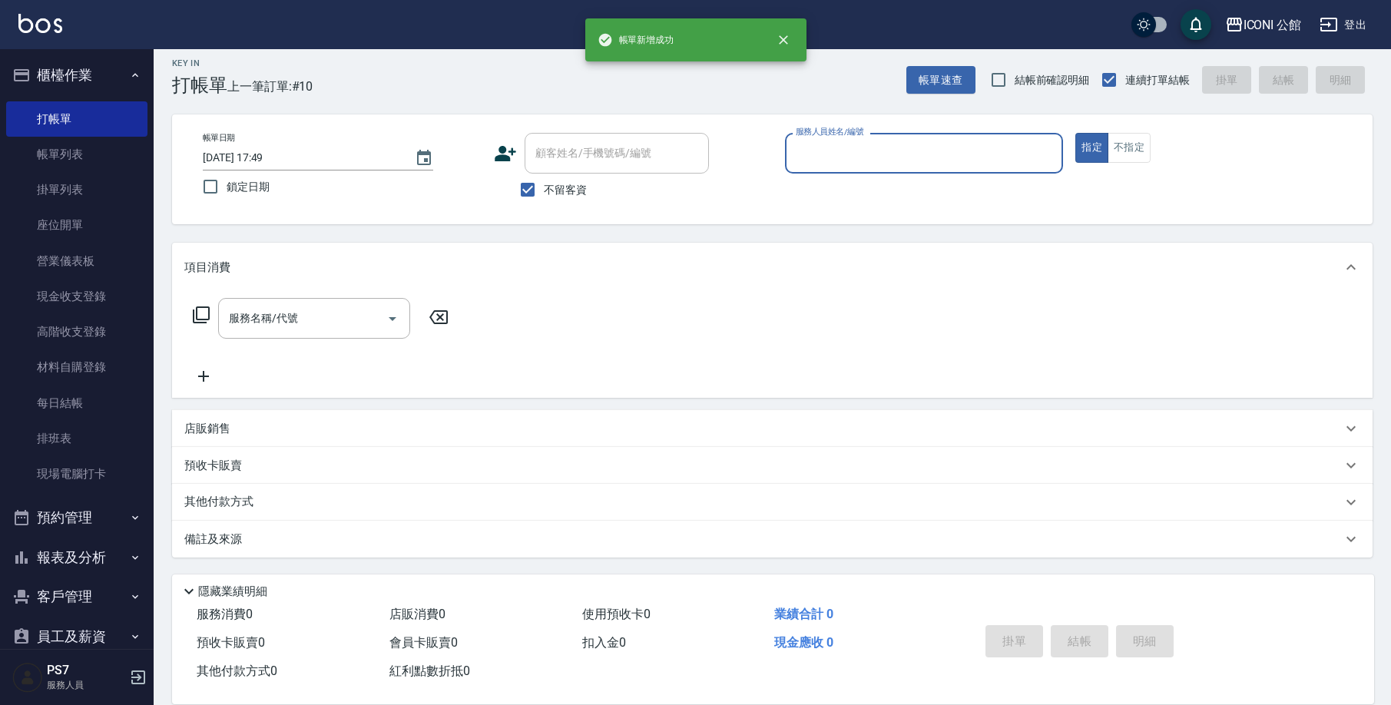
scroll to position [9, 0]
type input "[PERSON_NAME]-1"
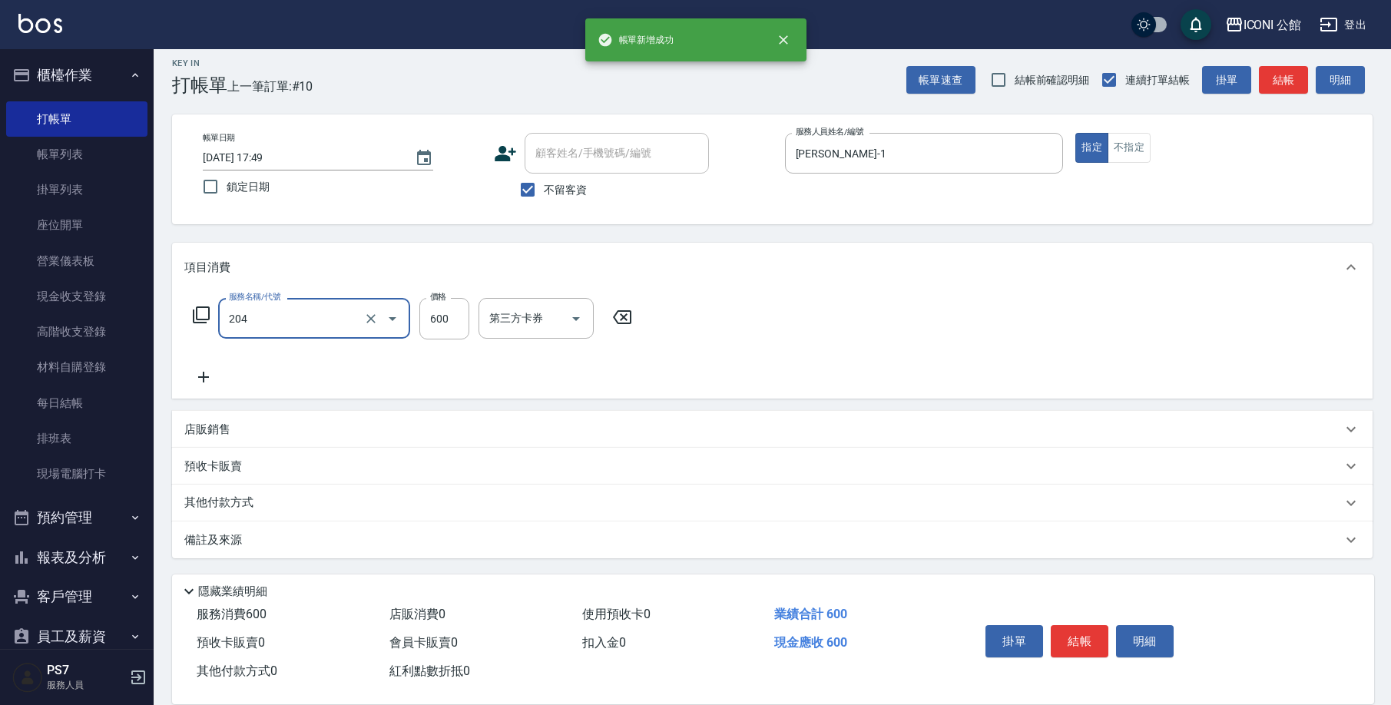
type input "指定洗+剪(204)"
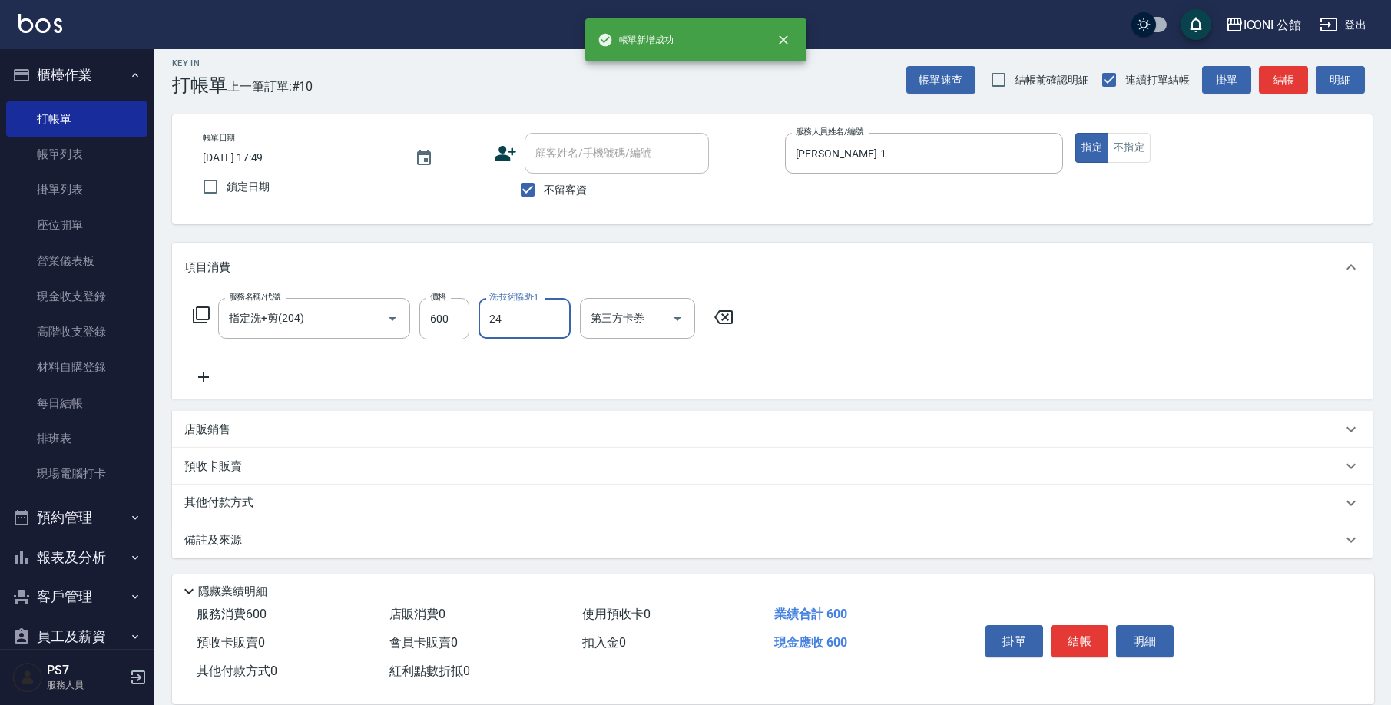
type input "[PERSON_NAME]-24"
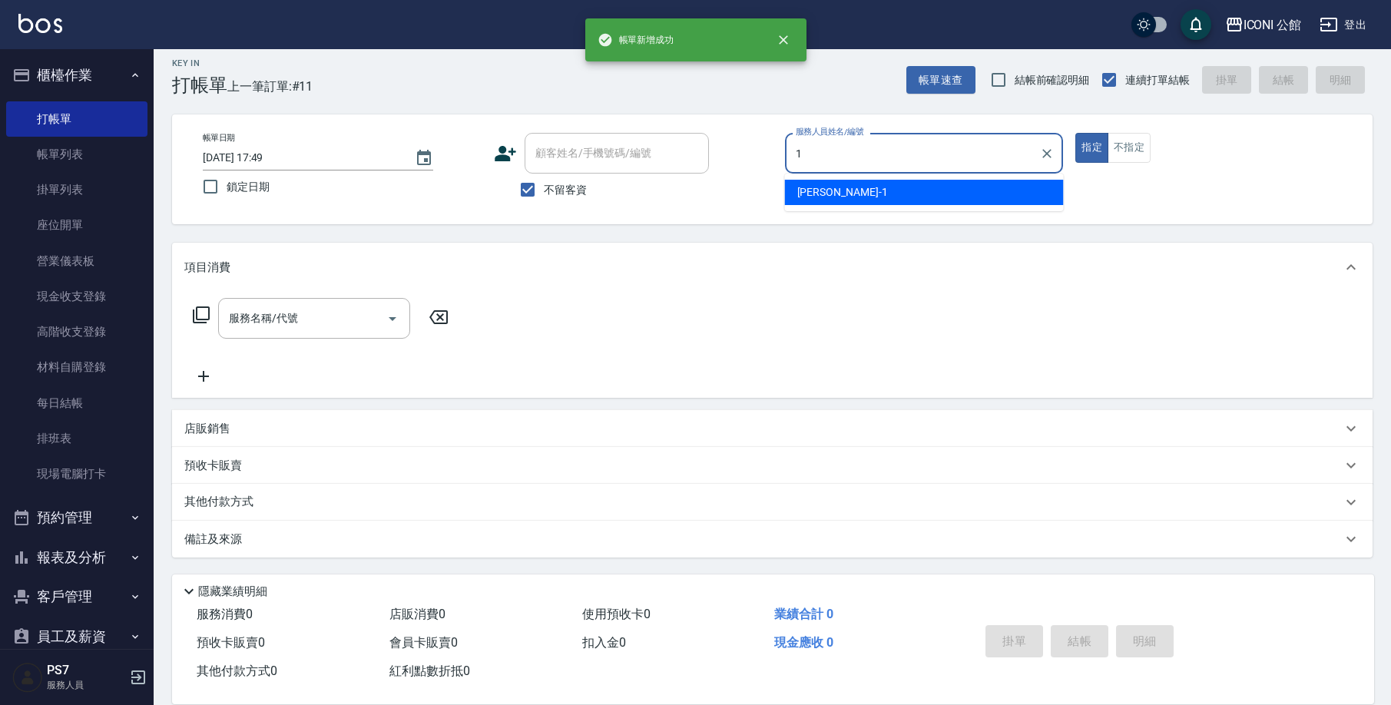
type input "[PERSON_NAME]-1"
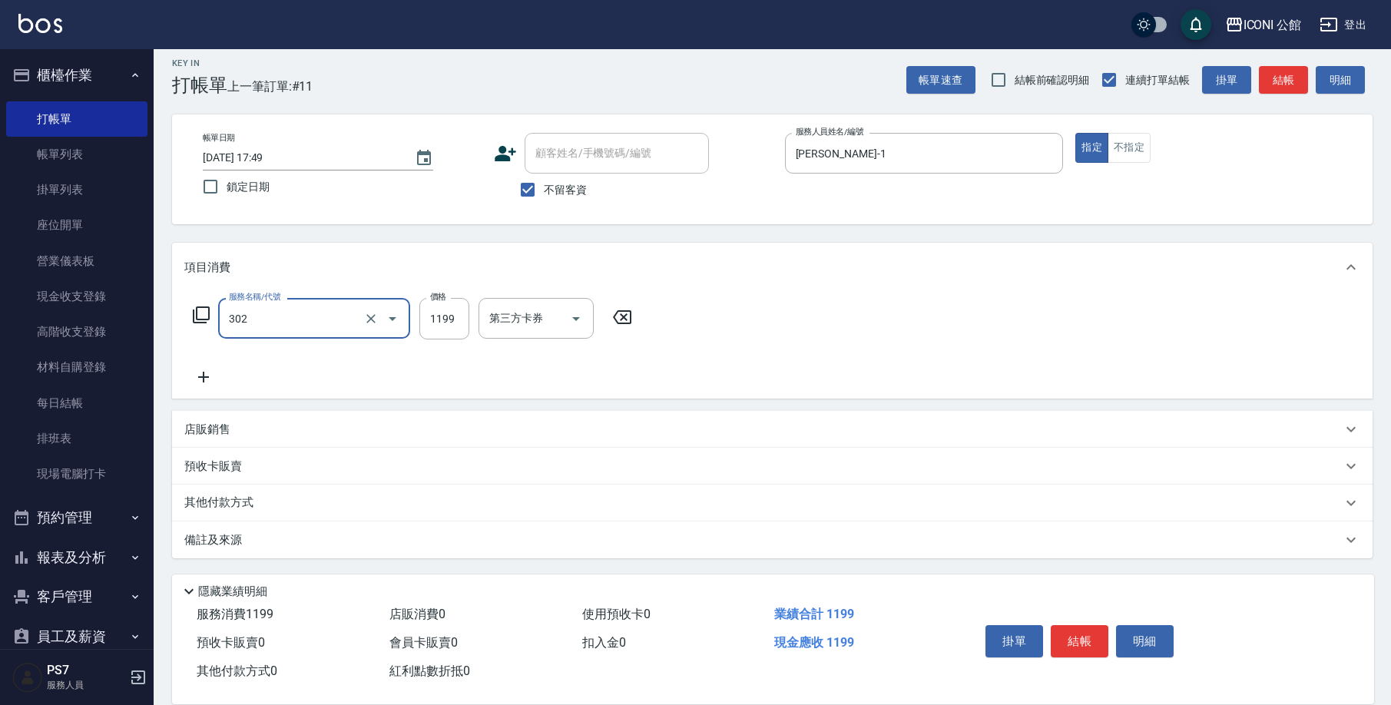
type input "設計燙髮(302)"
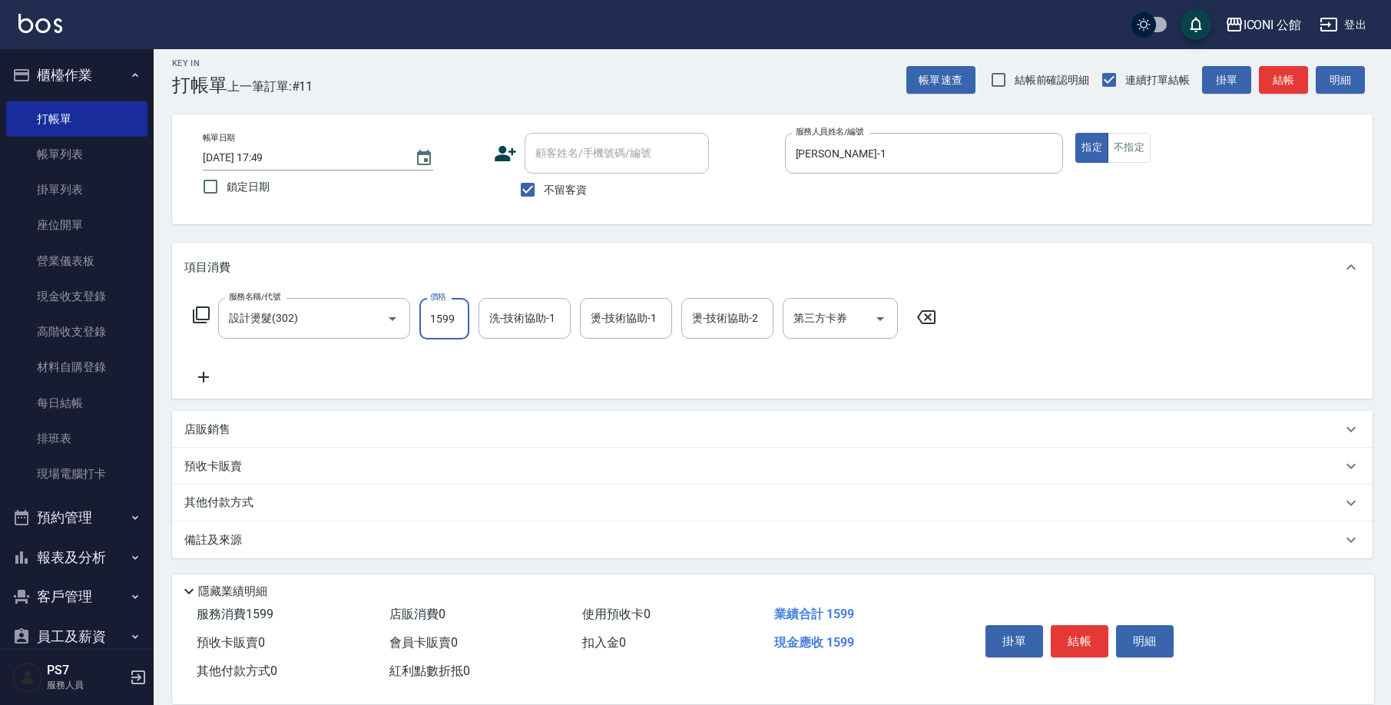
type input "1599"
type input "[PERSON_NAME]-24"
type input "[PERSON_NAME]-1"
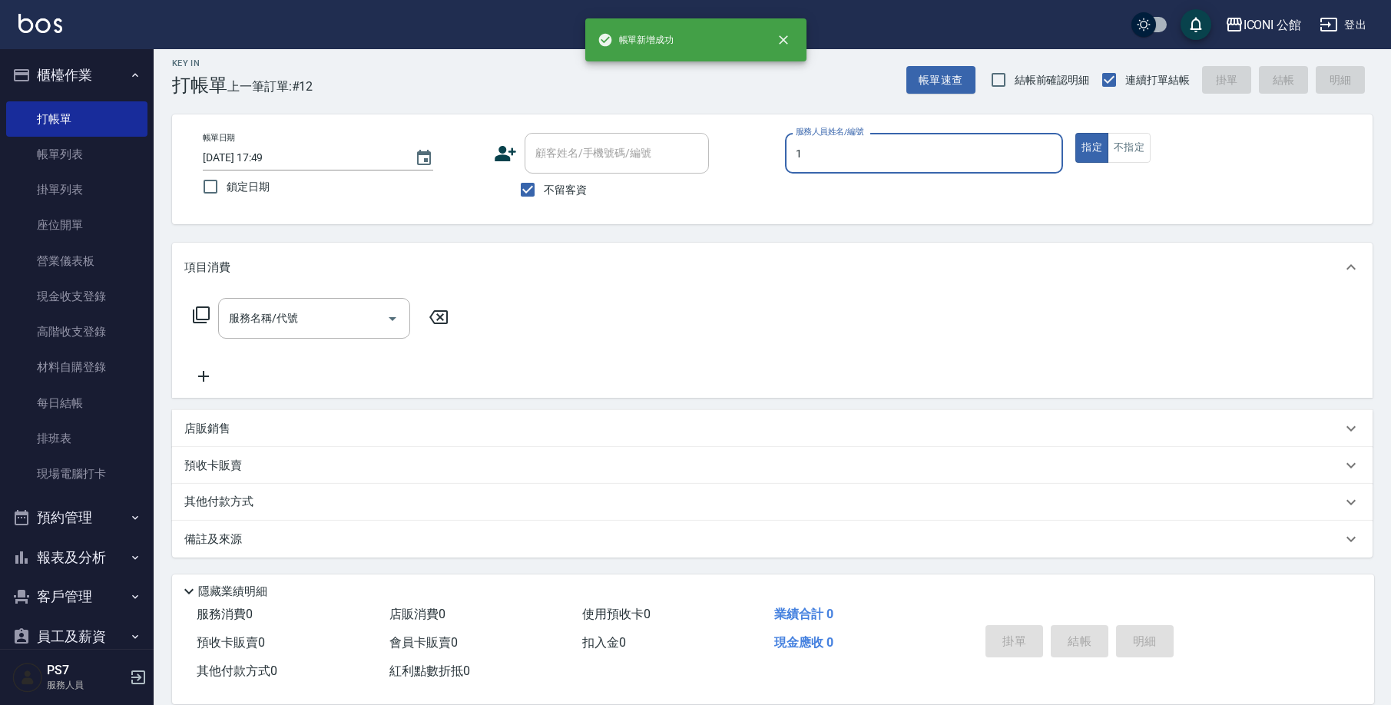
type input "[PERSON_NAME]-1"
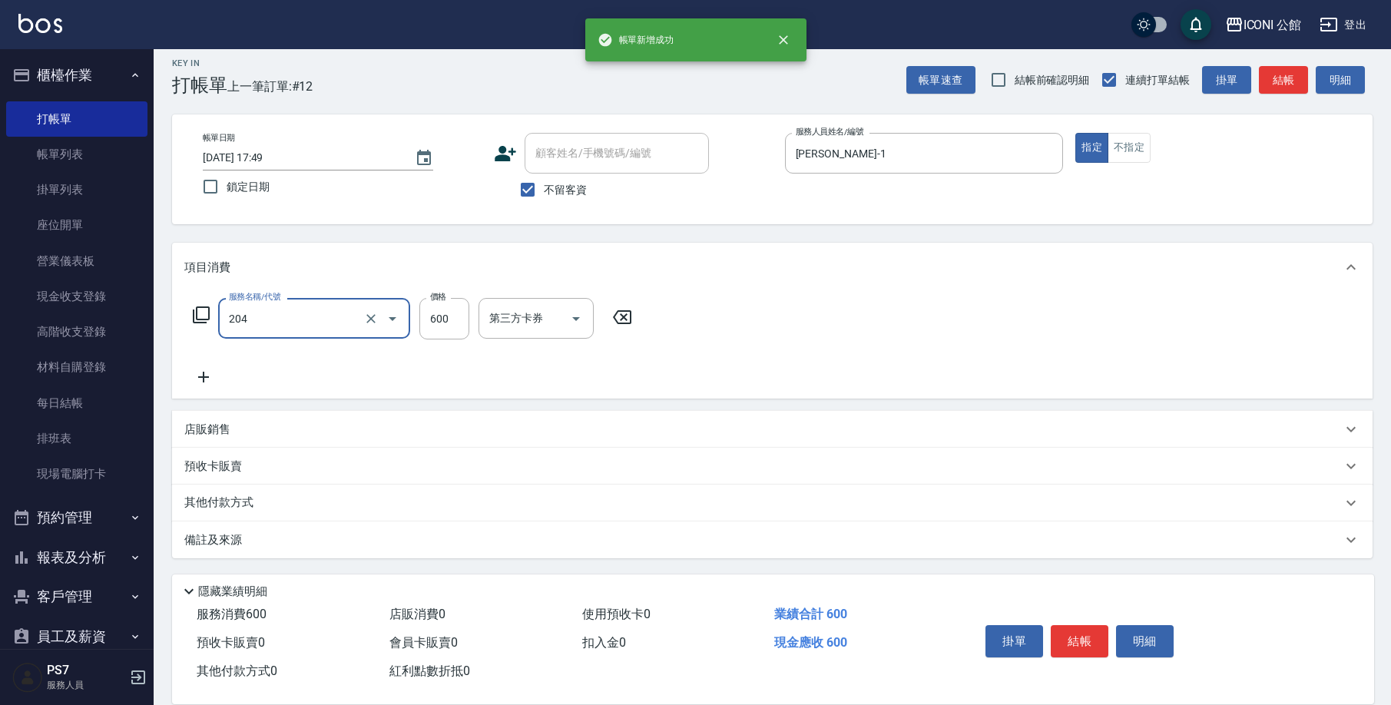
type input "指定洗+剪(204)"
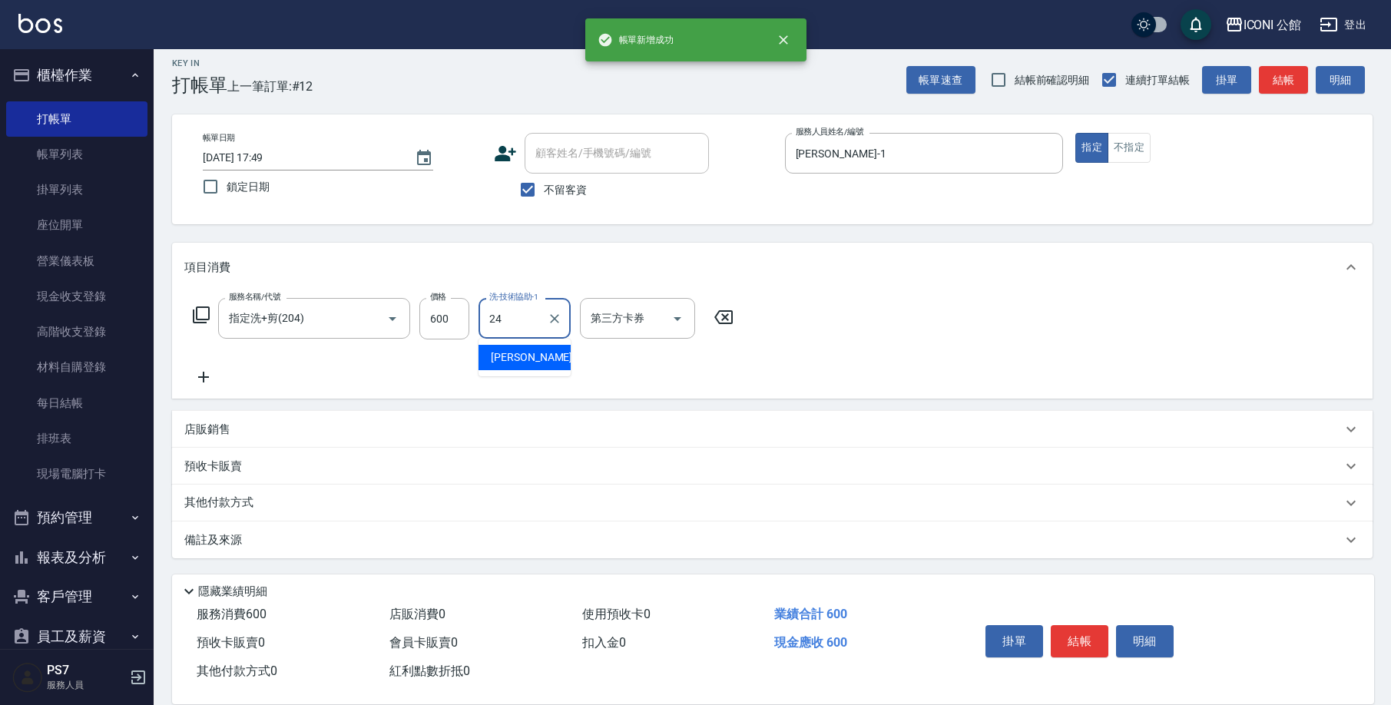
type input "[PERSON_NAME]-24"
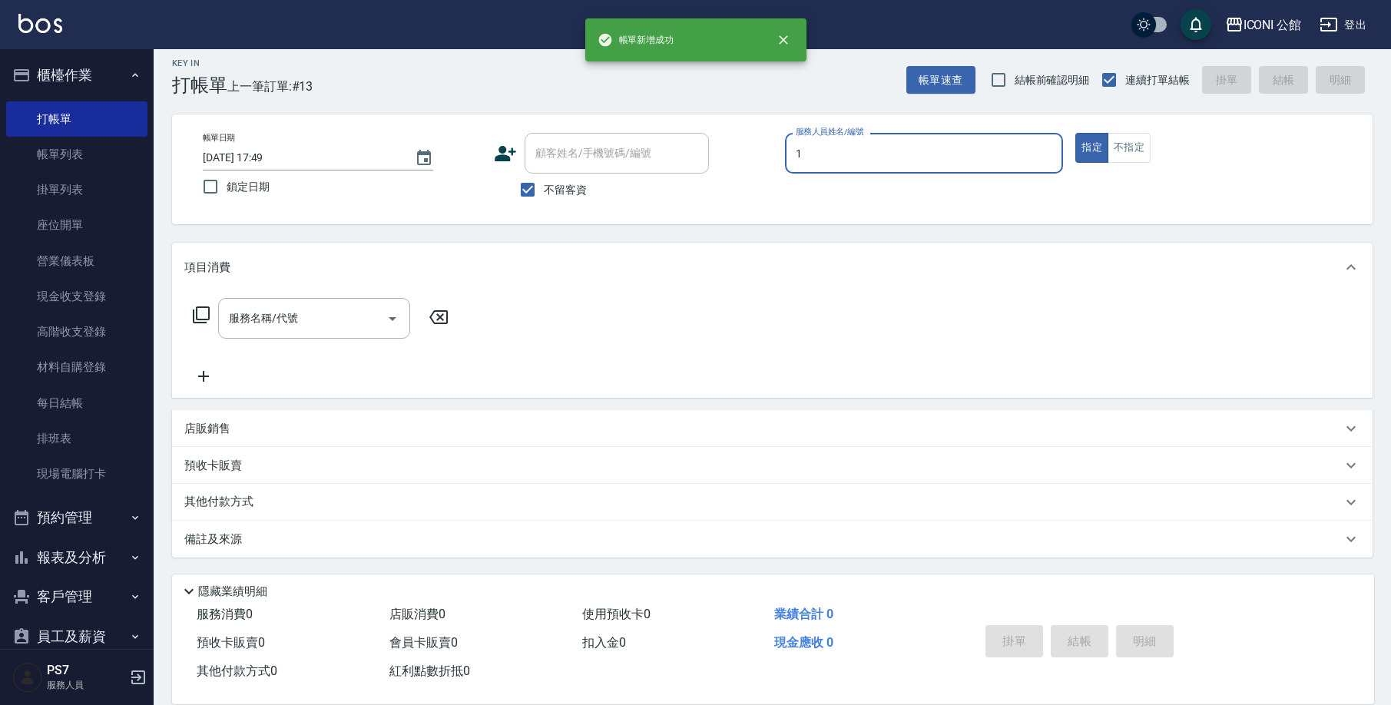
type input "[PERSON_NAME]-1"
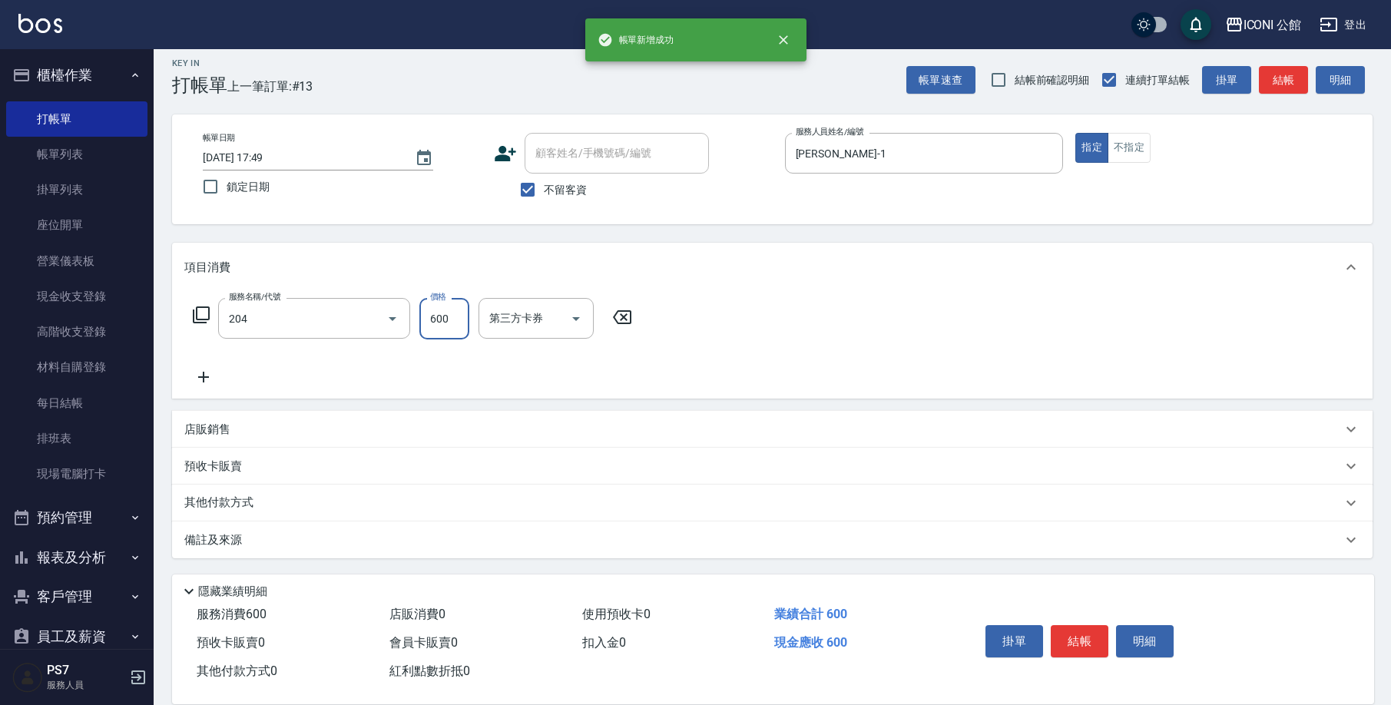
type input "指定洗+剪(204)"
type input "[PERSON_NAME]-21"
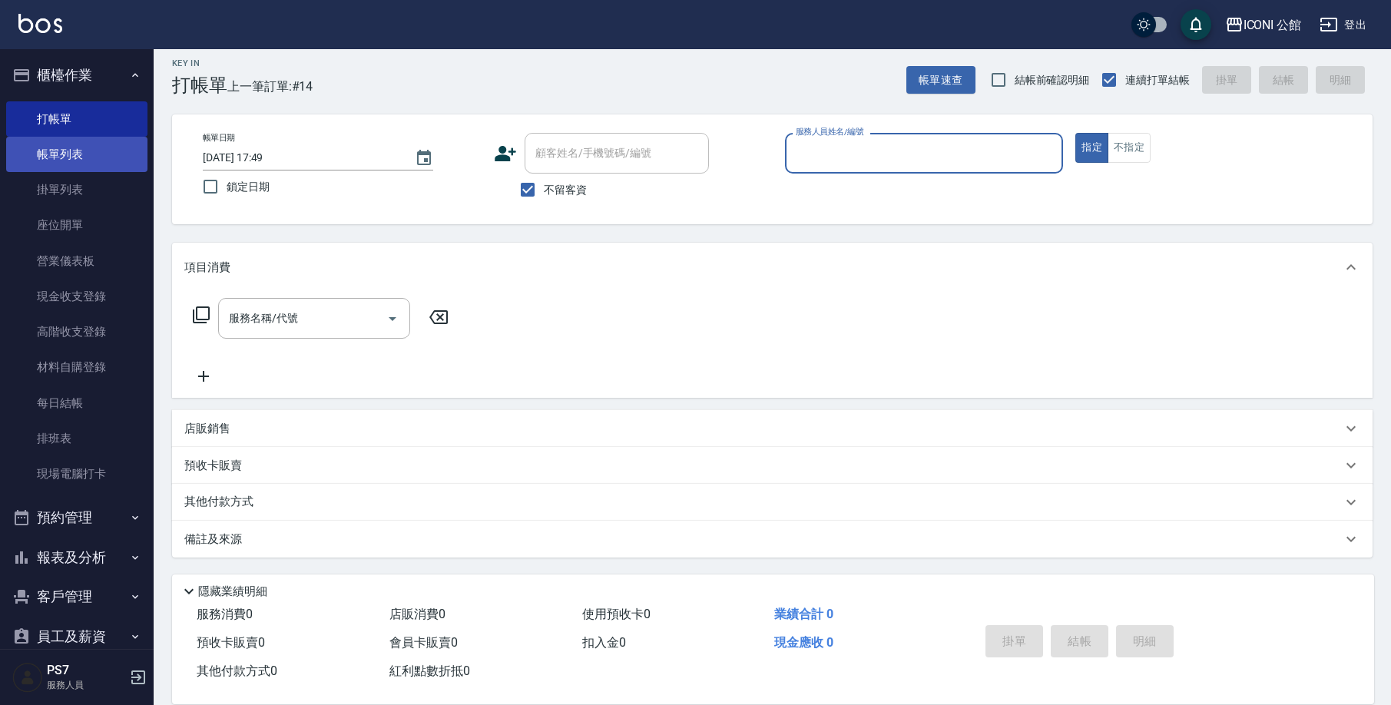
click at [64, 142] on link "帳單列表" at bounding box center [76, 154] width 141 height 35
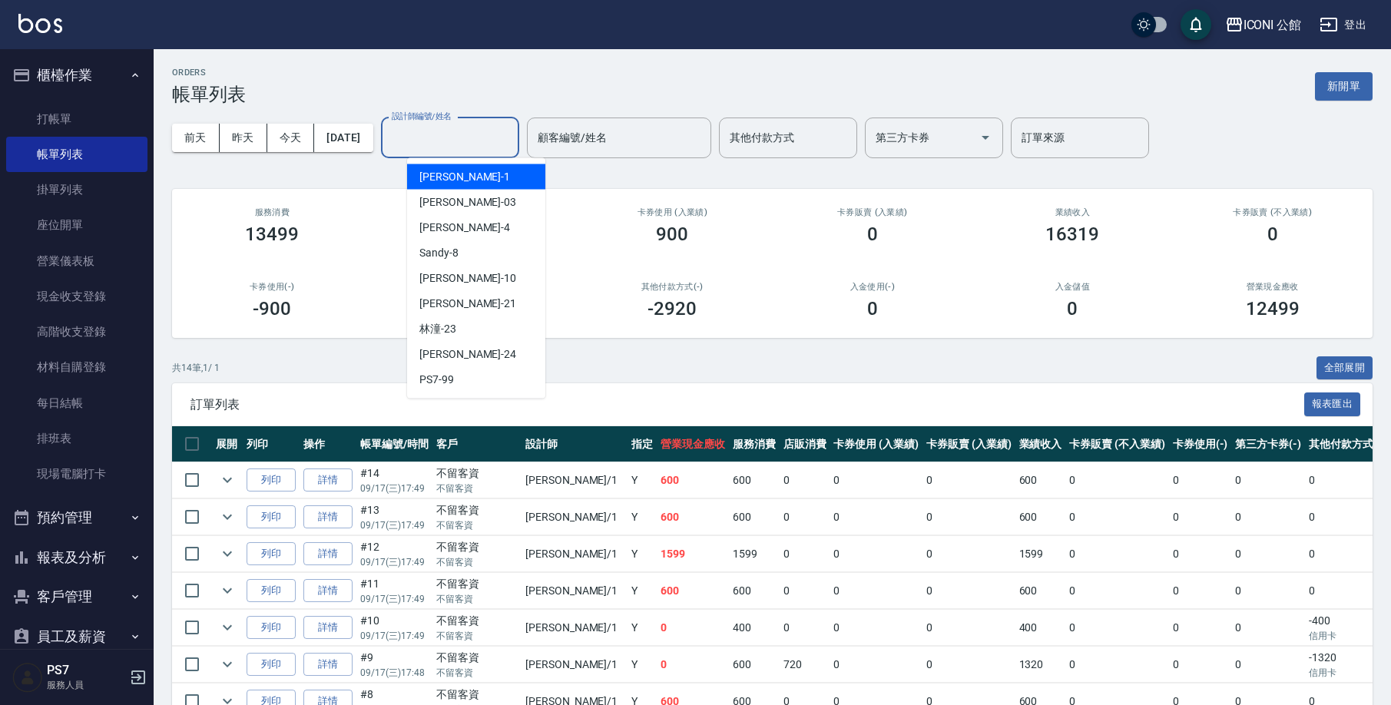
click at [469, 149] on input "設計師編號/姓名" at bounding box center [450, 137] width 124 height 27
type input "[PERSON_NAME]-1"
